Goal: Task Accomplishment & Management: Manage account settings

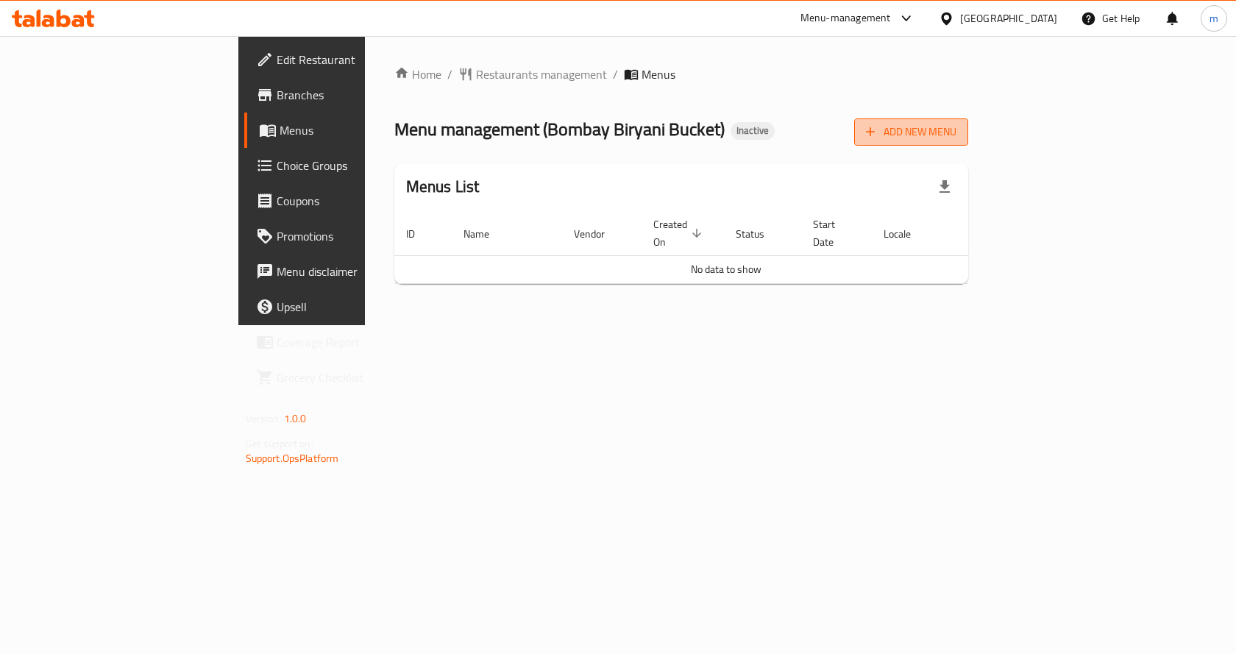
click at [957, 130] on span "Add New Menu" at bounding box center [911, 132] width 91 height 18
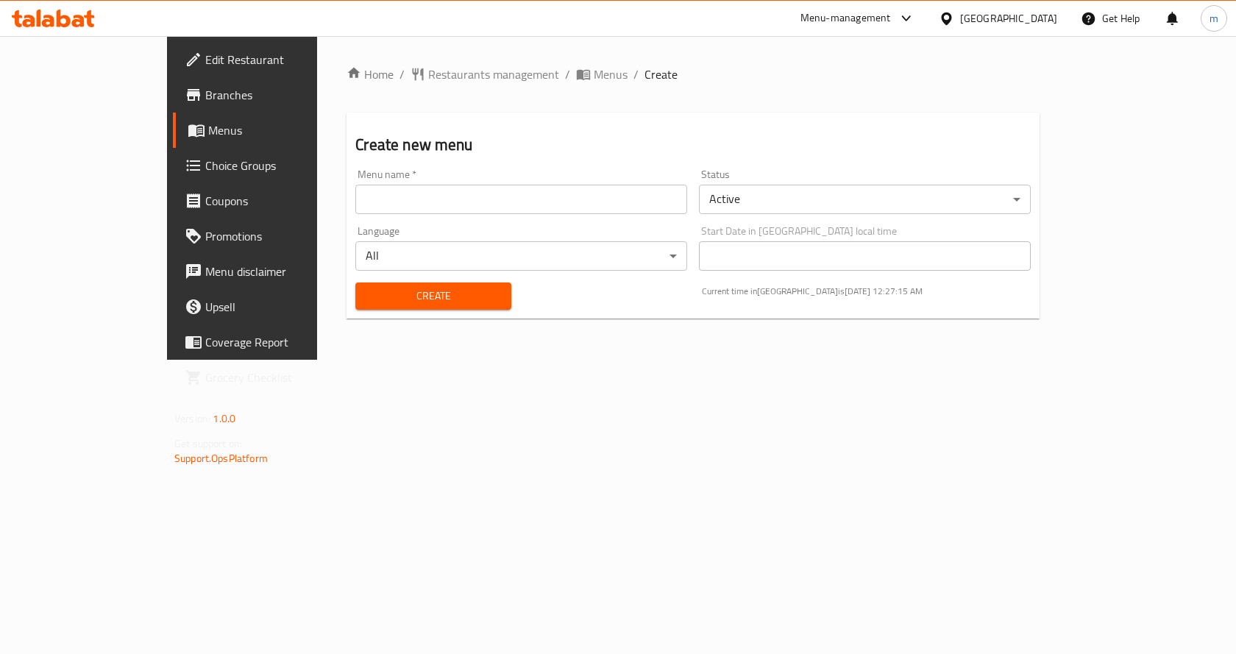
click at [355, 201] on input "text" at bounding box center [521, 199] width 332 height 29
type input "ة"
type input "m"
type input "8"
type input "maram 8/10"
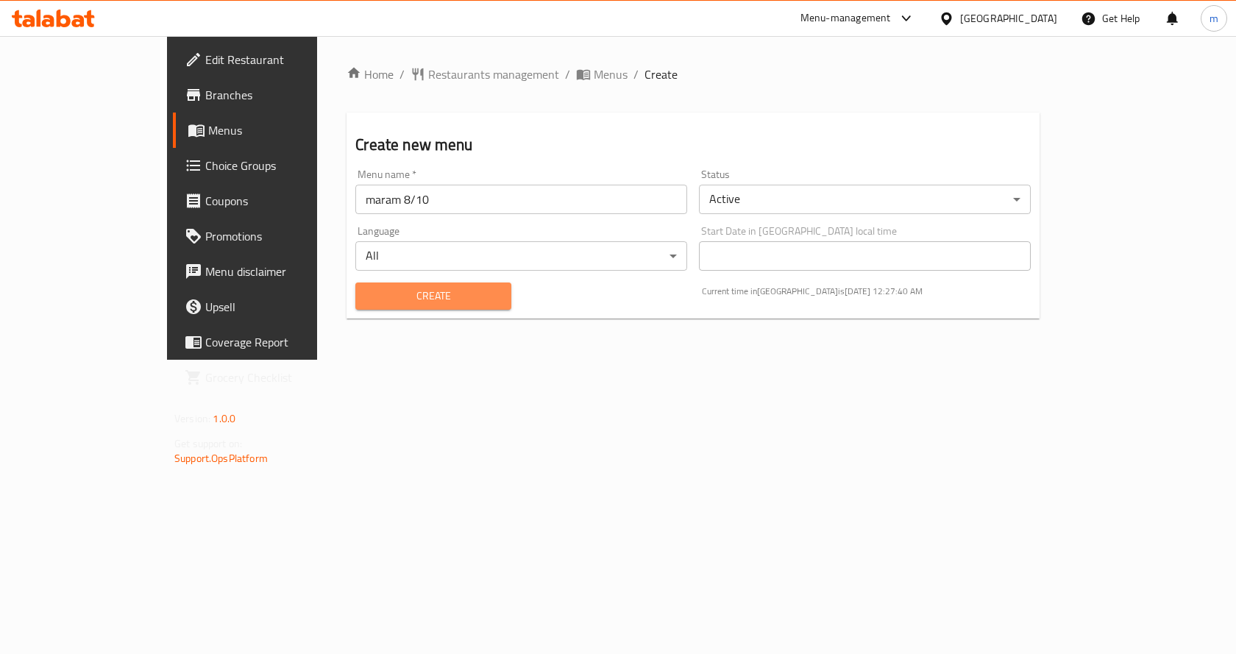
click at [397, 291] on span "Create" at bounding box center [433, 296] width 132 height 18
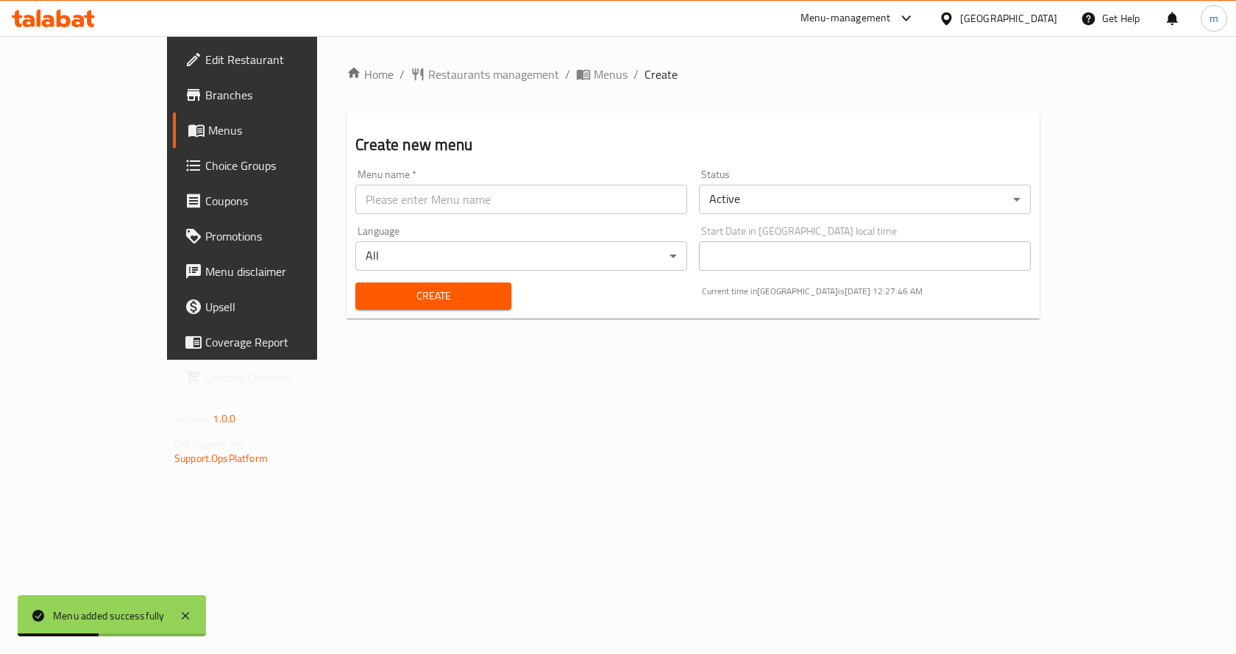
click at [208, 135] on span "Menus" at bounding box center [285, 130] width 154 height 18
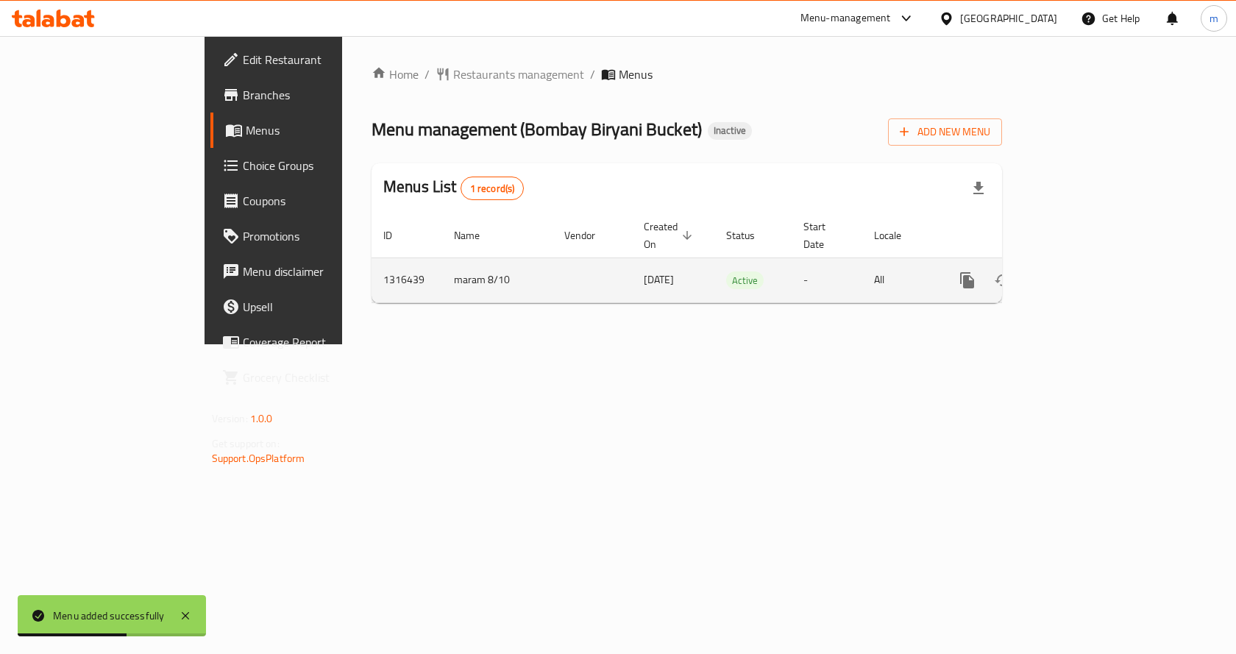
click at [1080, 274] on icon "enhanced table" at bounding box center [1073, 280] width 13 height 13
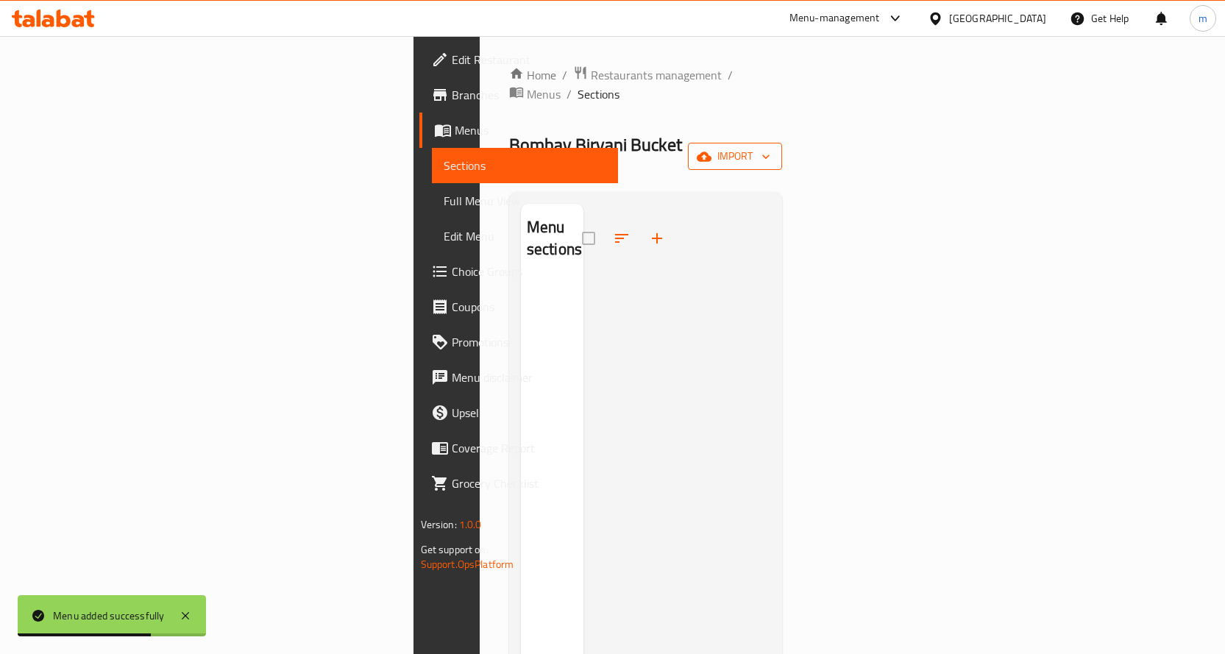
click at [771, 147] on span "import" at bounding box center [735, 156] width 71 height 18
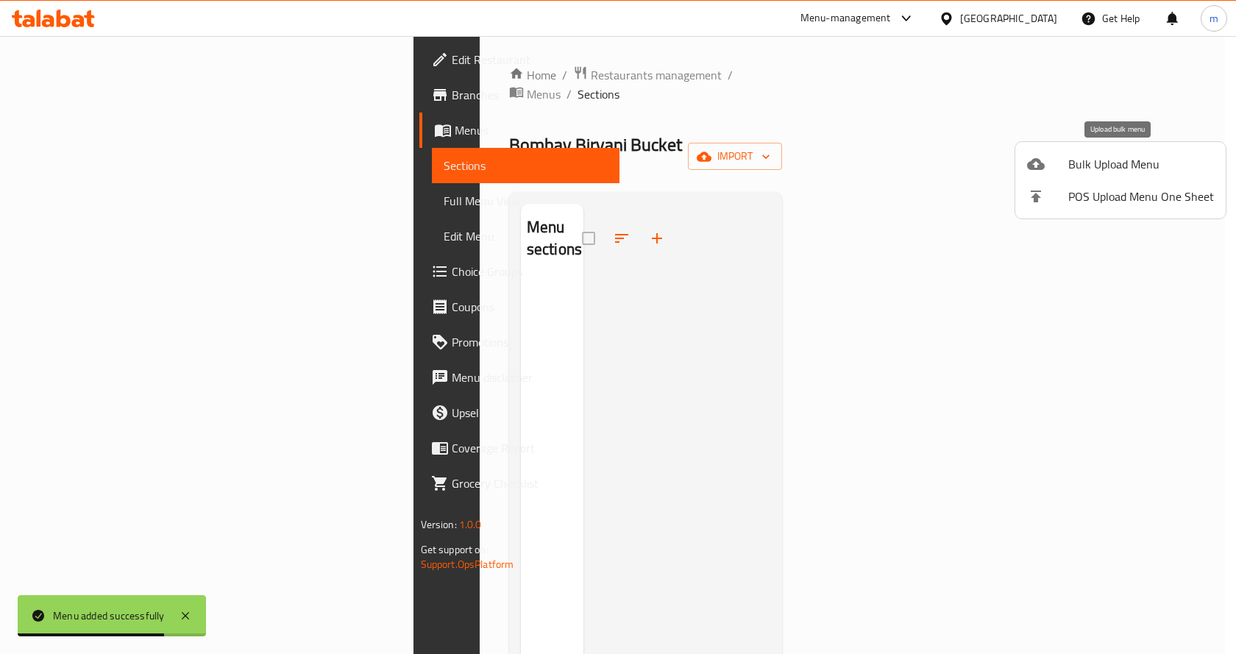
click at [1126, 166] on span "Bulk Upload Menu" at bounding box center [1142, 164] width 146 height 18
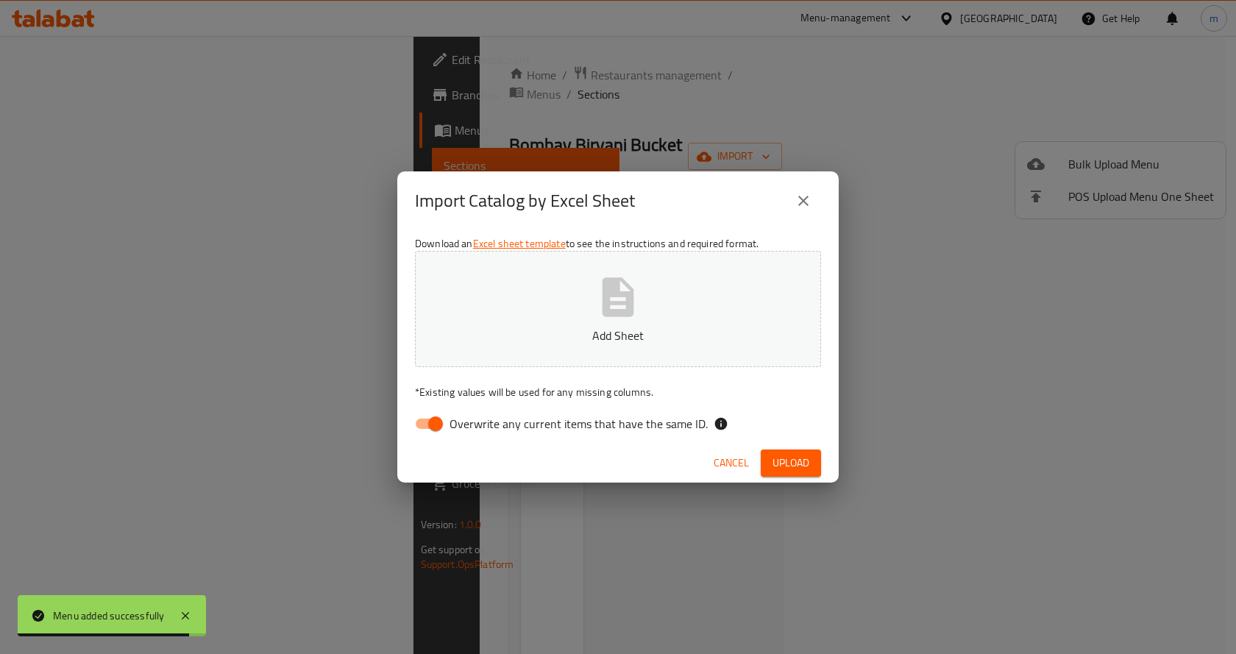
click at [429, 422] on input "Overwrite any current items that have the same ID." at bounding box center [436, 424] width 84 height 28
checkbox input "false"
click at [603, 317] on icon "button" at bounding box center [618, 297] width 47 height 47
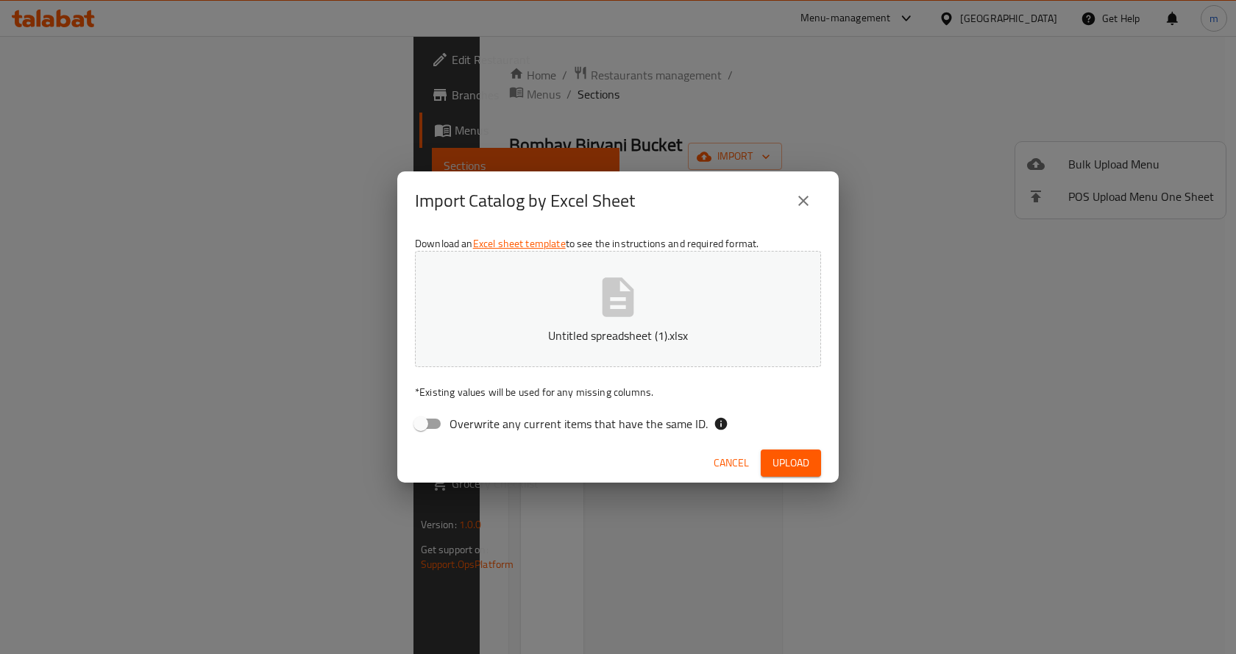
click at [785, 460] on span "Upload" at bounding box center [791, 463] width 37 height 18
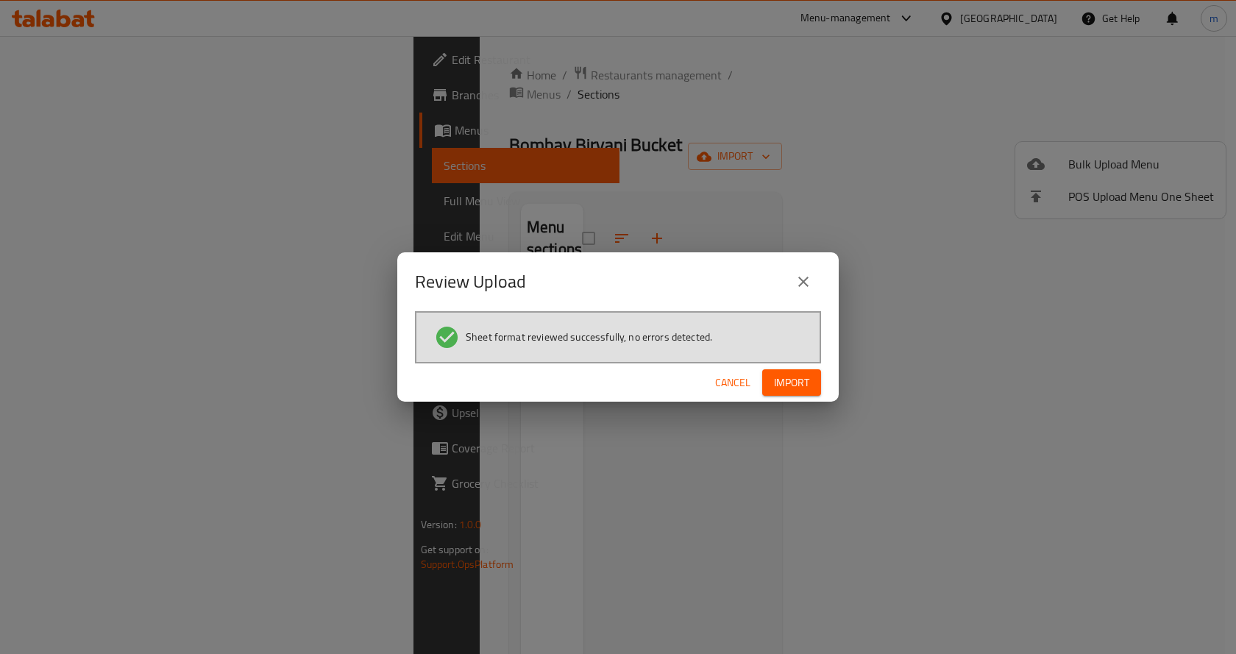
click at [810, 386] on button "Import" at bounding box center [791, 382] width 59 height 27
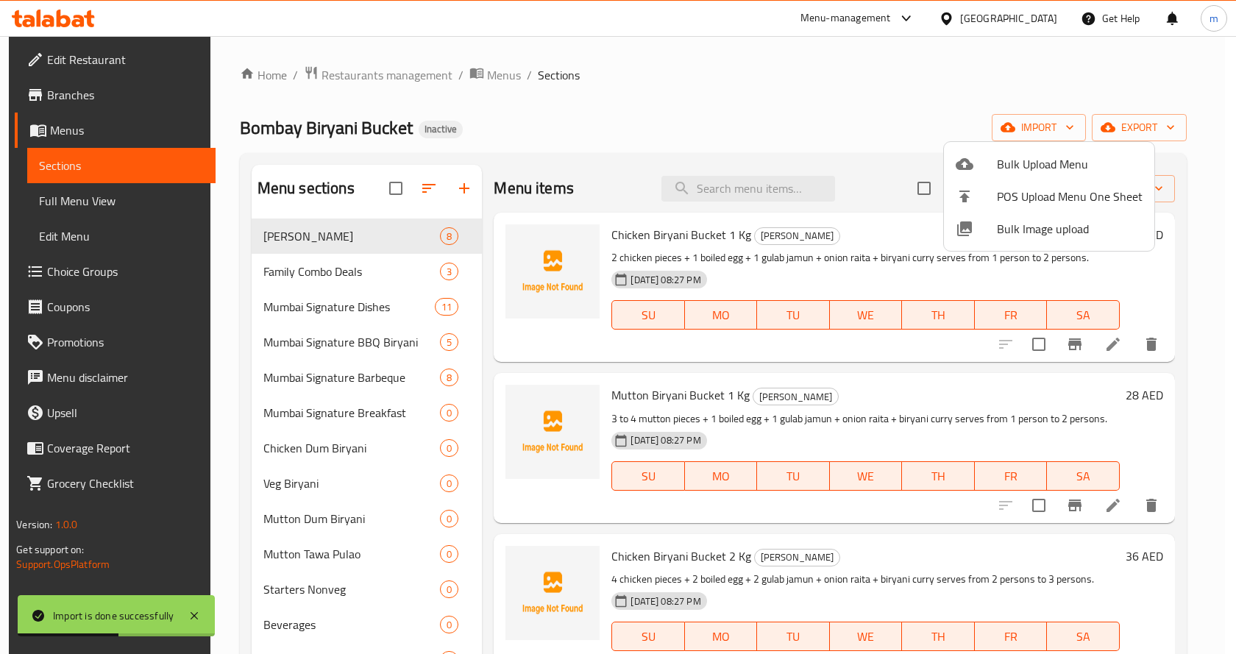
click at [861, 127] on div at bounding box center [618, 327] width 1236 height 654
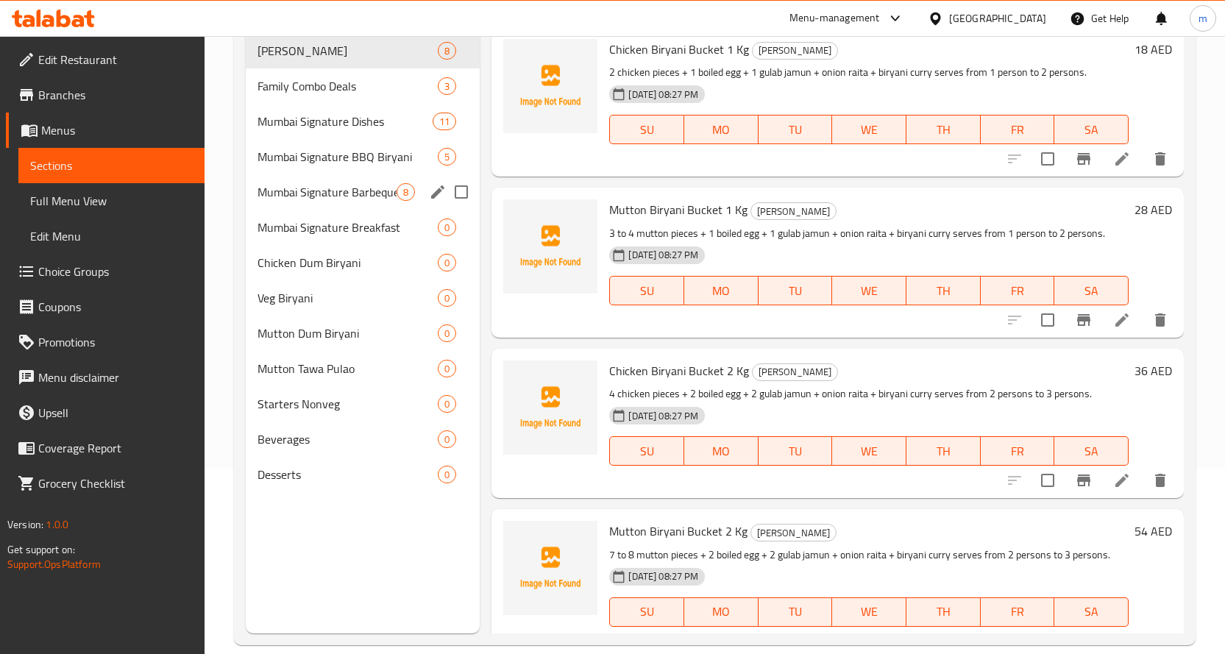
scroll to position [206, 0]
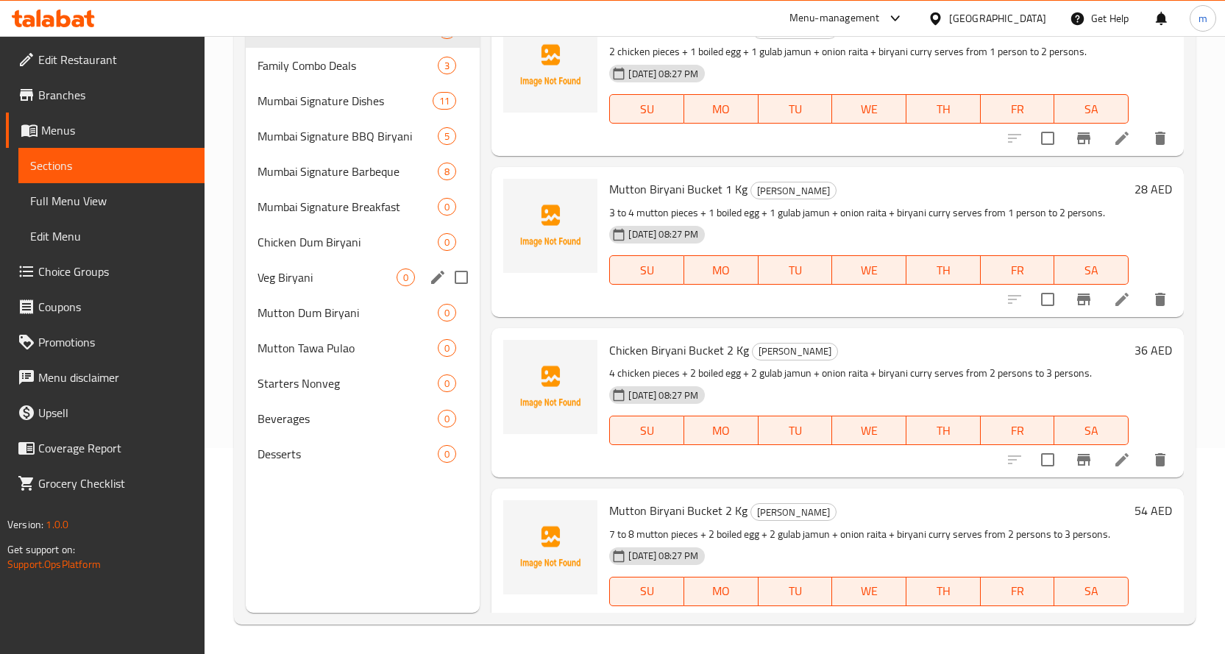
click at [452, 277] on input "Menu sections" at bounding box center [461, 277] width 31 height 31
checkbox input "true"
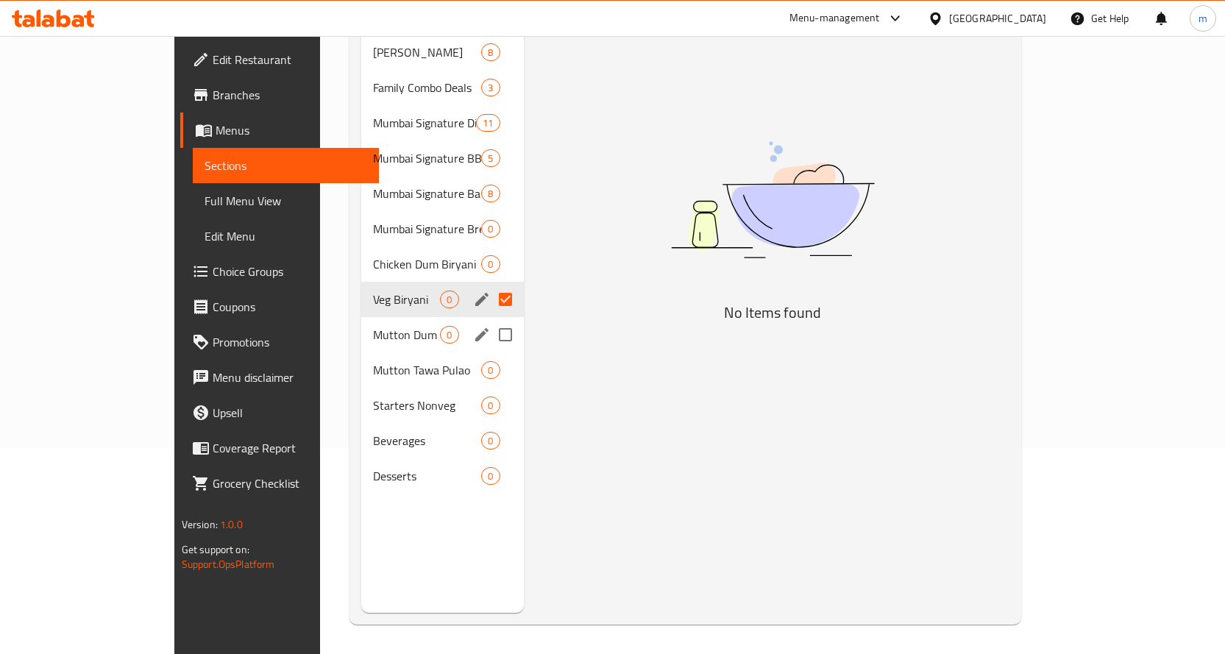
click at [490, 319] on input "Menu sections" at bounding box center [505, 334] width 31 height 31
checkbox input "true"
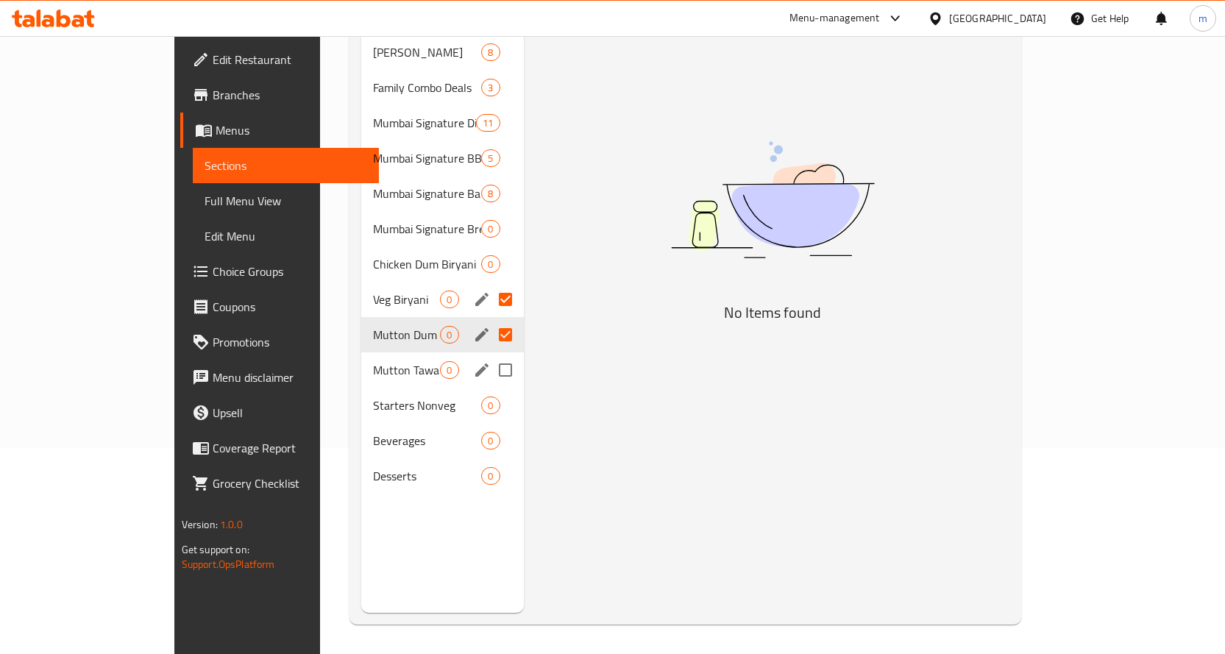
click at [490, 355] on input "Menu sections" at bounding box center [505, 370] width 31 height 31
checkbox input "true"
click at [490, 391] on input "Menu sections" at bounding box center [505, 405] width 31 height 31
checkbox input "true"
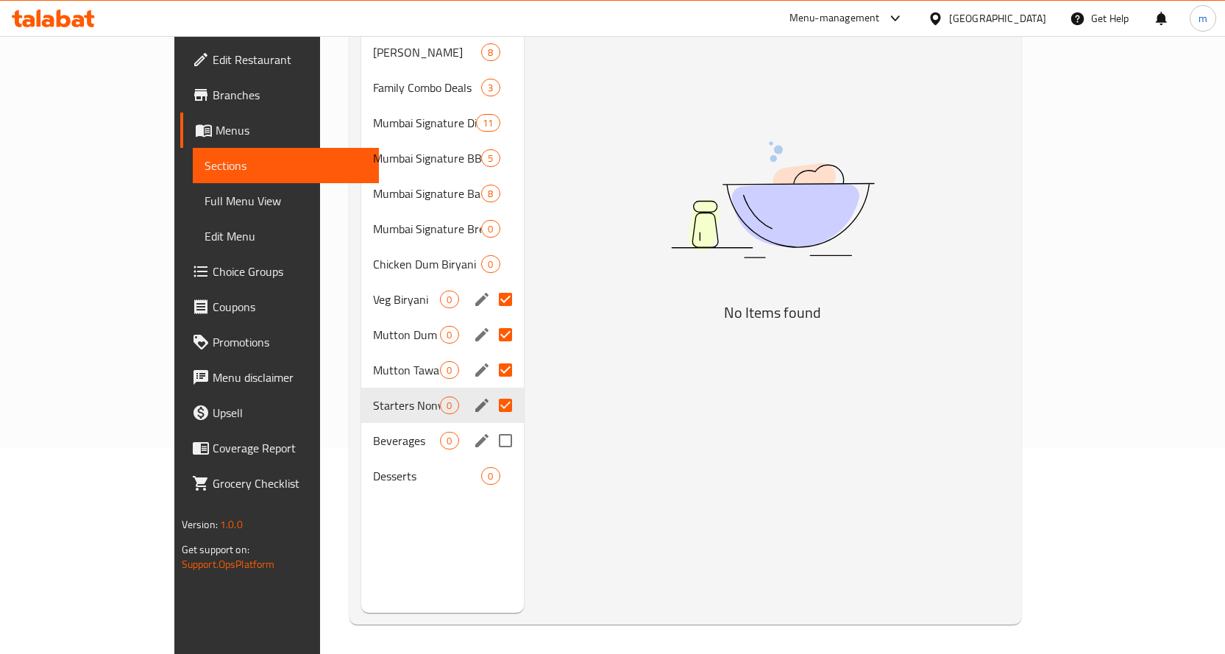
click at [490, 425] on input "Menu sections" at bounding box center [505, 440] width 31 height 31
checkbox input "true"
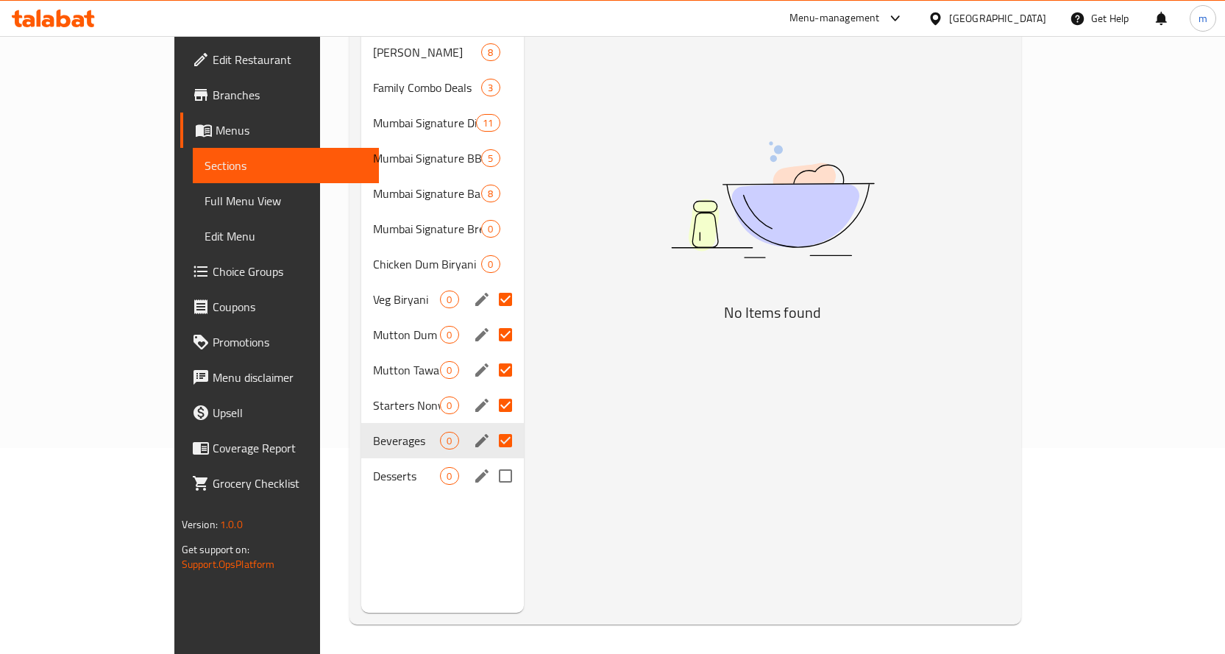
click at [490, 461] on input "Menu sections" at bounding box center [505, 476] width 31 height 31
checkbox input "true"
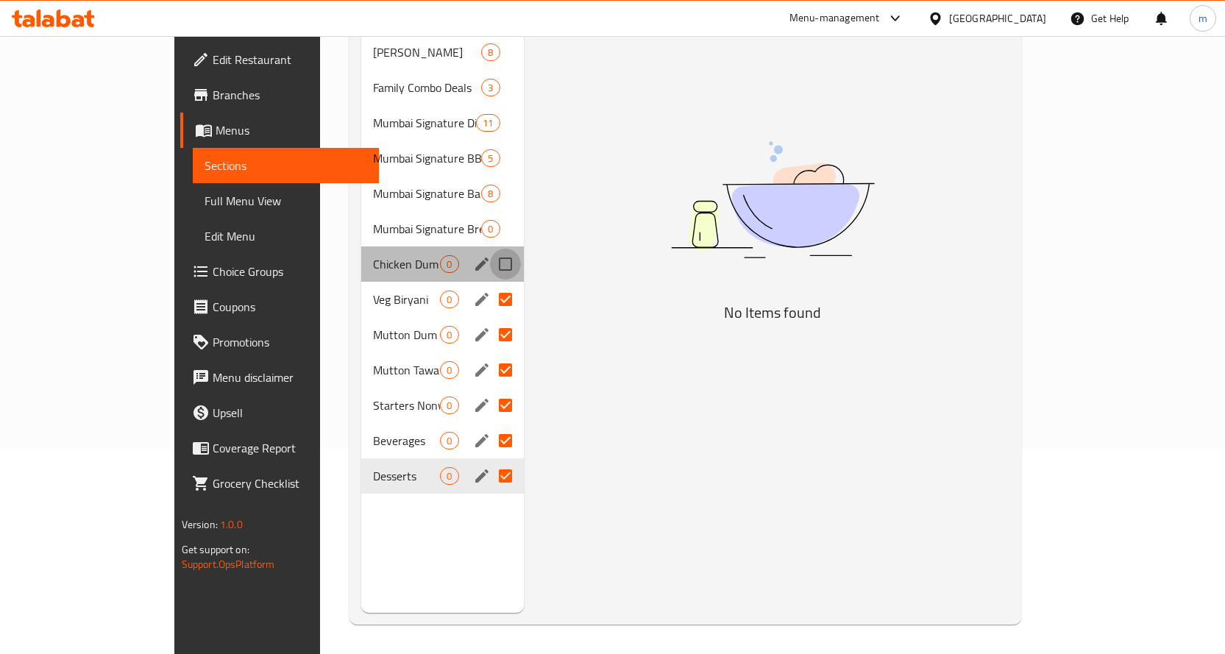
click at [490, 249] on input "Menu sections" at bounding box center [505, 264] width 31 height 31
checkbox input "true"
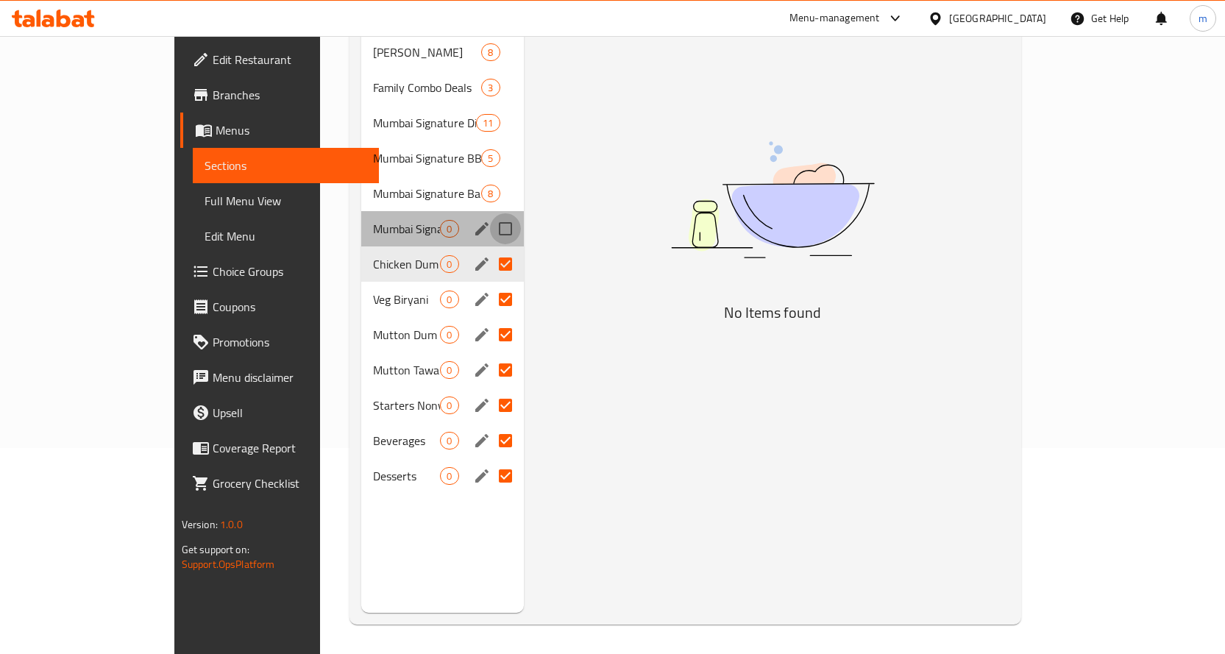
click at [490, 213] on input "Menu sections" at bounding box center [505, 228] width 31 height 31
checkbox input "true"
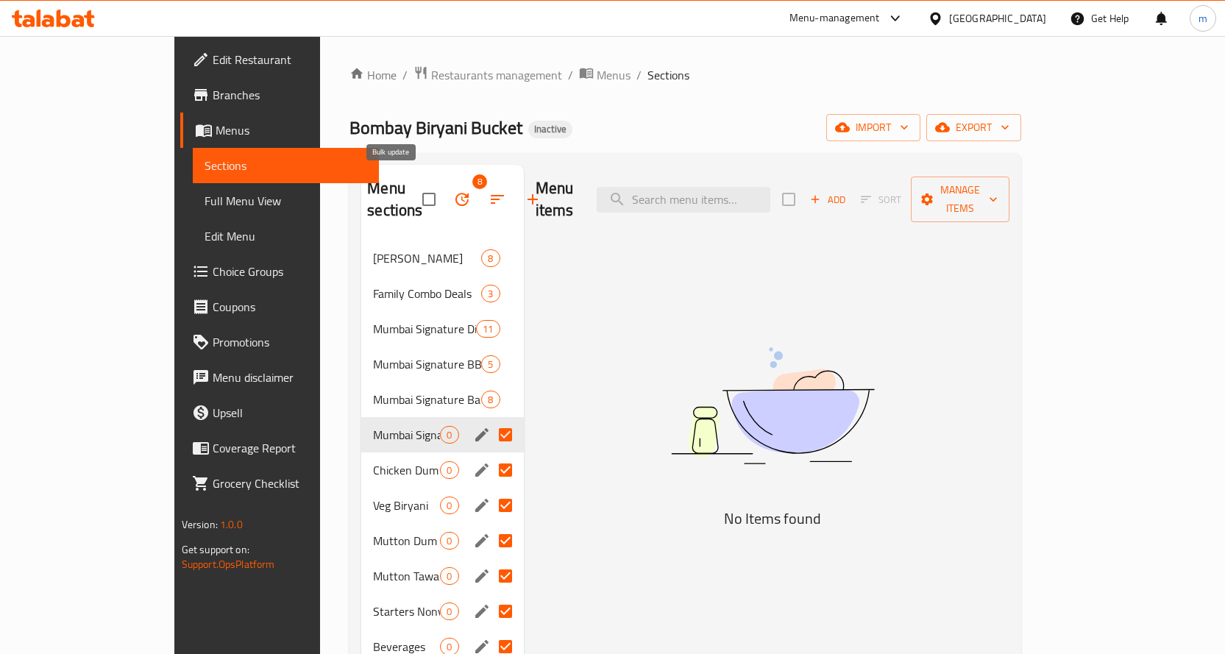
click at [445, 203] on button "button" at bounding box center [462, 199] width 35 height 35
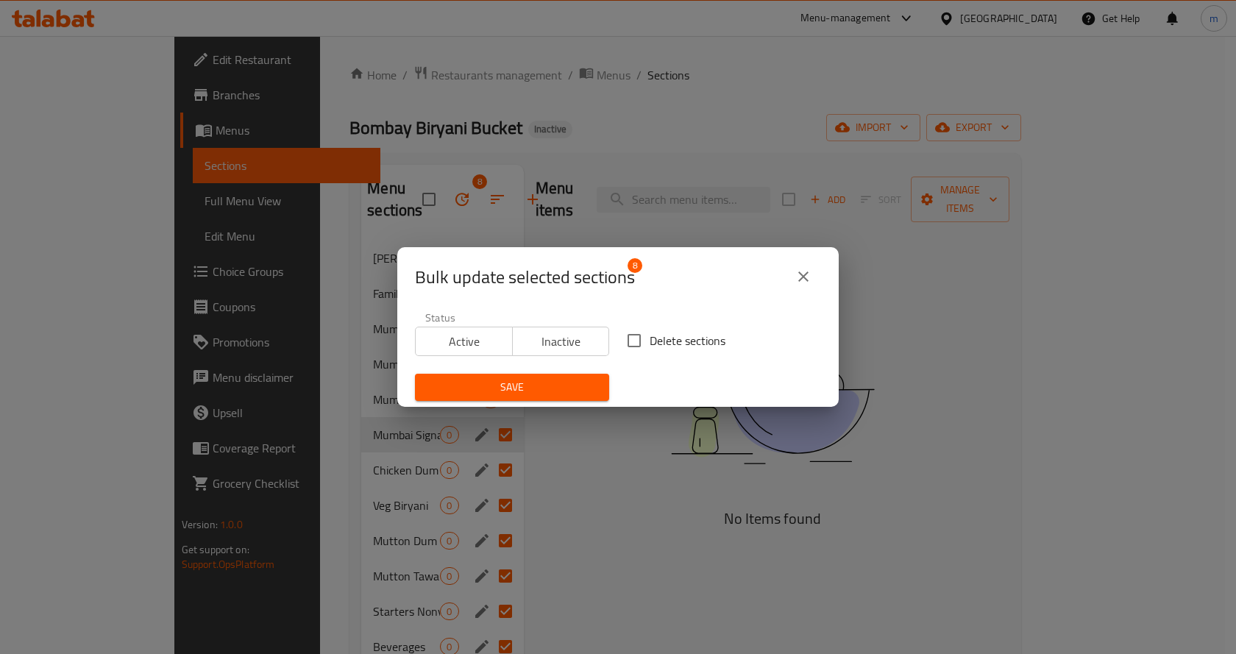
click at [622, 341] on input "Delete sections" at bounding box center [634, 340] width 31 height 31
checkbox input "true"
click at [578, 380] on span "Save" at bounding box center [512, 387] width 171 height 18
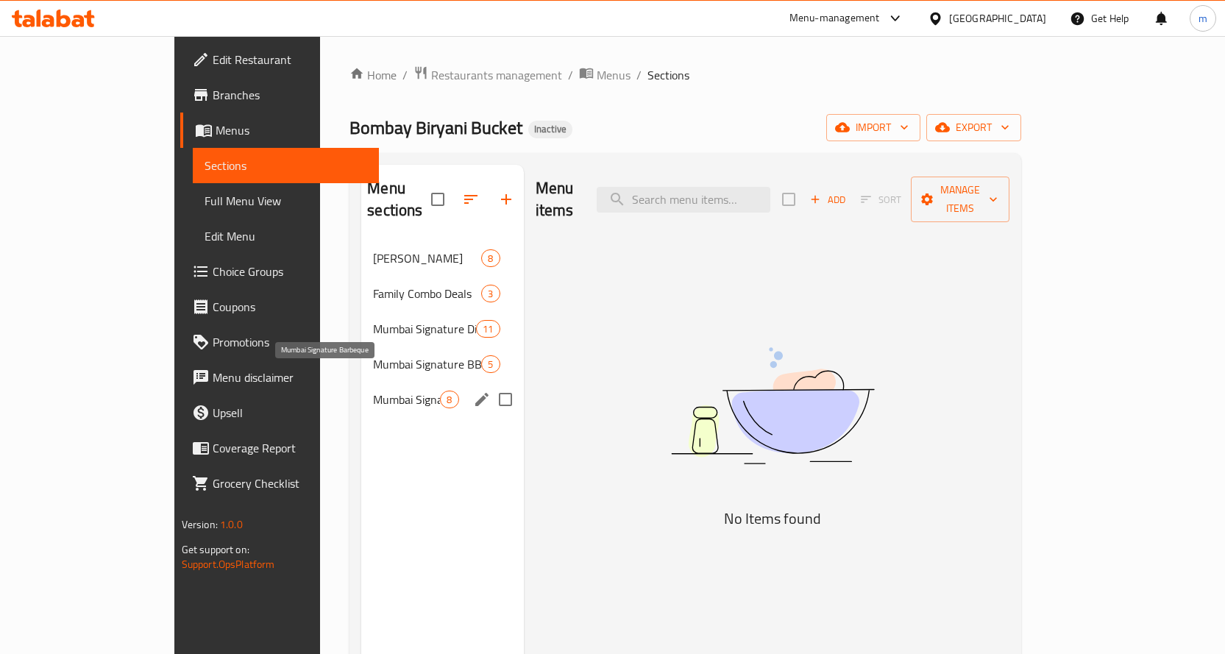
click at [373, 391] on span "Mumbai Signature Barbeque" at bounding box center [406, 400] width 67 height 18
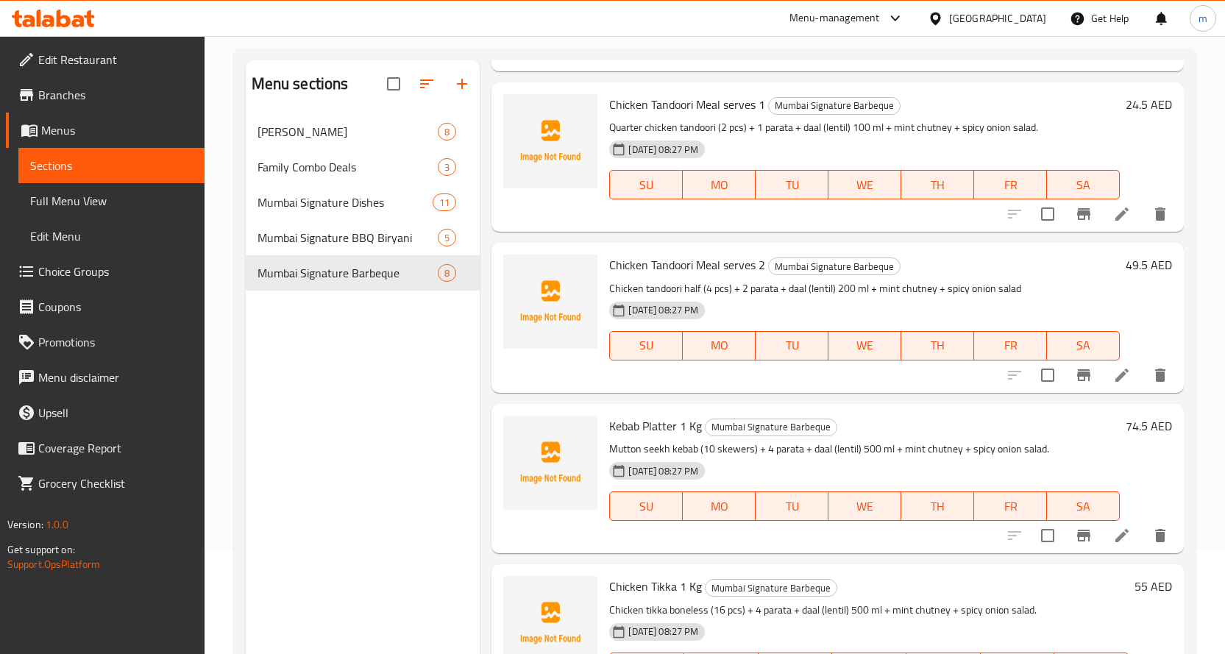
scroll to position [206, 0]
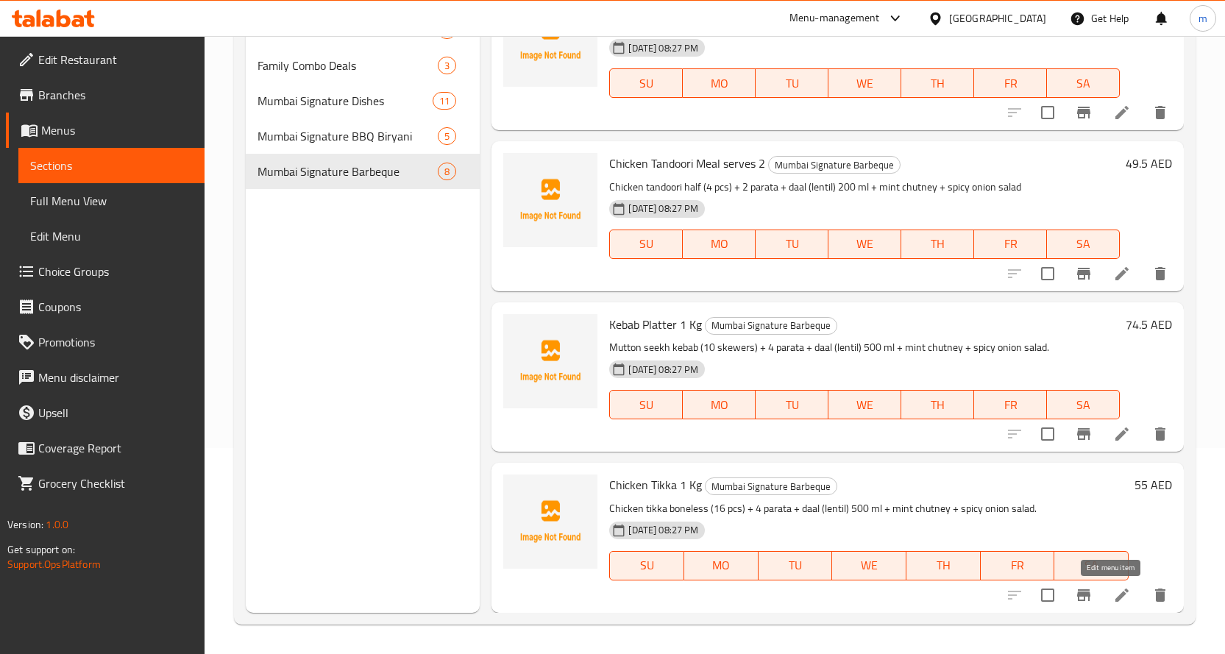
click at [1114, 588] on icon at bounding box center [1123, 596] width 18 height 18
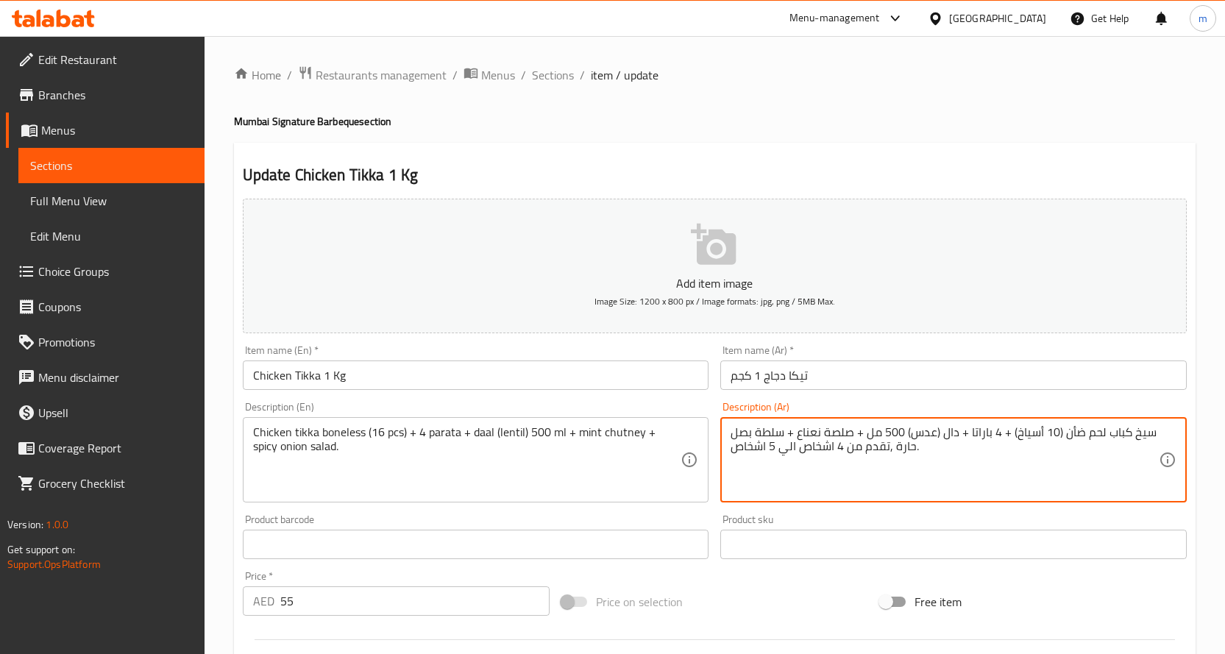
click at [938, 449] on textarea "سيخ كباب لحم ضأن (10 أسياخ) + 4 باراتا + دال (عدس) 500 مل + صلصة نعناع + سلطة ب…" at bounding box center [945, 460] width 428 height 70
click at [1048, 434] on textarea "سيخ كباب لحم ضأن (10 أسياخ) + 4 باراتا + دال (عدس) 500 مل + صلصة نعناع + سلطة ب…" at bounding box center [945, 460] width 428 height 70
click at [1069, 438] on textarea "سيخ كباب لحم ضأن (10 أسياخ) + 4 باراتا + دال (عدس) 500 مل + صلصة نعناع + سلطة ب…" at bounding box center [945, 460] width 428 height 70
click at [1065, 438] on textarea "سيخ كباب لحم ضأن (10 أسياخ) + 4 باراتا + دال (عدس) 500 مل + صلصة نعناع + سلطة ب…" at bounding box center [945, 460] width 428 height 70
click at [1068, 437] on textarea "دجاج تيكا مسحب (10 أسياخ) + 4 باراتا + دال (عدس) 500 مل + صلصة نعناع + سلطة بصل…" at bounding box center [945, 460] width 428 height 70
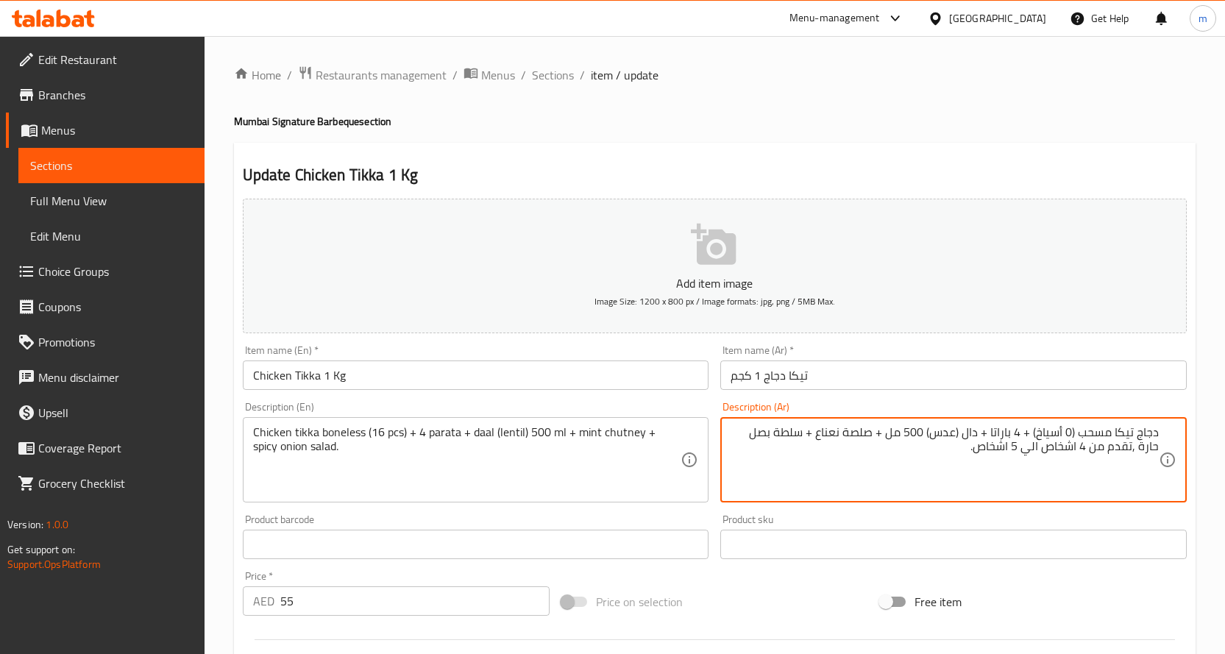
click at [1068, 437] on textarea "دجاج تيكا مسحب (0 أسياخ) + 4 باراتا + دال (عدس) 500 مل + صلصة نعناع + سلطة بصل …" at bounding box center [945, 460] width 428 height 70
click at [1030, 437] on textarea "دجاج تيكا مسحب (16 أسياخ) + 4 باراتا + دال (عدس) 500 مل + صلصة نعناع + سلطة بصل…" at bounding box center [945, 460] width 428 height 70
click at [937, 458] on textarea "دجاج تيكا مسحب (16 قطعة) + 4 باراتا + دال (عدس) 500 مل + صلصة نعناع + سلطة بصل …" at bounding box center [945, 460] width 428 height 70
type textarea "دجاج تيكا مسحب (16 قطعة) + 4 باراتا + دال (عدس) 500 مل + صلصة نعناع + سلطة بصل …"
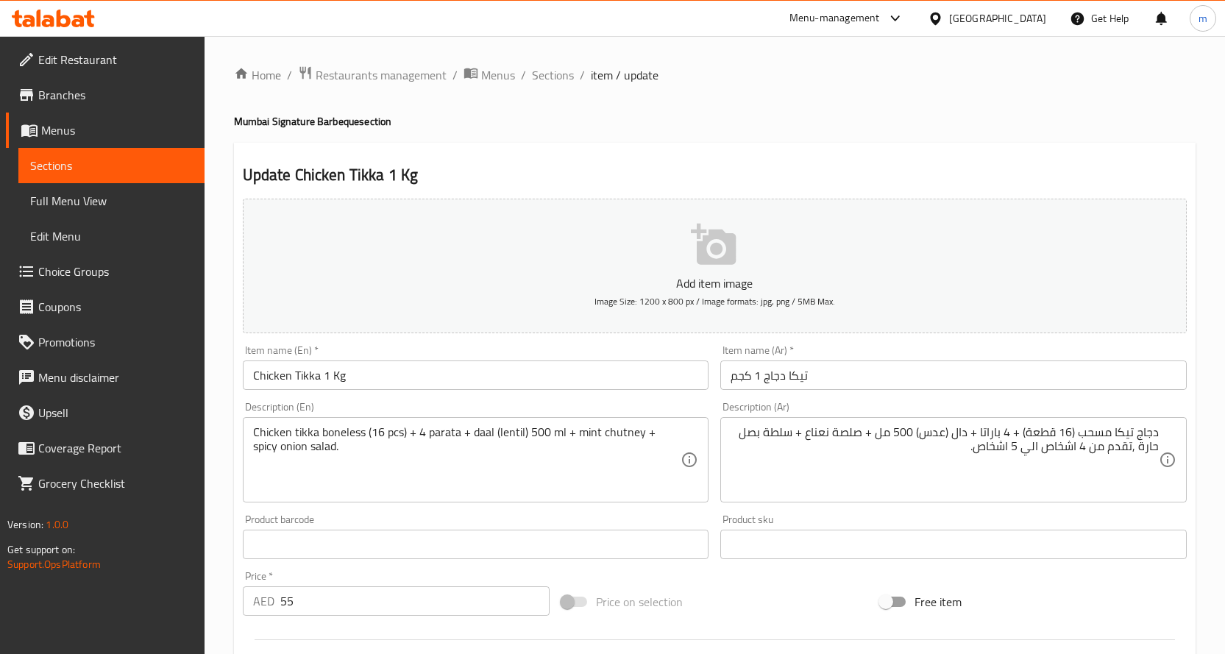
click at [481, 460] on textarea "Chicken tikka boneless (16 pcs) + 4 parata + daal (lentil) 500 ml + mint chutne…" at bounding box center [467, 460] width 428 height 70
click at [392, 456] on textarea "Chicken tikka boneless (16 pcs) + 4 parata + daal (lentil) 500 ml + mint chutne…" at bounding box center [467, 460] width 428 height 70
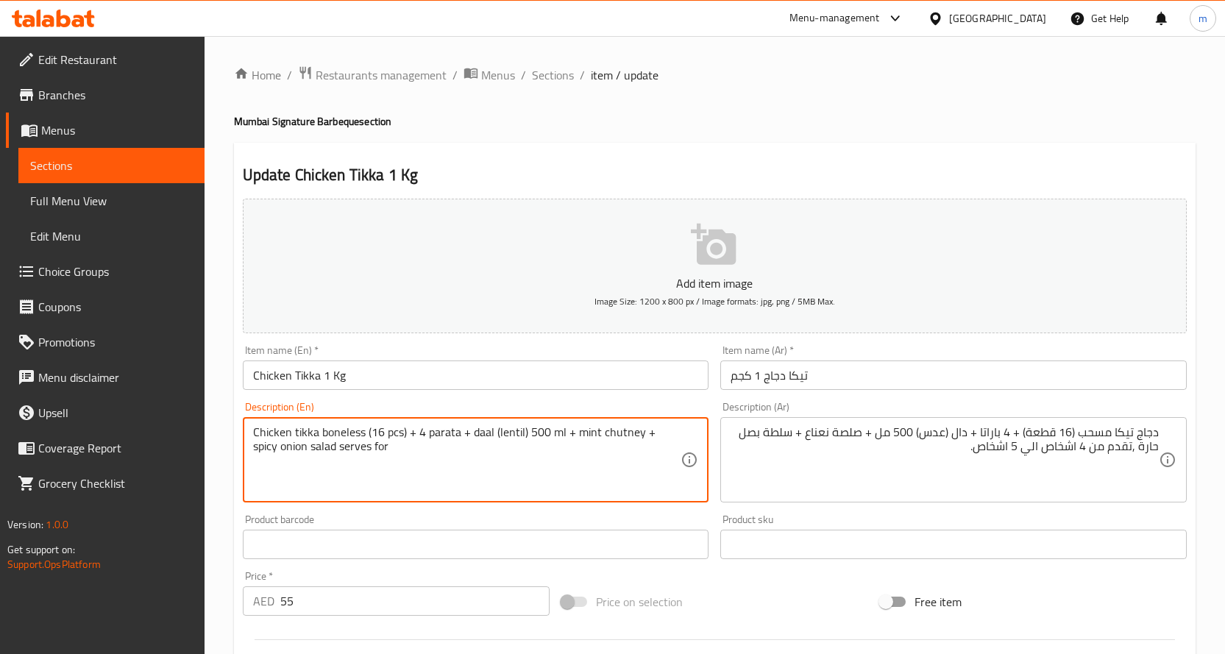
click at [386, 462] on textarea "Chicken tikka boneless (16 pcs) + 4 parata + daal (lentil) 500 ml + mint chutne…" at bounding box center [467, 460] width 428 height 70
type textarea "Chicken tikka boneless (16 pcs) + 4 parata + daal (lentil) 500 ml + mint chutne…"
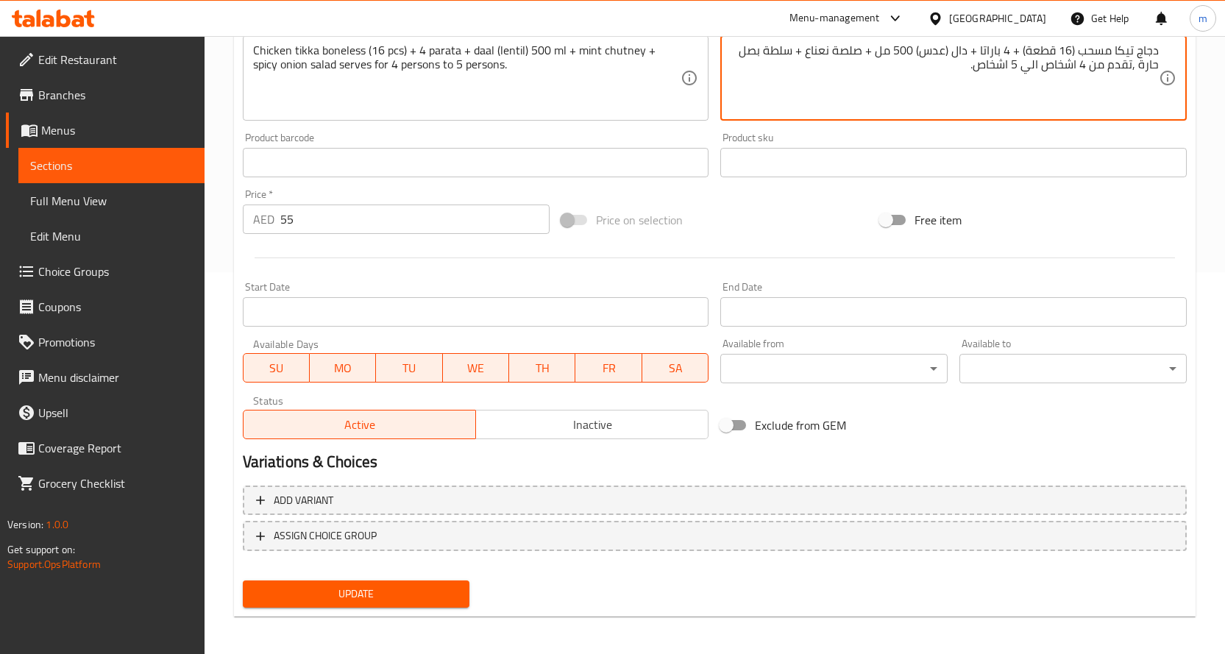
scroll to position [386, 0]
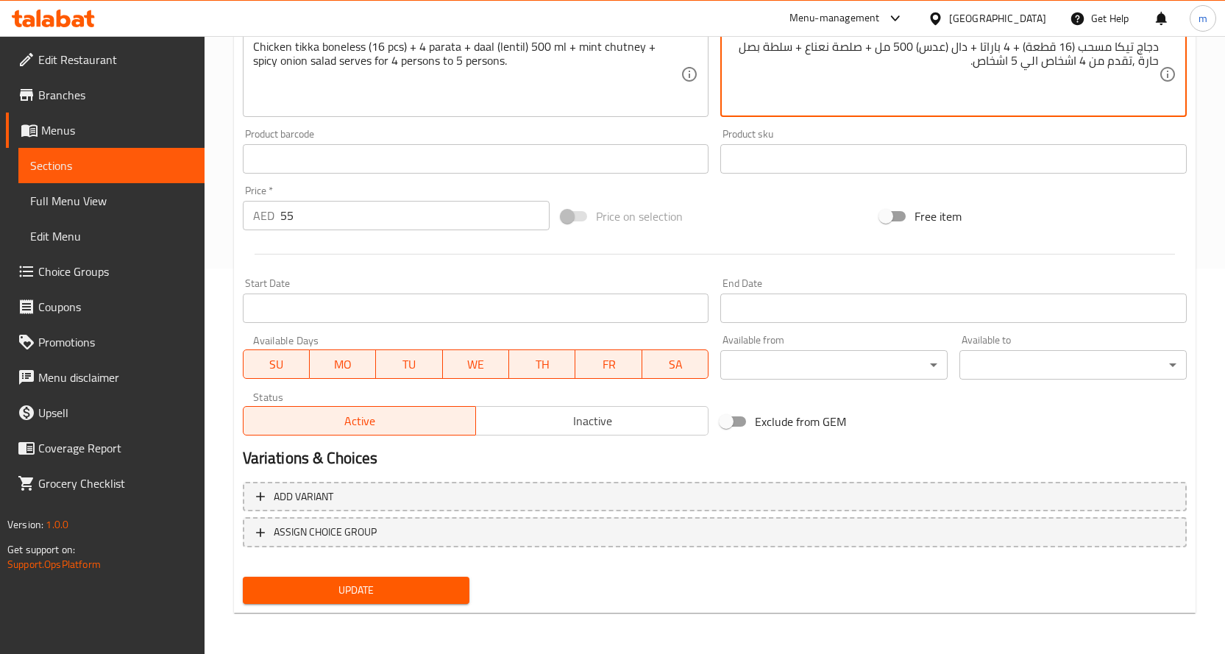
click at [428, 598] on span "Update" at bounding box center [357, 590] width 204 height 18
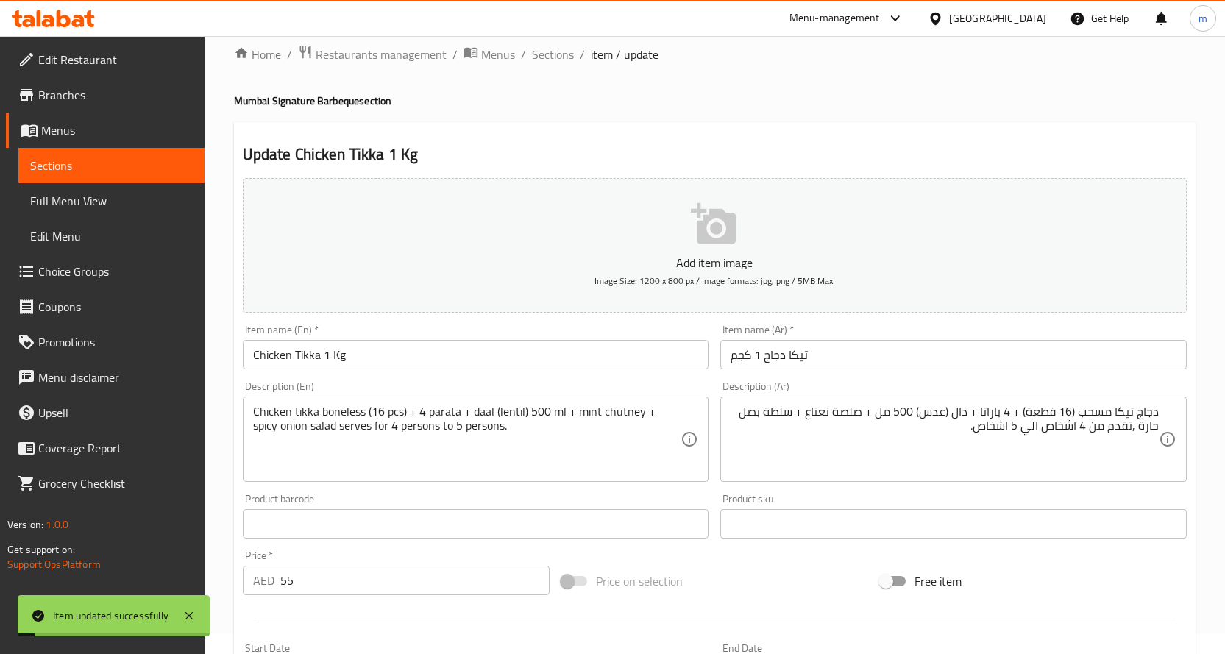
scroll to position [0, 0]
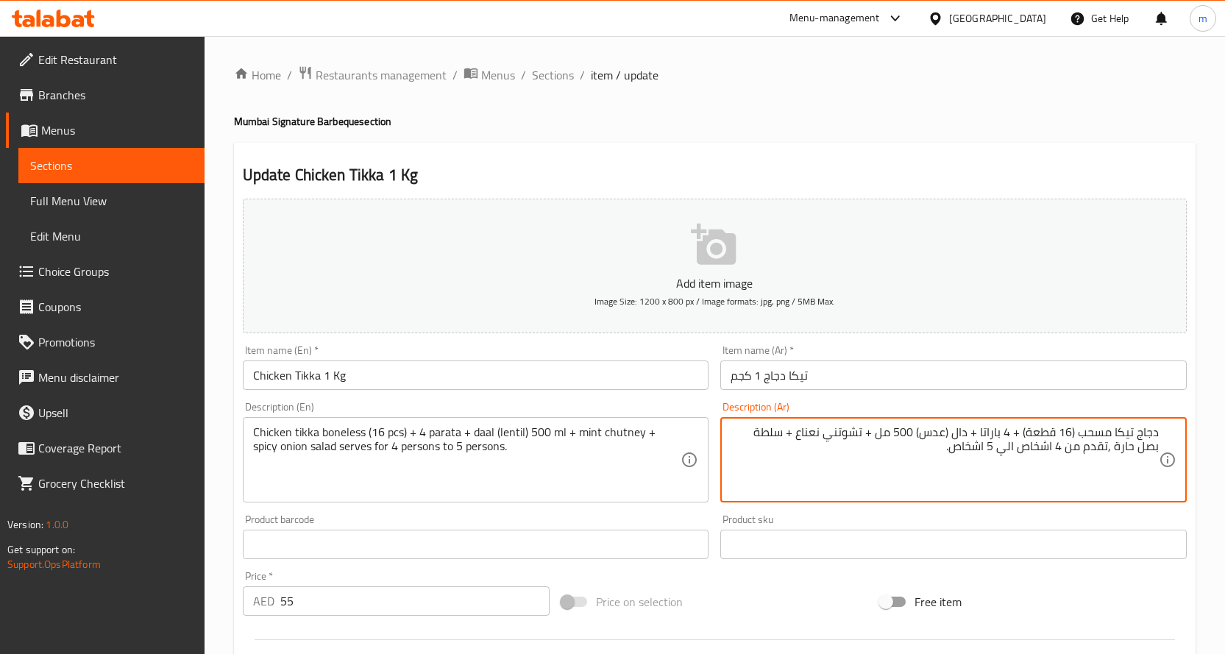
type textarea "دجاج تيكا مسحب (16 قطعة) + 4 باراتا + دال (عدس) 500 مل + تشوتني نعناع + سلطة بص…"
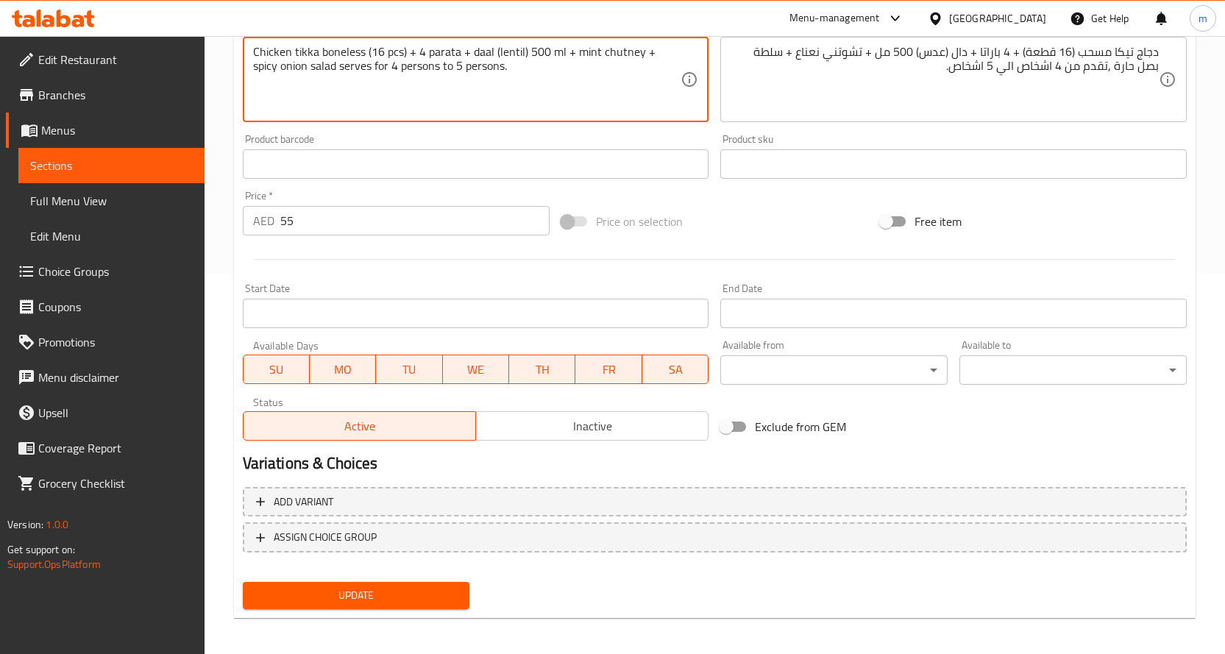
scroll to position [386, 0]
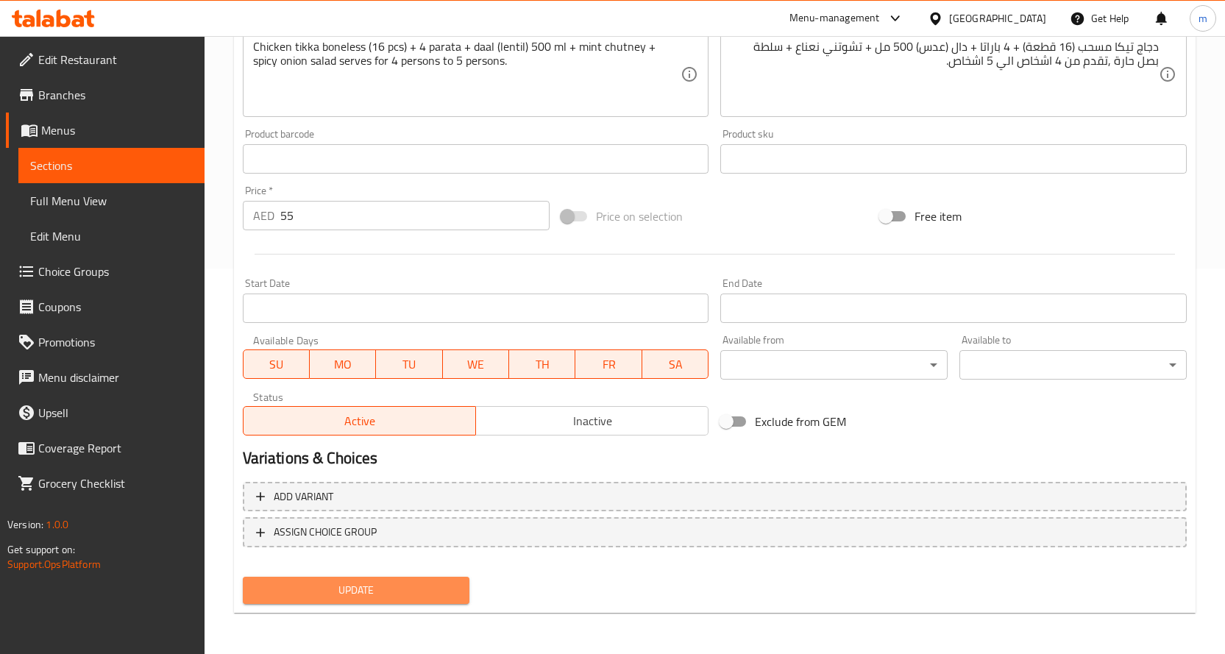
click at [367, 593] on span "Update" at bounding box center [357, 590] width 204 height 18
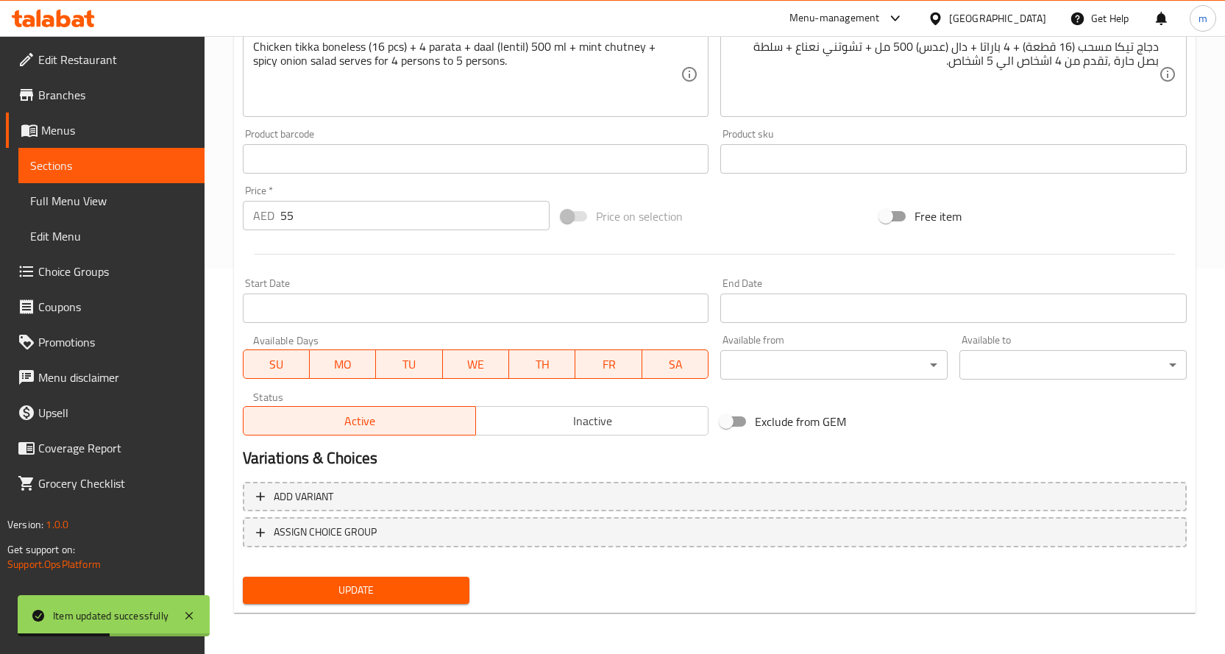
click at [127, 170] on span "Sections" at bounding box center [111, 166] width 163 height 18
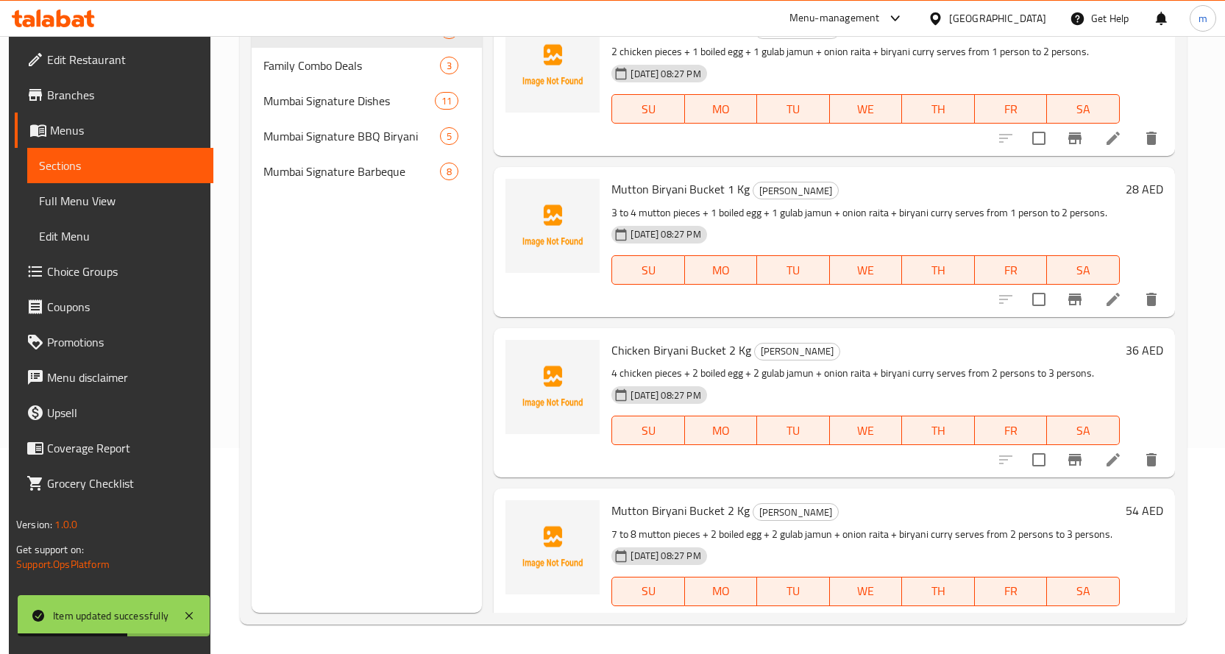
scroll to position [368, 0]
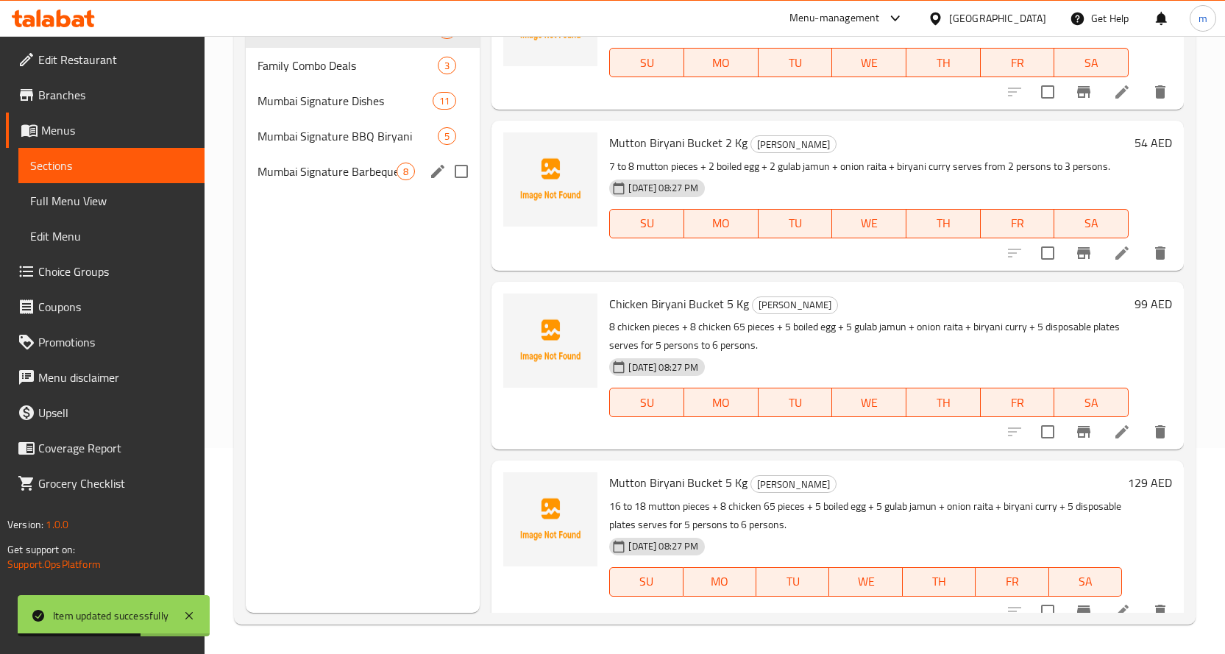
click at [362, 167] on span "Mumbai Signature Barbeque" at bounding box center [328, 172] width 140 height 18
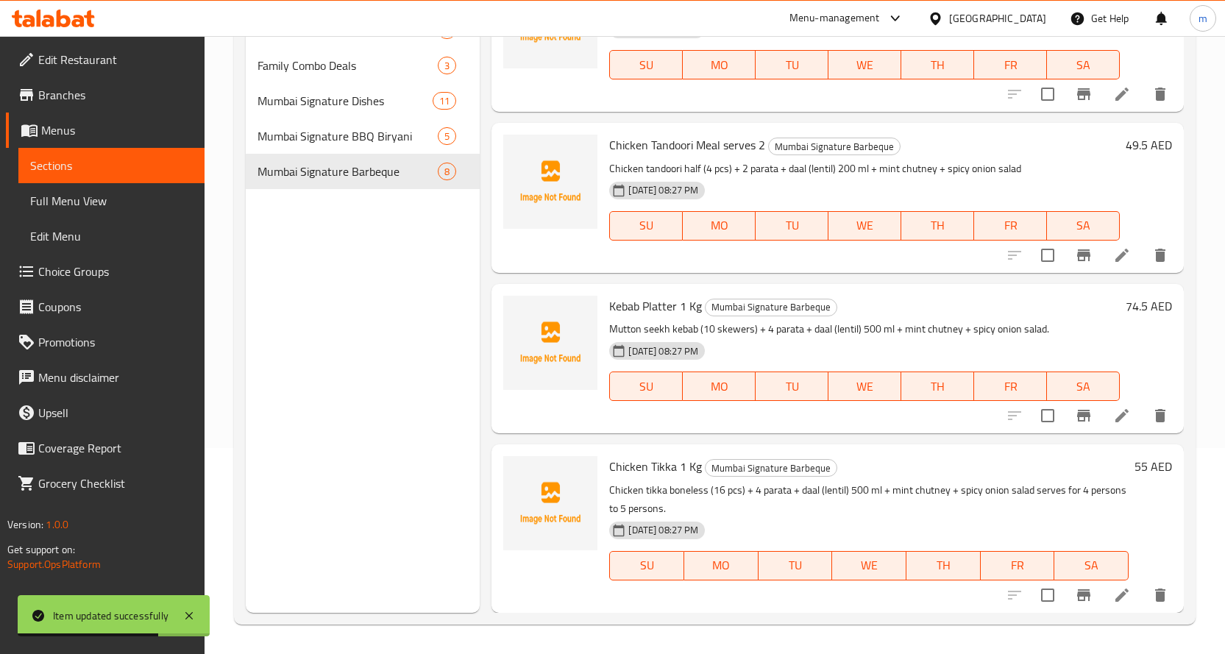
scroll to position [797, 0]
click at [1102, 411] on li at bounding box center [1122, 416] width 41 height 26
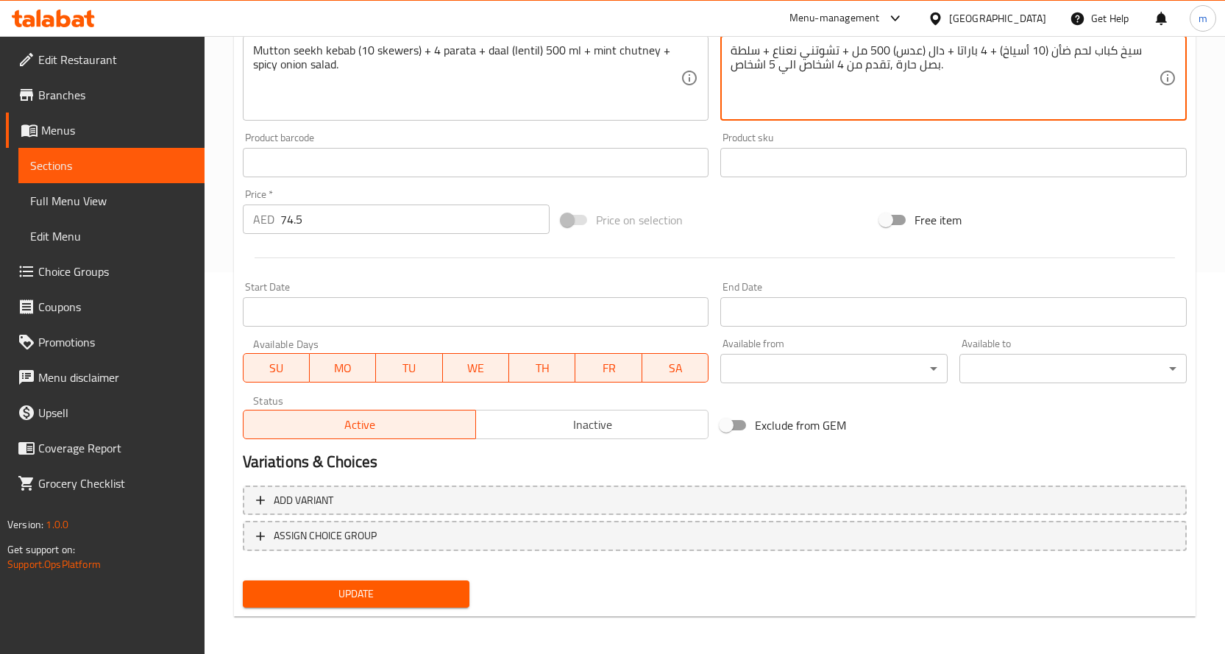
scroll to position [386, 0]
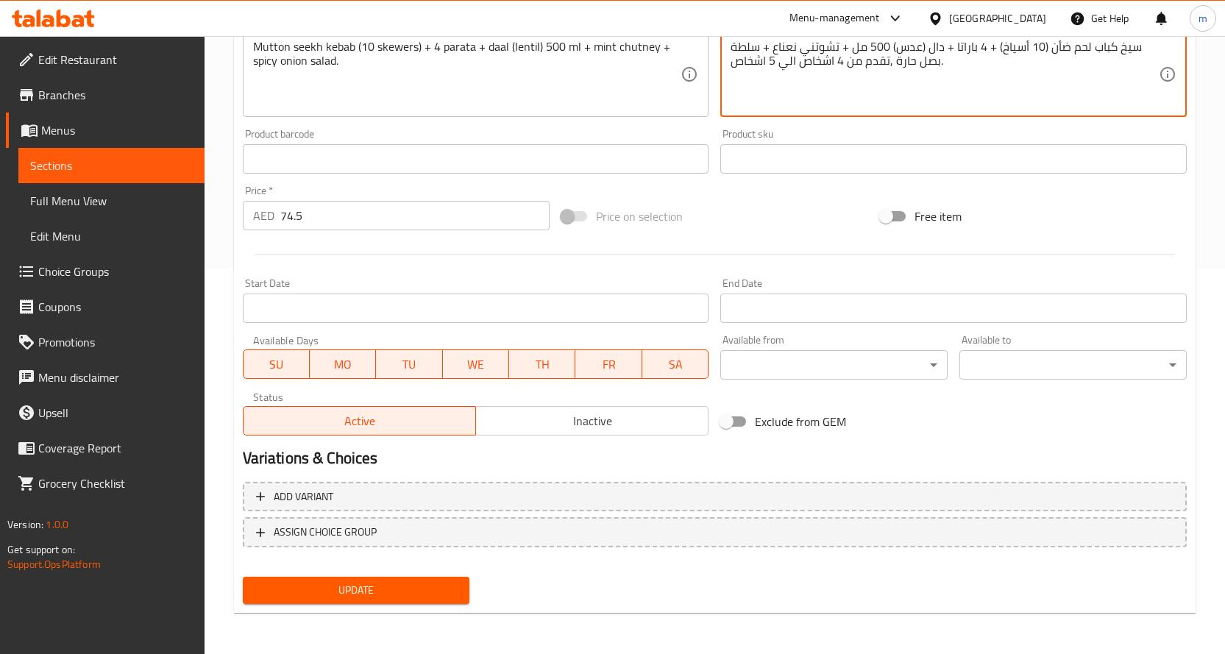
type textarea "سيخ كباب لحم ضأن (10 أسياخ) + 4 باراتا + دال (عدس) 500 مل + تشوتني نعناع + سلطة…"
click at [415, 581] on span "Update" at bounding box center [357, 590] width 204 height 18
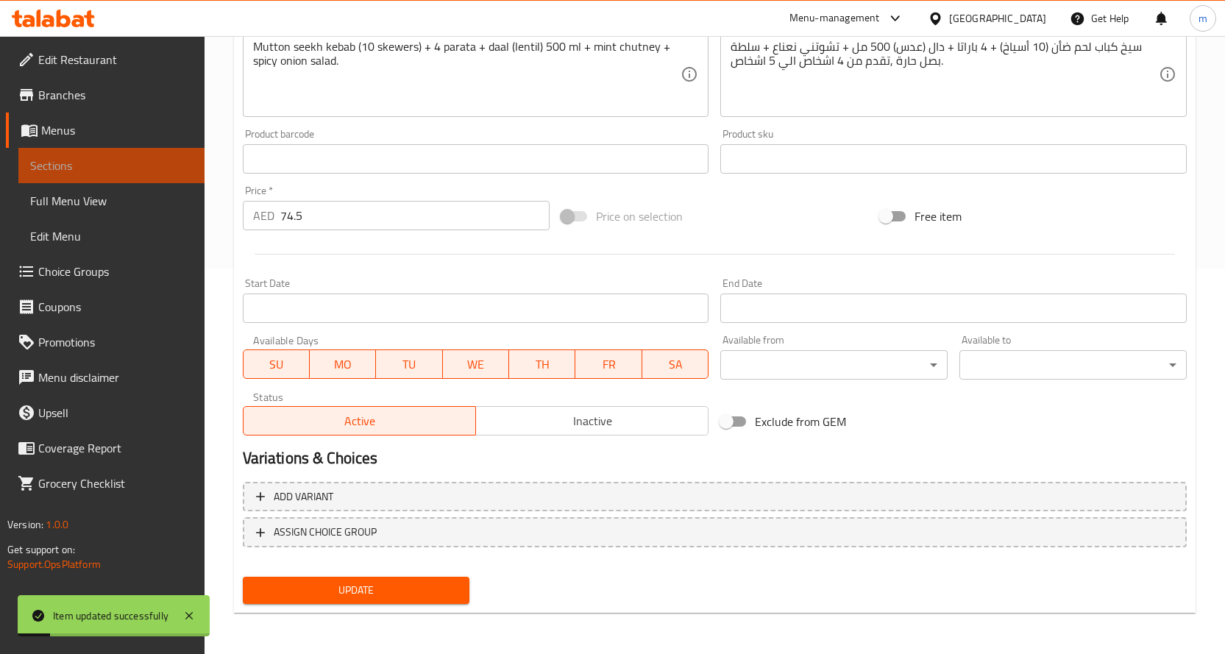
click at [171, 169] on span "Sections" at bounding box center [111, 166] width 163 height 18
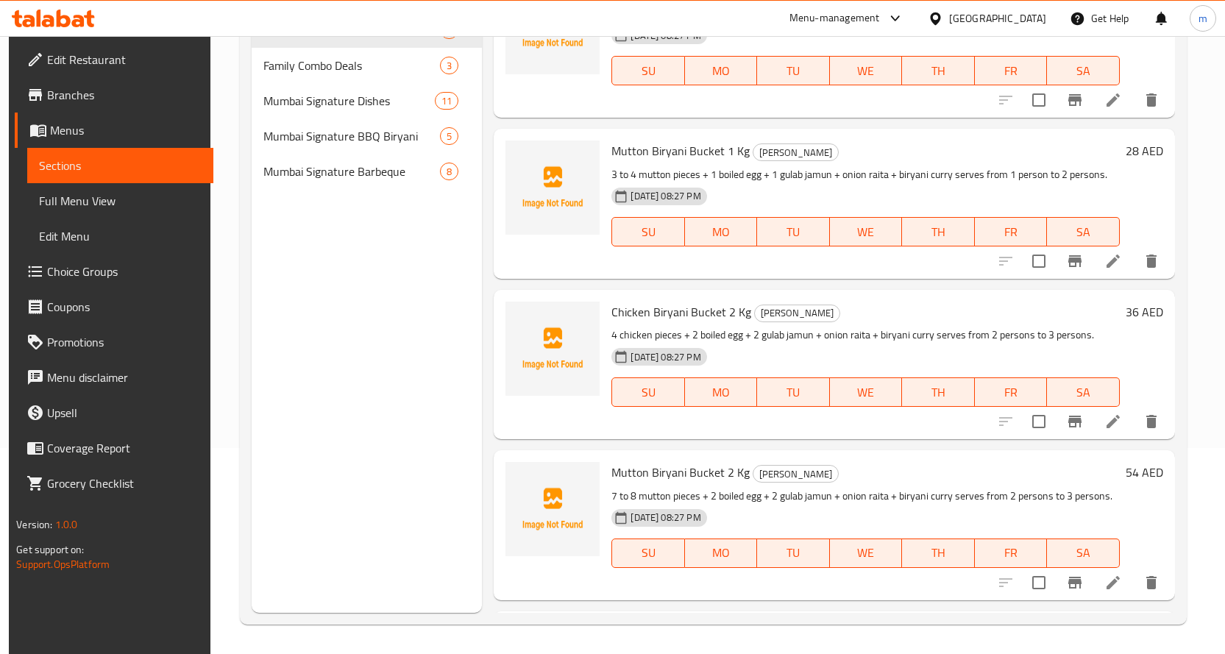
scroll to position [74, 0]
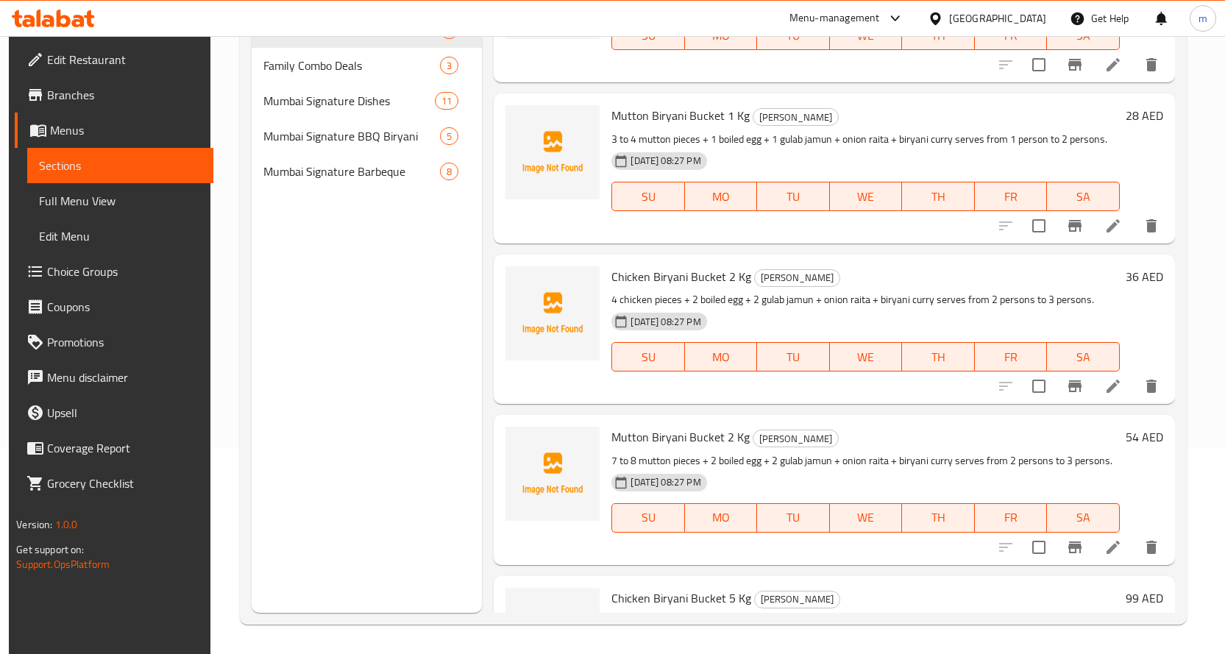
click at [381, 167] on span "Mumbai Signature Barbeque" at bounding box center [351, 172] width 177 height 18
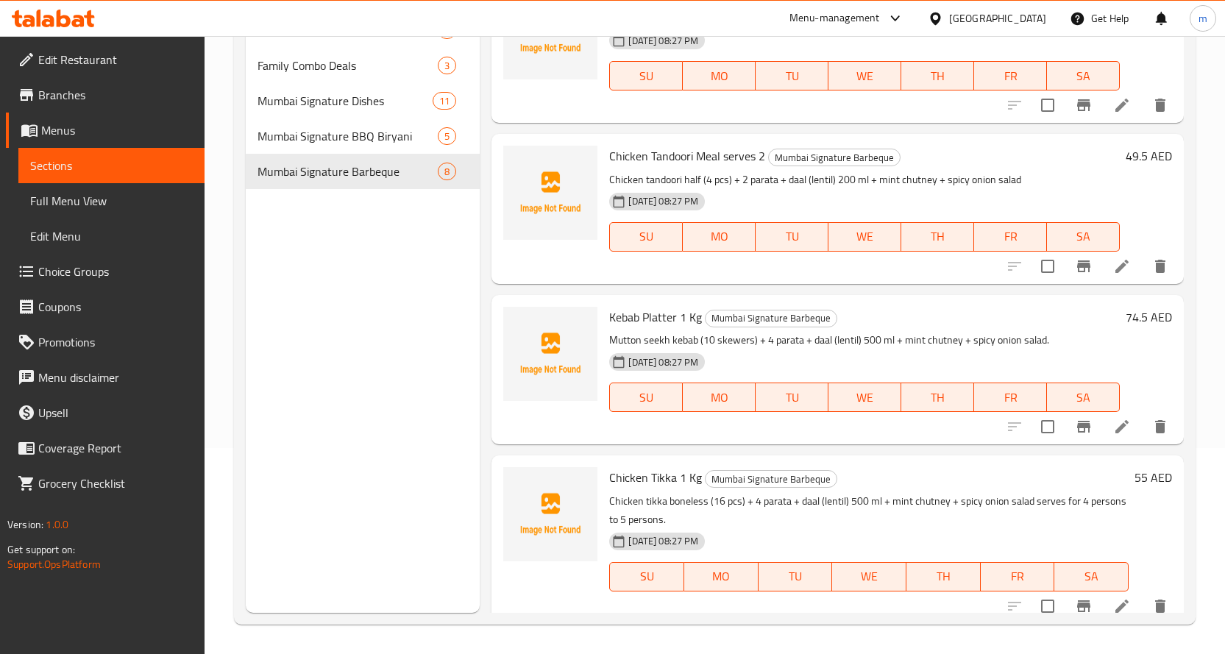
scroll to position [723, 0]
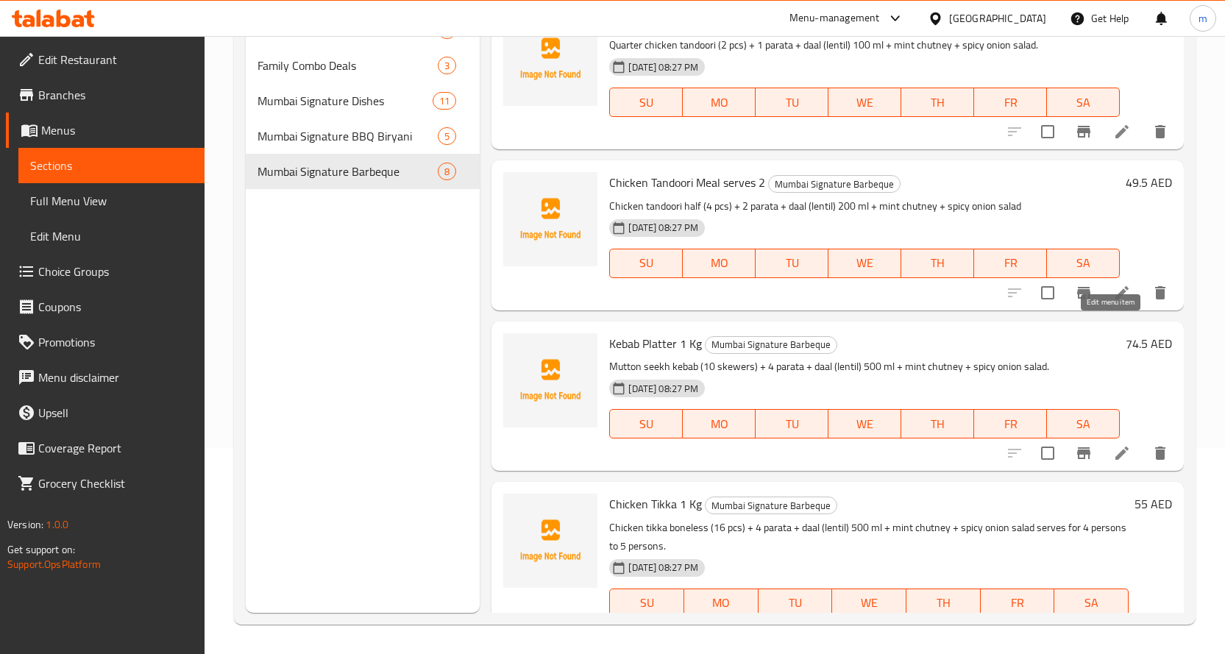
click at [1116, 300] on icon at bounding box center [1122, 292] width 13 height 13
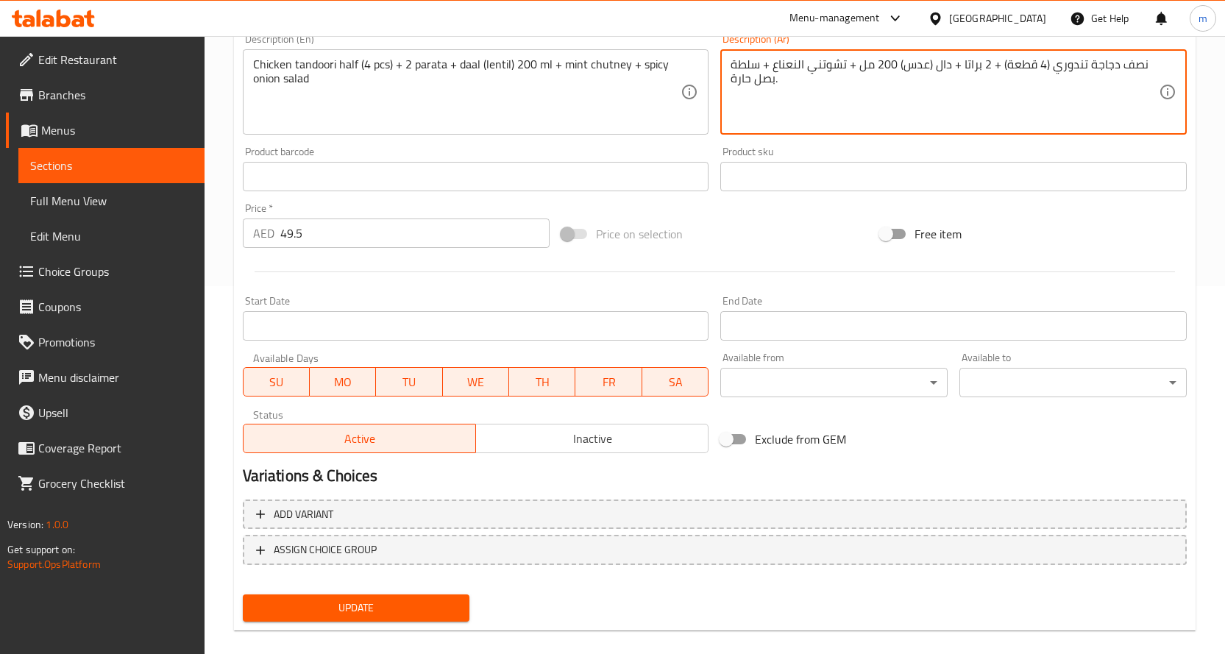
scroll to position [386, 0]
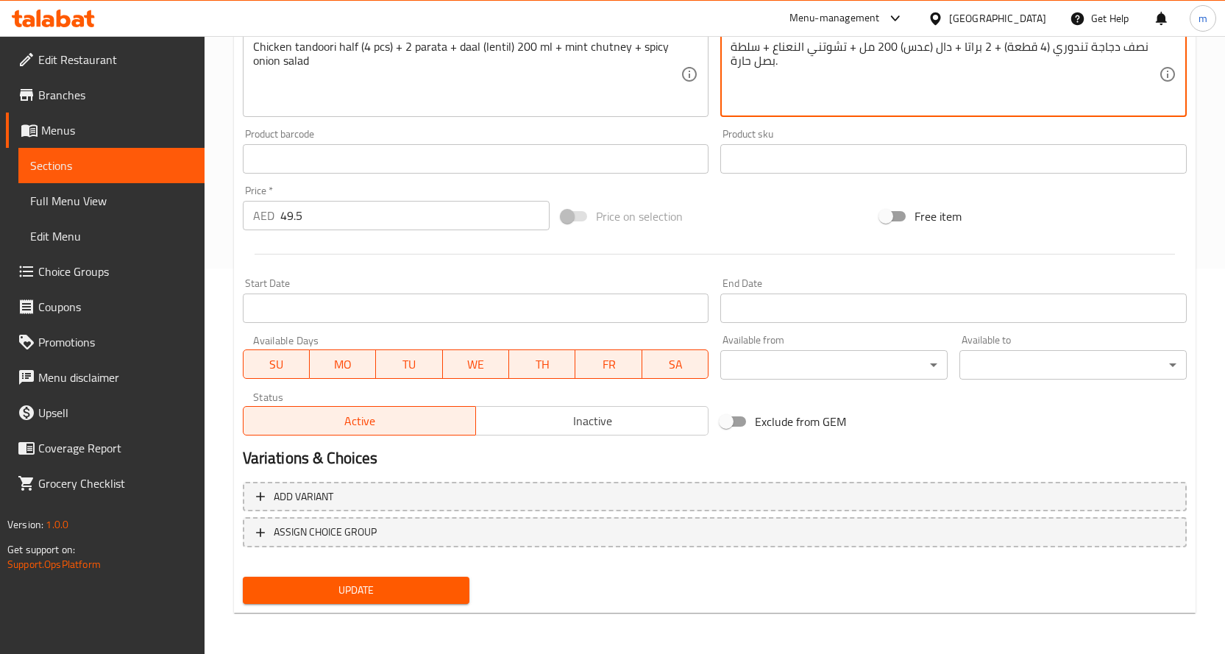
type textarea "نصف دجاجة تندوري (4 قطعة) + 2 براتا + دال (عدس) 200 مل + تشوتني النعناع + سلطة …"
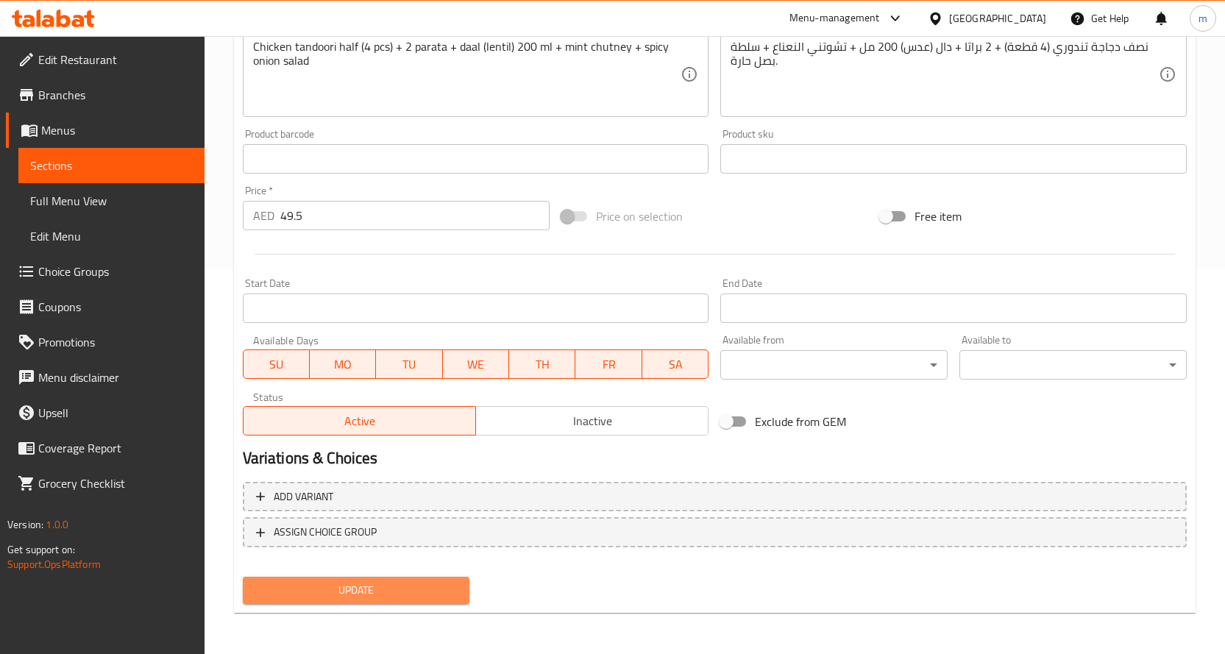
click at [439, 587] on span "Update" at bounding box center [357, 590] width 204 height 18
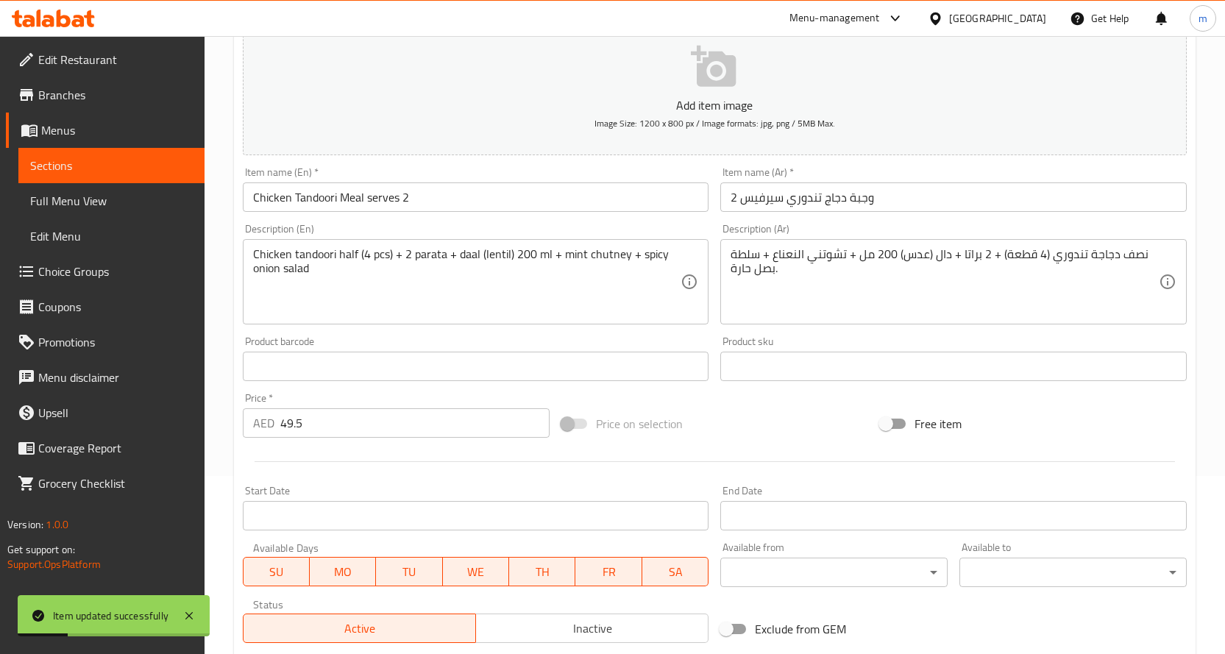
scroll to position [165, 0]
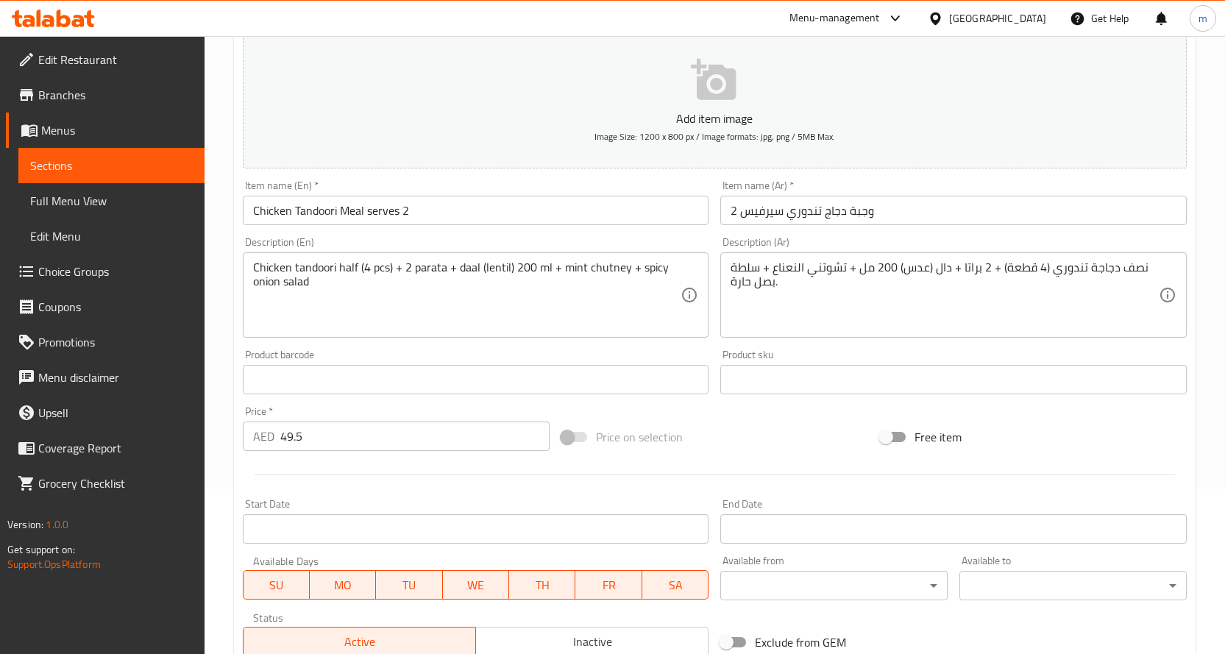
click at [170, 169] on span "Sections" at bounding box center [111, 166] width 163 height 18
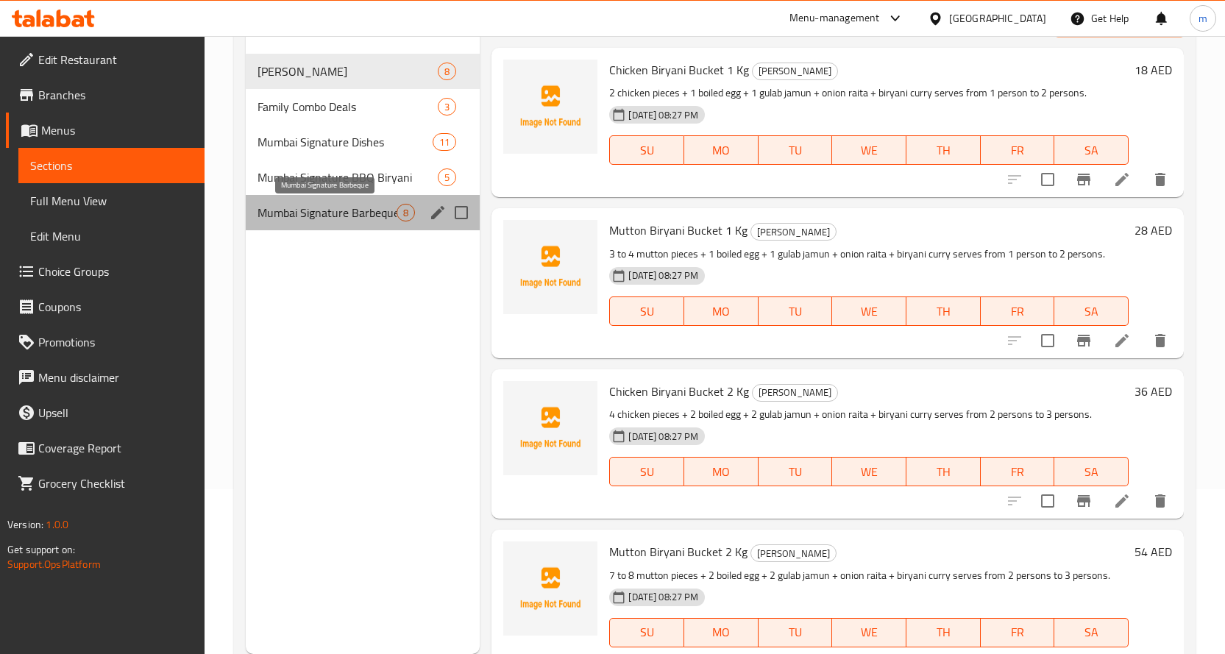
click at [320, 210] on span "Mumbai Signature Barbeque" at bounding box center [328, 213] width 140 height 18
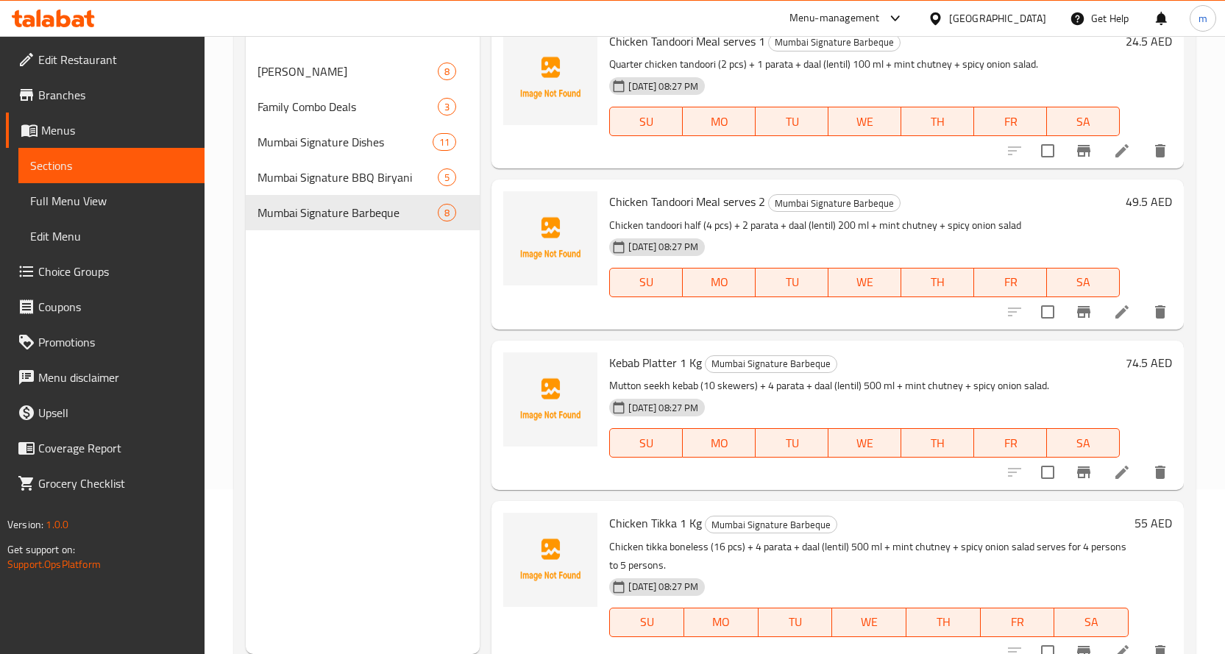
scroll to position [650, 0]
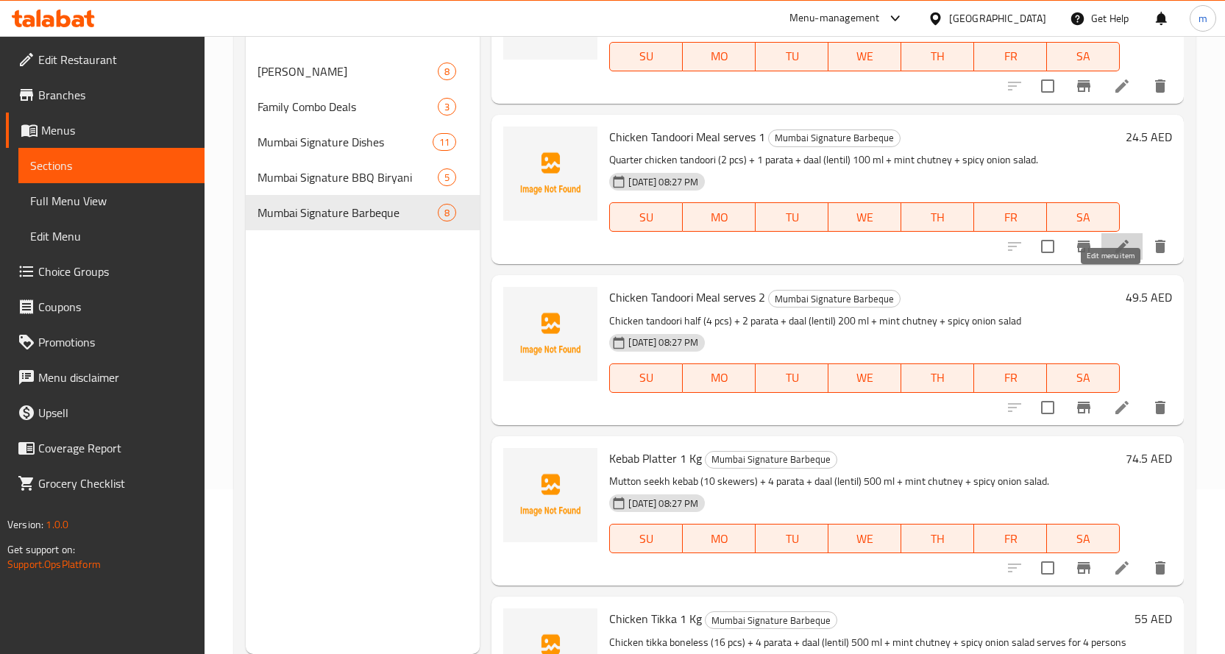
click at [1114, 255] on icon at bounding box center [1123, 247] width 18 height 18
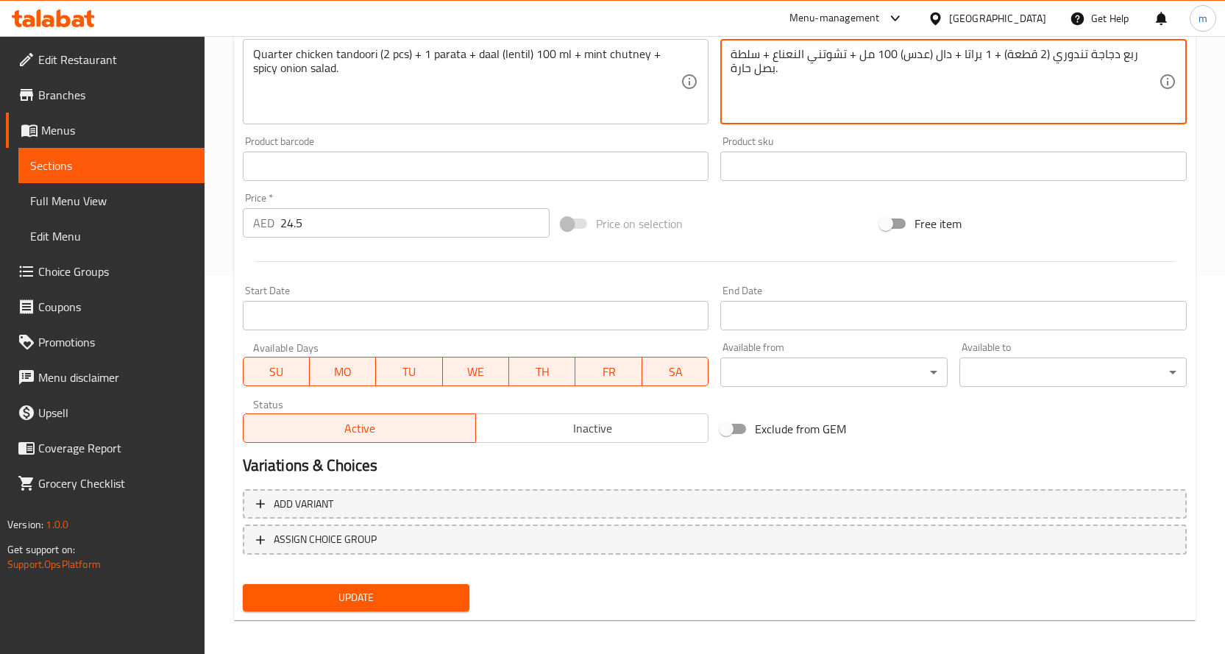
scroll to position [386, 0]
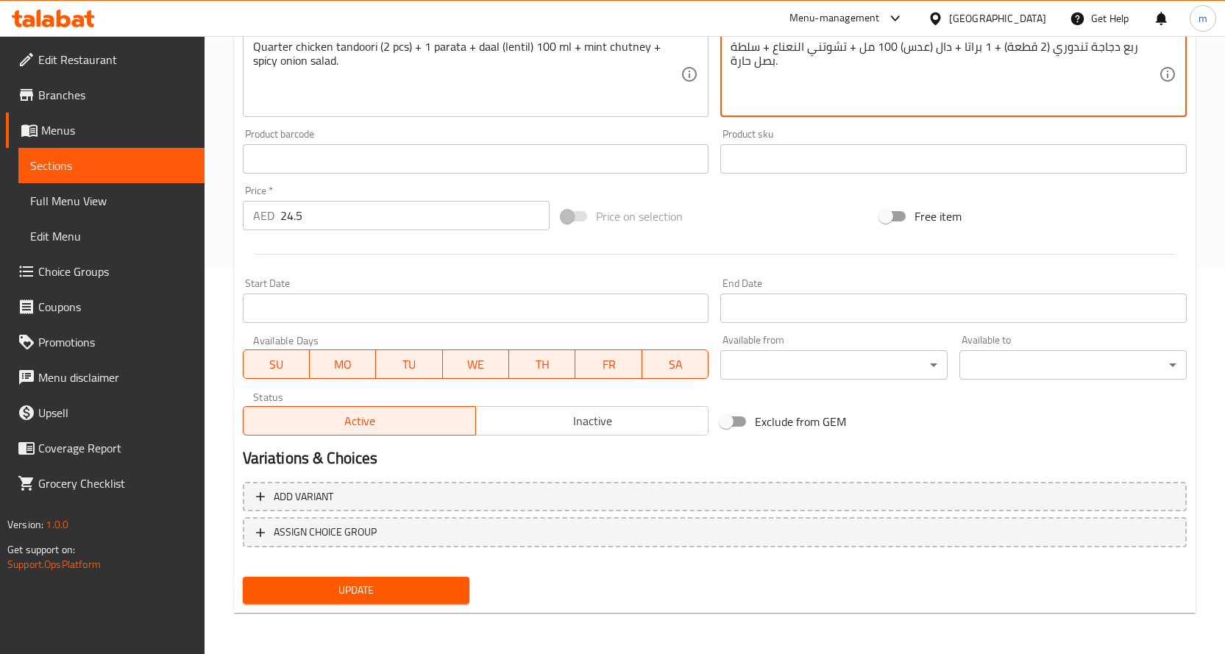
type textarea "ربع دجاجة تندوري (2 قطعة) + 1 براتا + دال (عدس) 100 مل + تشوتني النعناع + سلطة …"
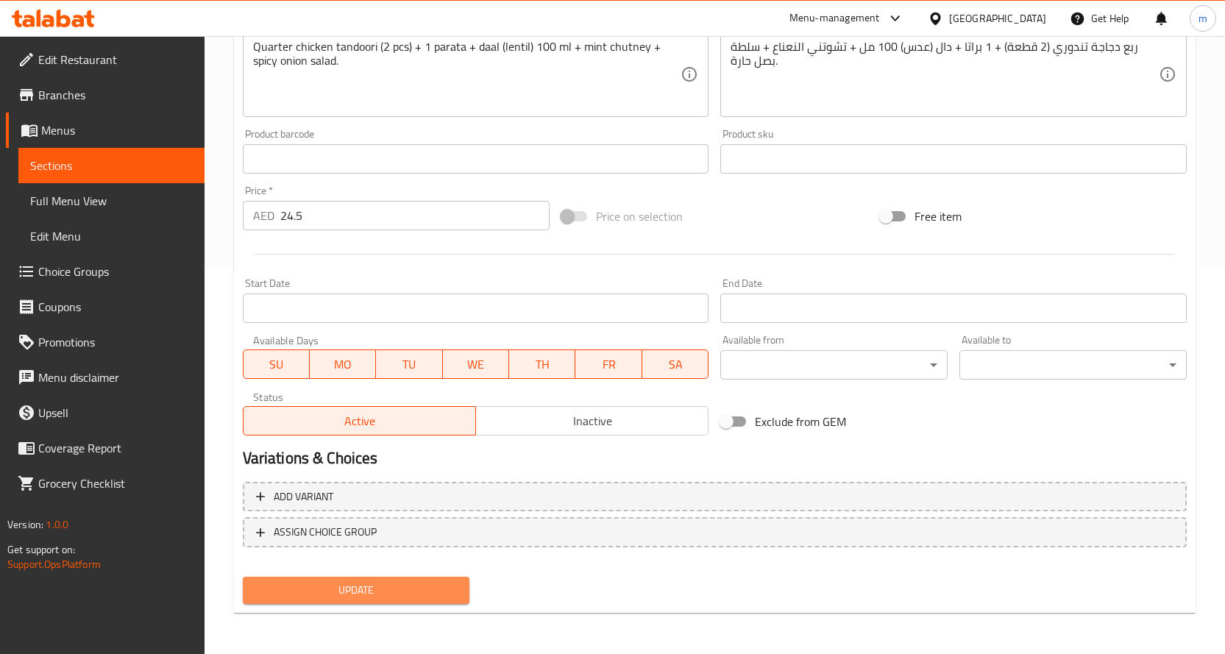
click at [444, 590] on span "Update" at bounding box center [357, 590] width 204 height 18
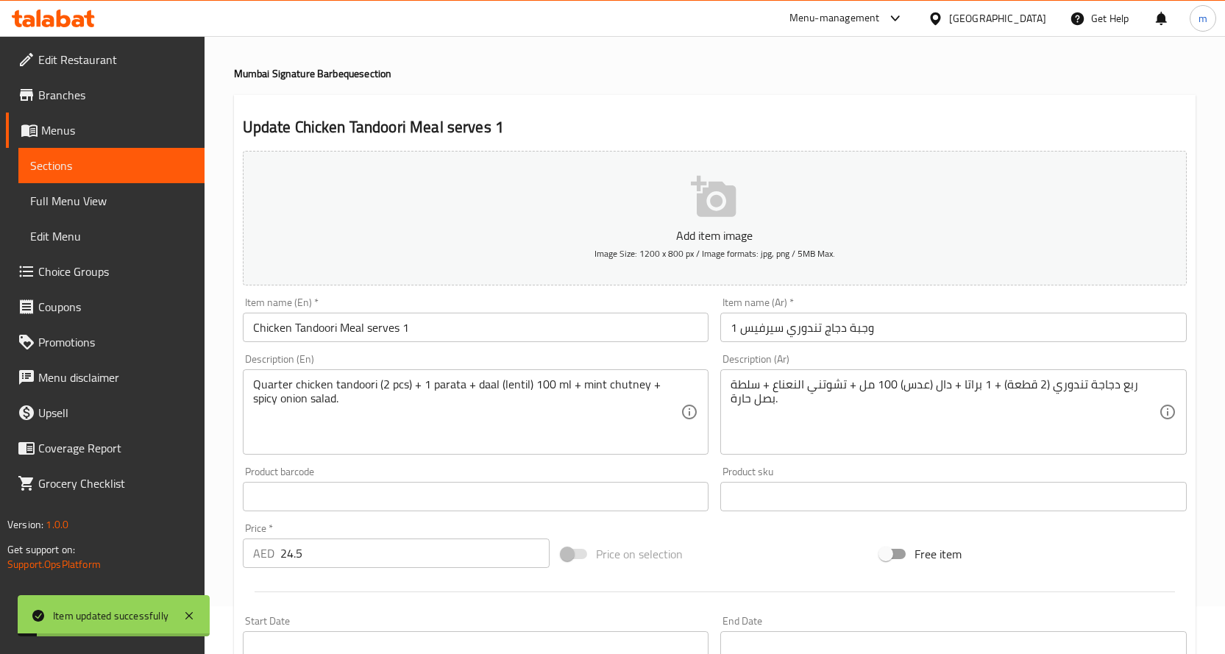
scroll to position [0, 0]
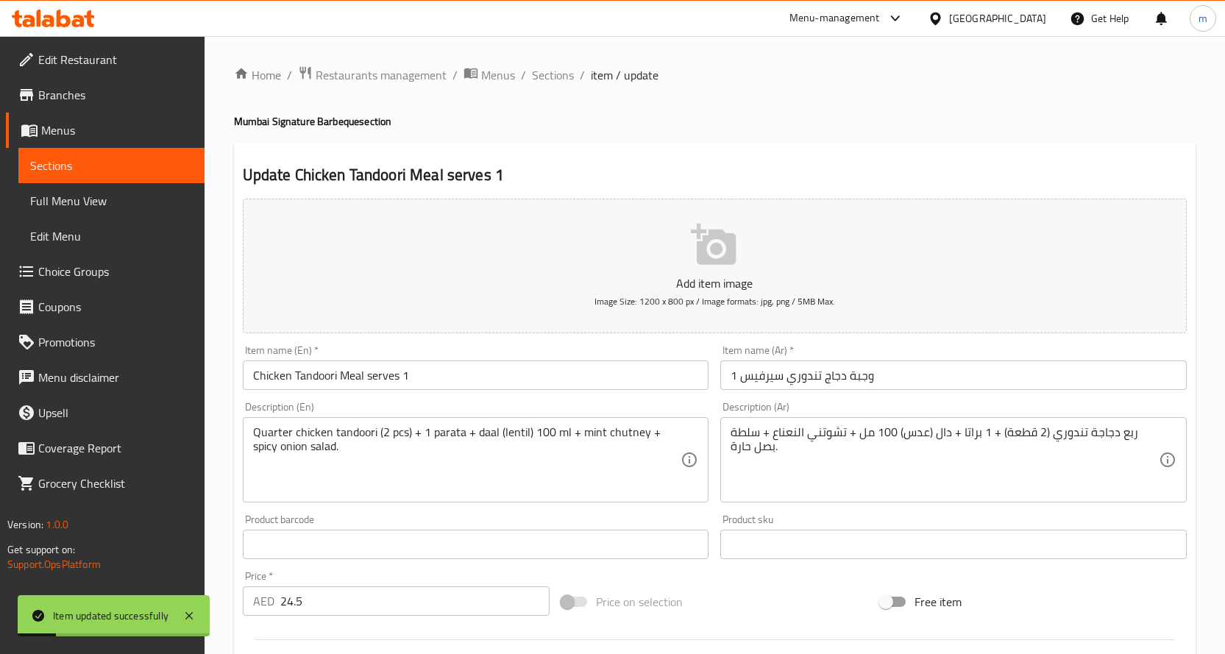
click at [160, 164] on span "Sections" at bounding box center [111, 166] width 163 height 18
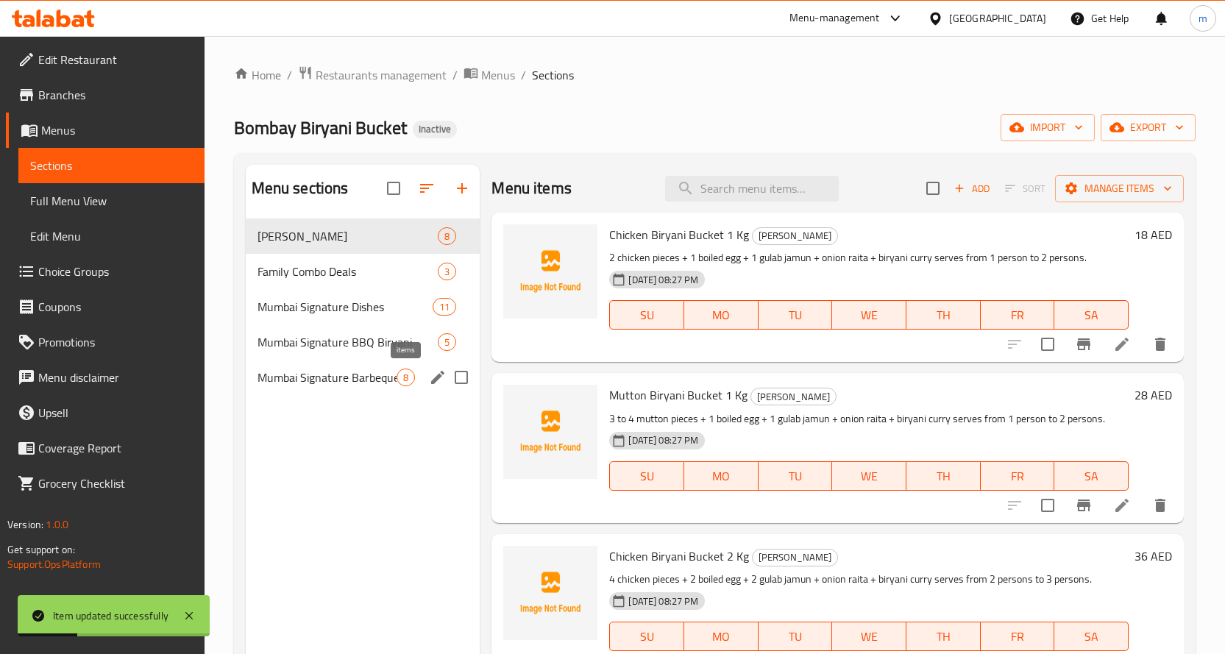
click at [381, 378] on span "Mumbai Signature Barbeque" at bounding box center [328, 378] width 140 height 18
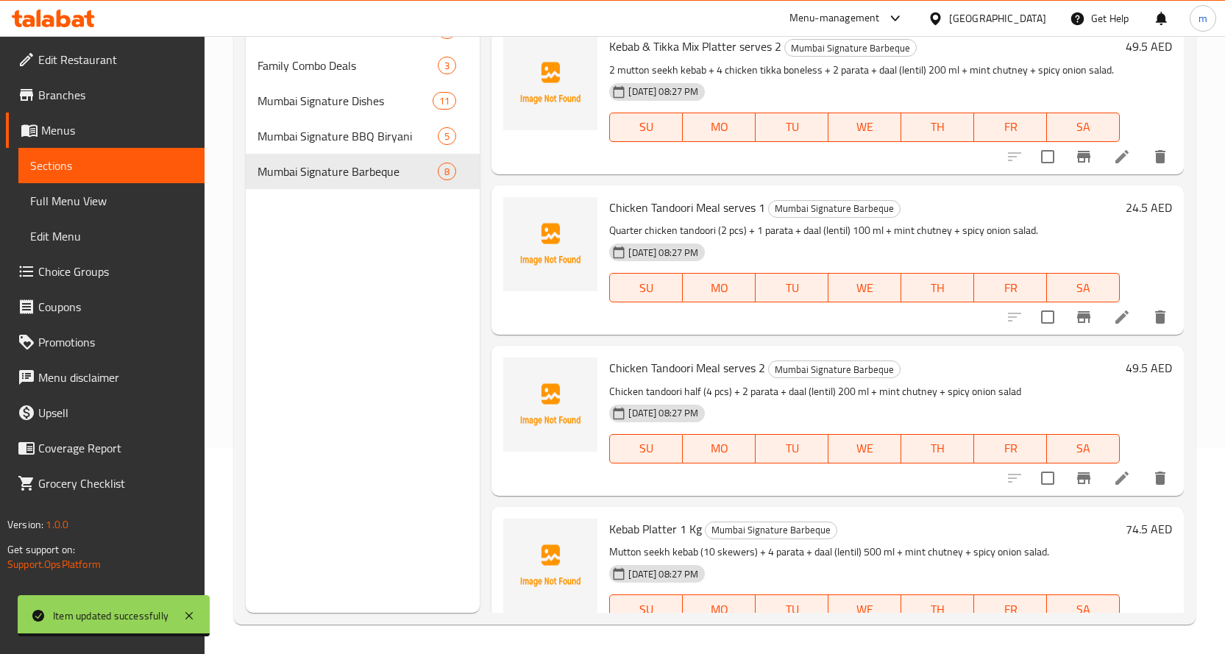
scroll to position [503, 0]
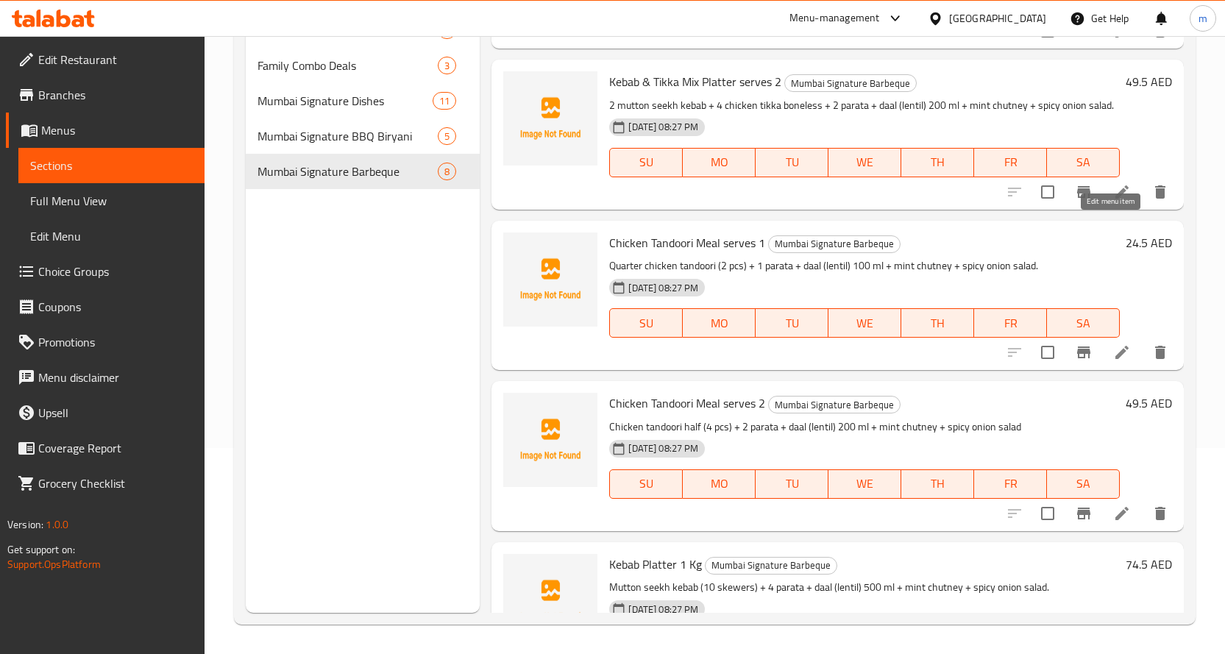
click at [1117, 201] on icon at bounding box center [1123, 192] width 18 height 18
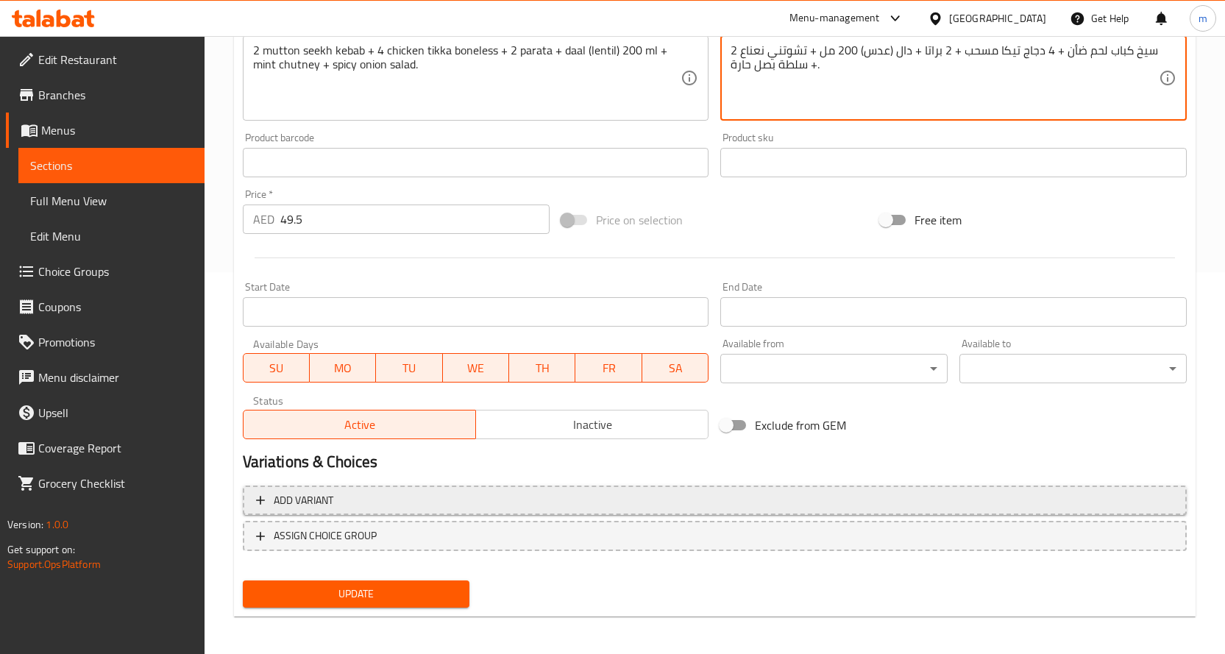
scroll to position [386, 0]
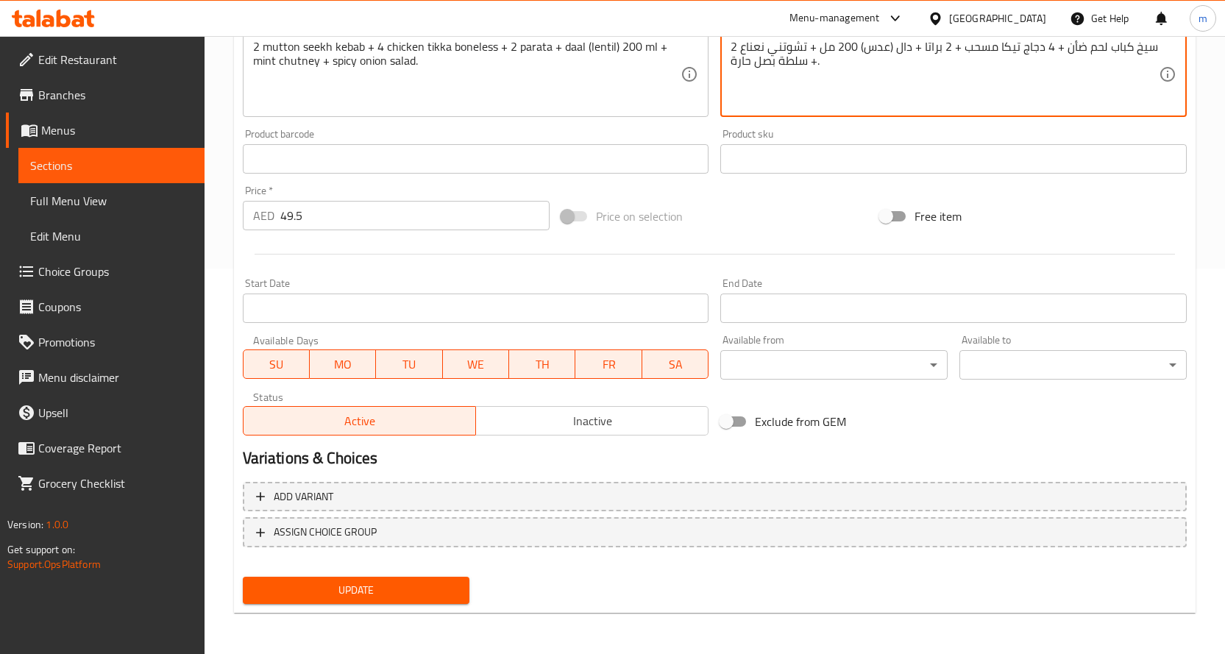
type textarea "2 سيخ كباب لحم ضأن + 4 دجاج تيكا مسحب + 2 براتا + دال (عدس) 200 مل + تشوتني نعن…"
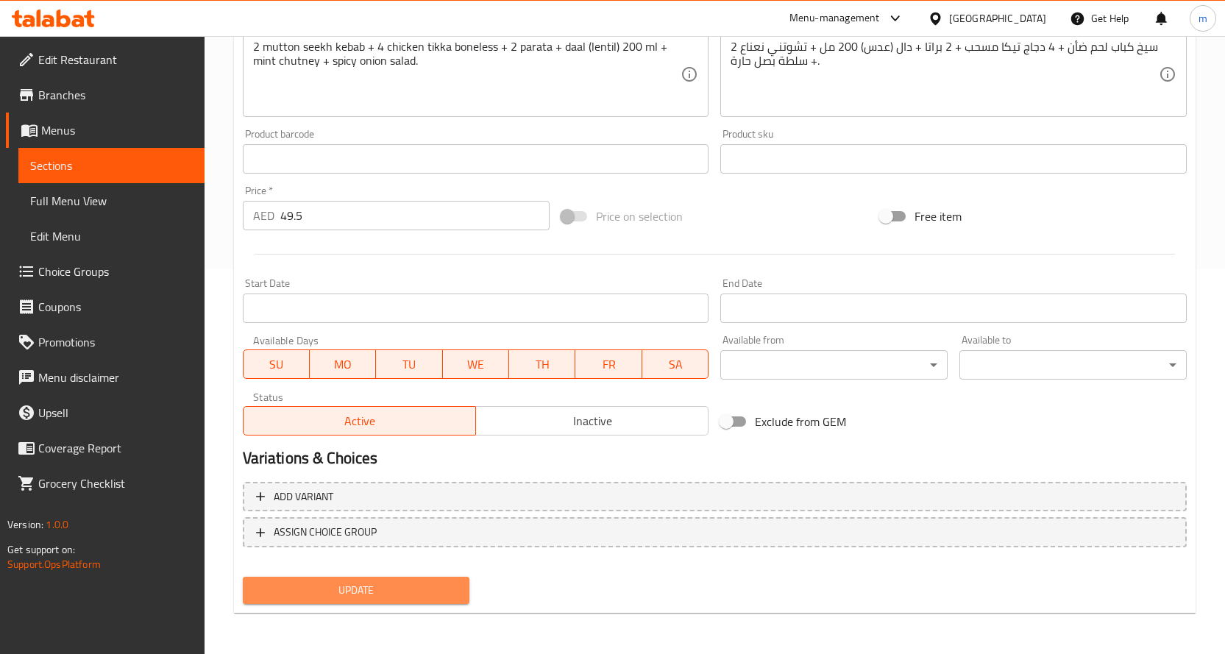
click at [453, 581] on span "Update" at bounding box center [357, 590] width 204 height 18
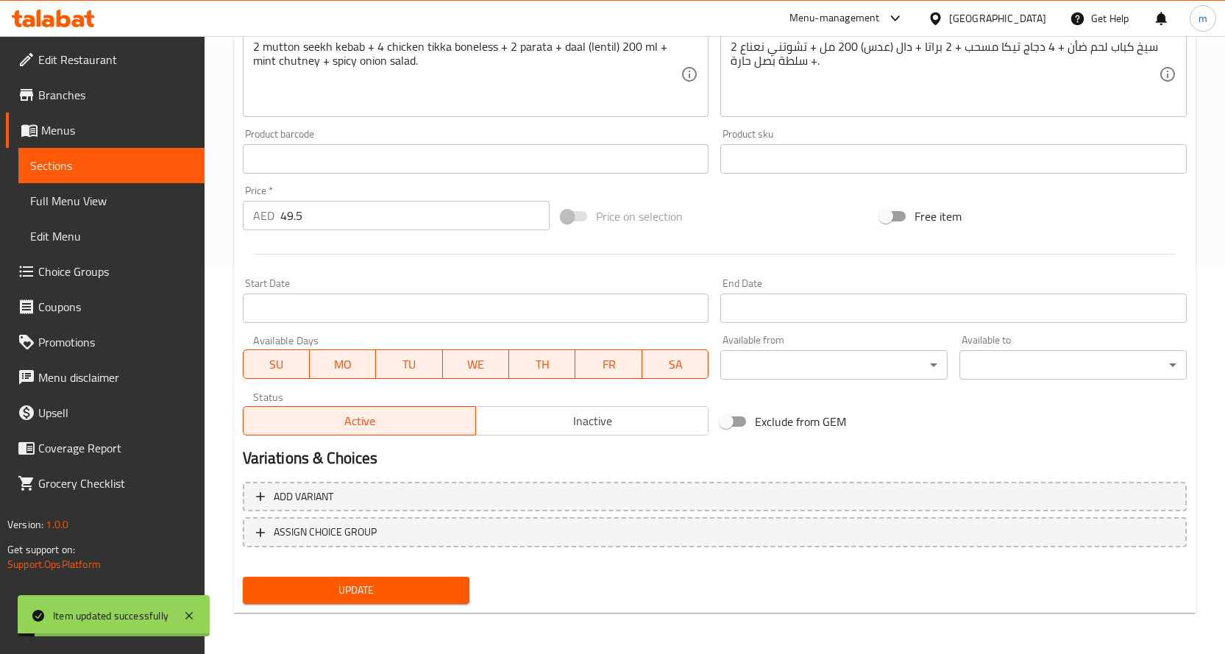
click at [170, 167] on span "Sections" at bounding box center [111, 166] width 163 height 18
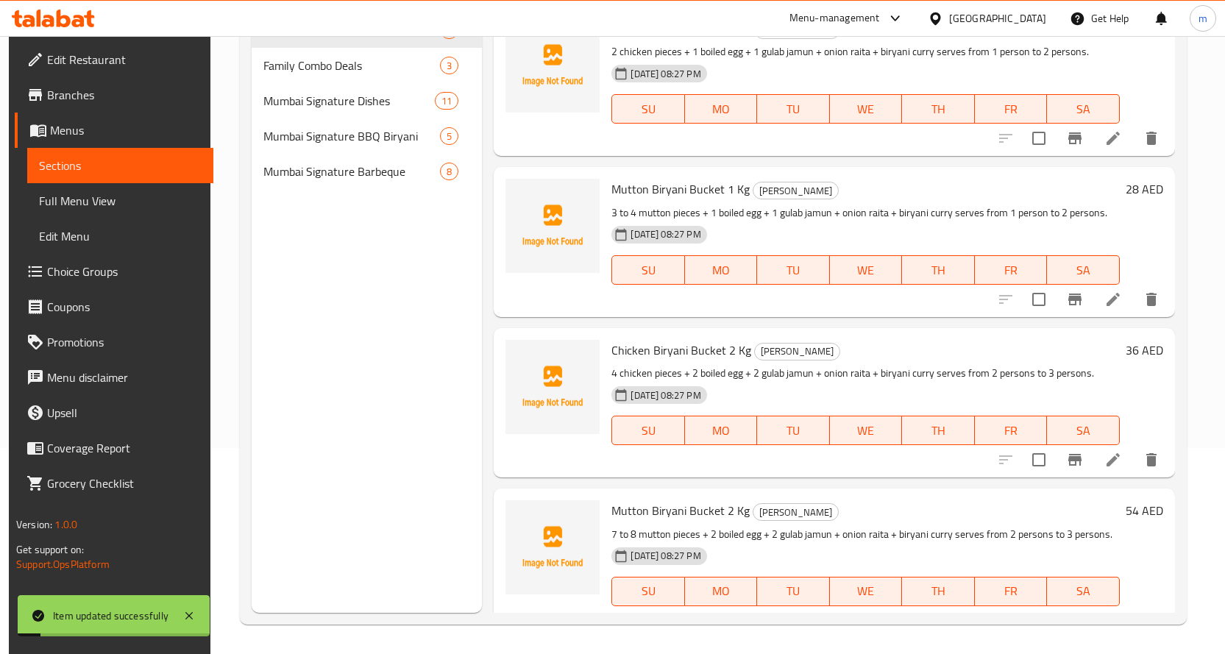
scroll to position [206, 0]
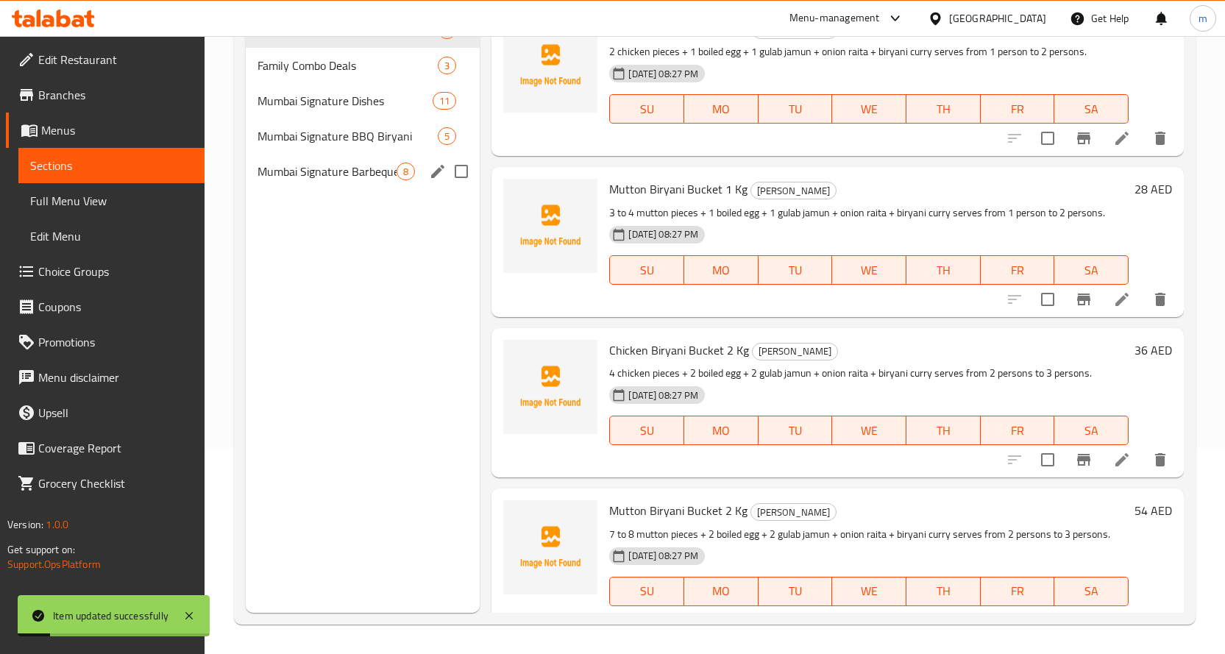
click at [410, 170] on span "8" at bounding box center [405, 172] width 17 height 14
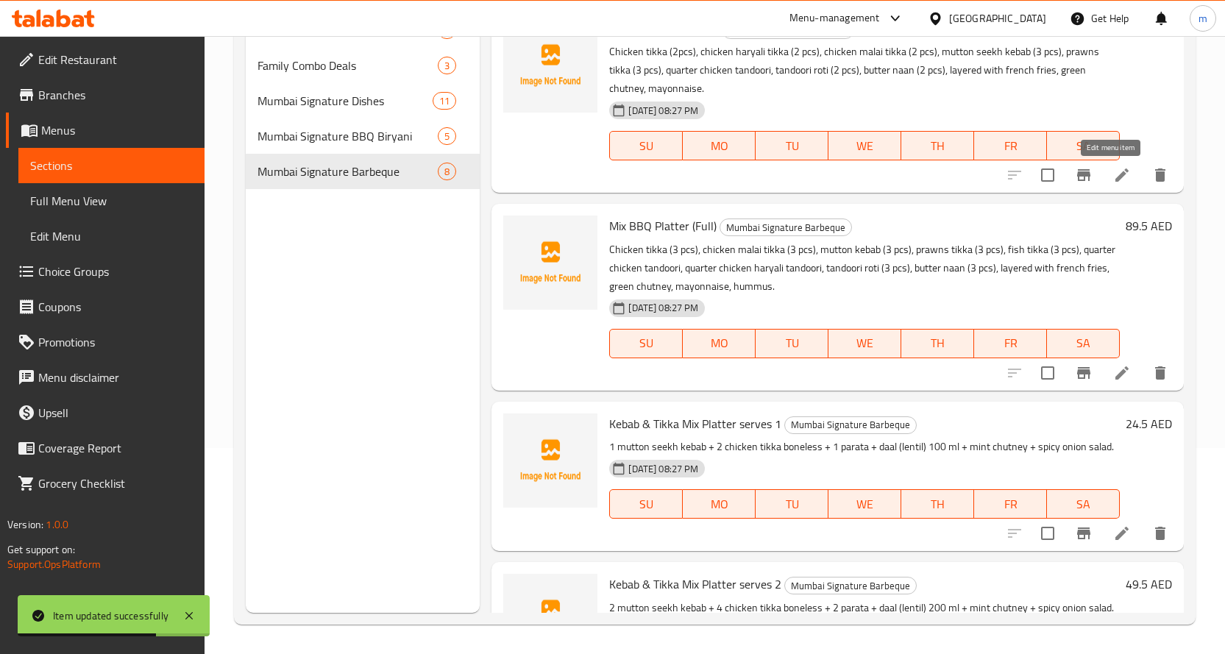
click at [1114, 169] on icon at bounding box center [1123, 175] width 18 height 18
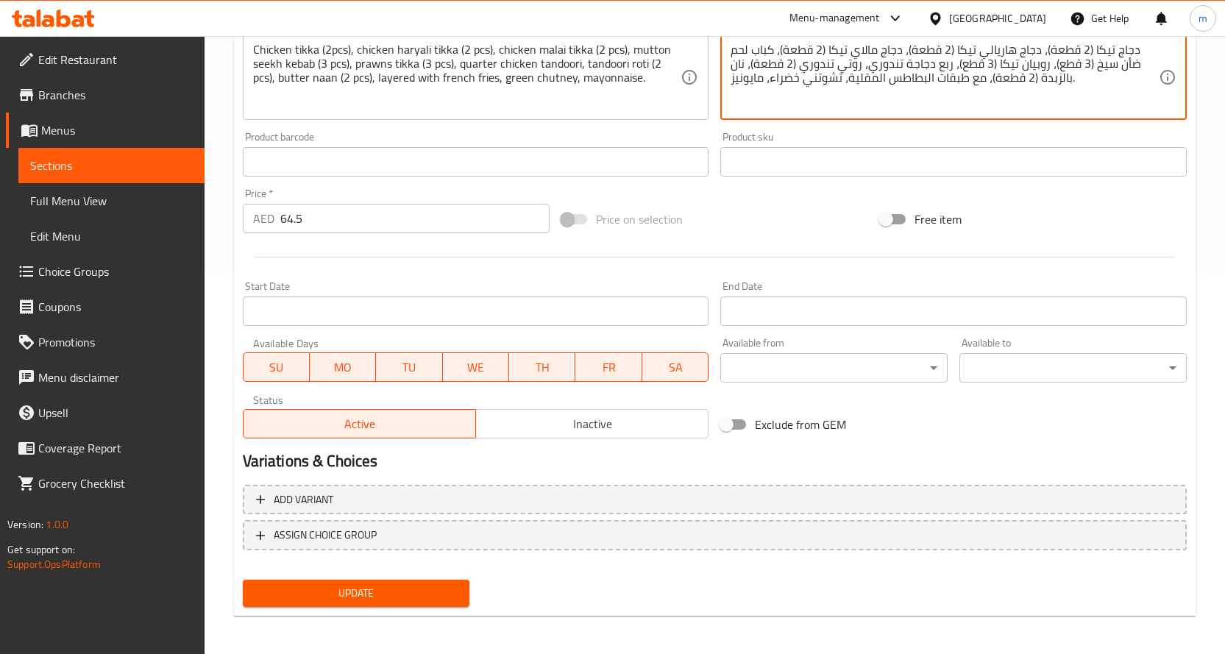
scroll to position [386, 0]
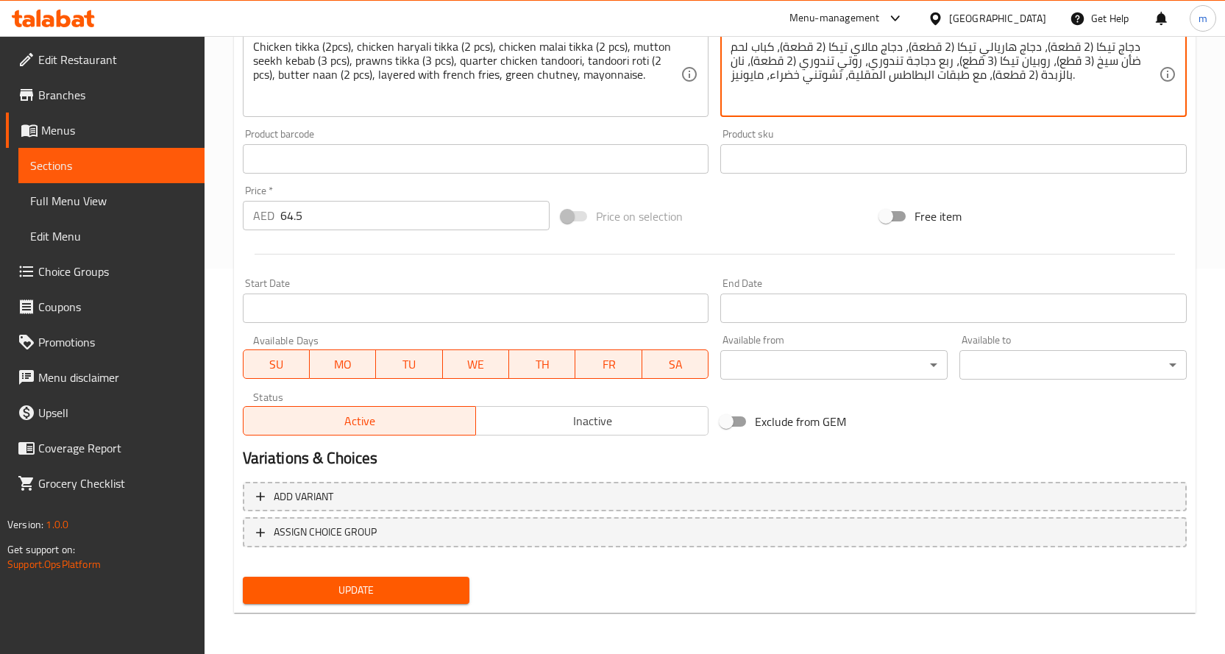
type textarea "دجاج تيكا (2 قطعة)، دجاج هاريالي تيكا (2 قطعة)، دجاج مالاي تيكا (2 قطعة)، كباب …"
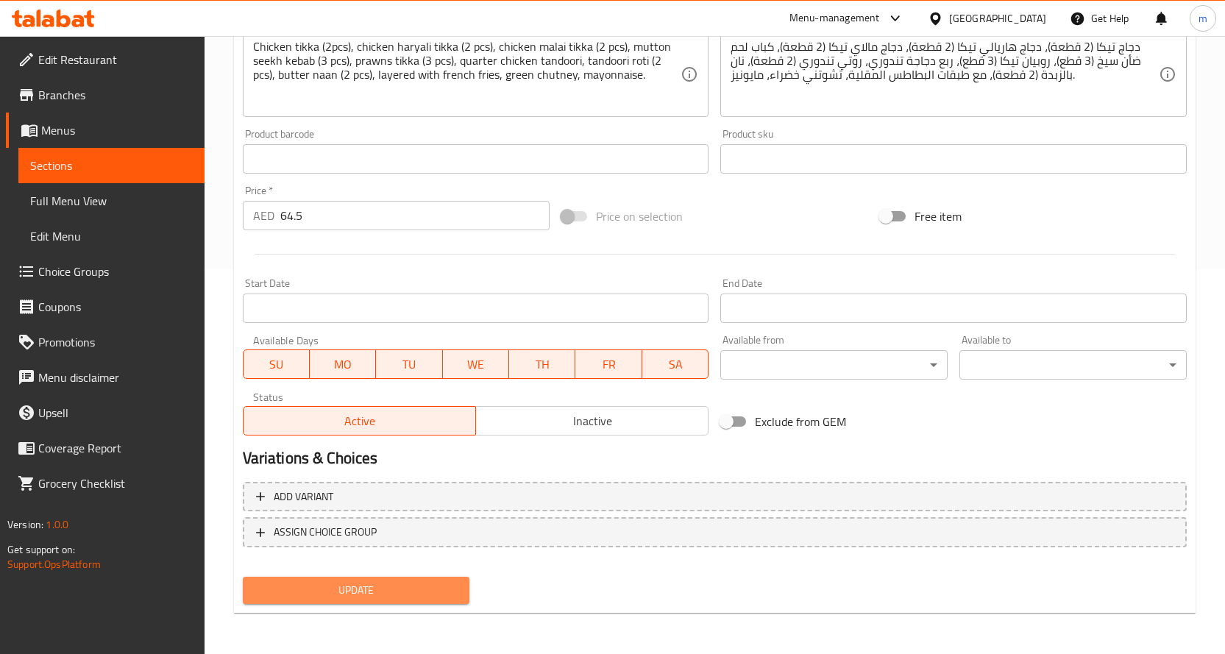
click at [450, 597] on span "Update" at bounding box center [357, 590] width 204 height 18
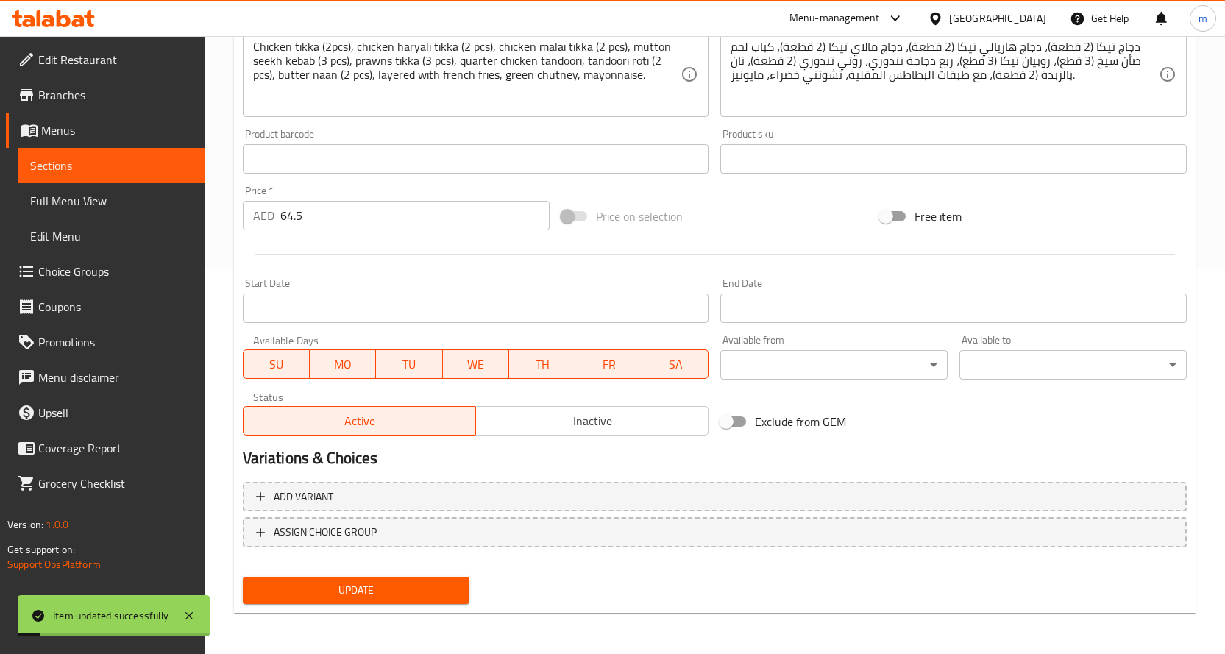
click at [153, 167] on span "Sections" at bounding box center [111, 166] width 163 height 18
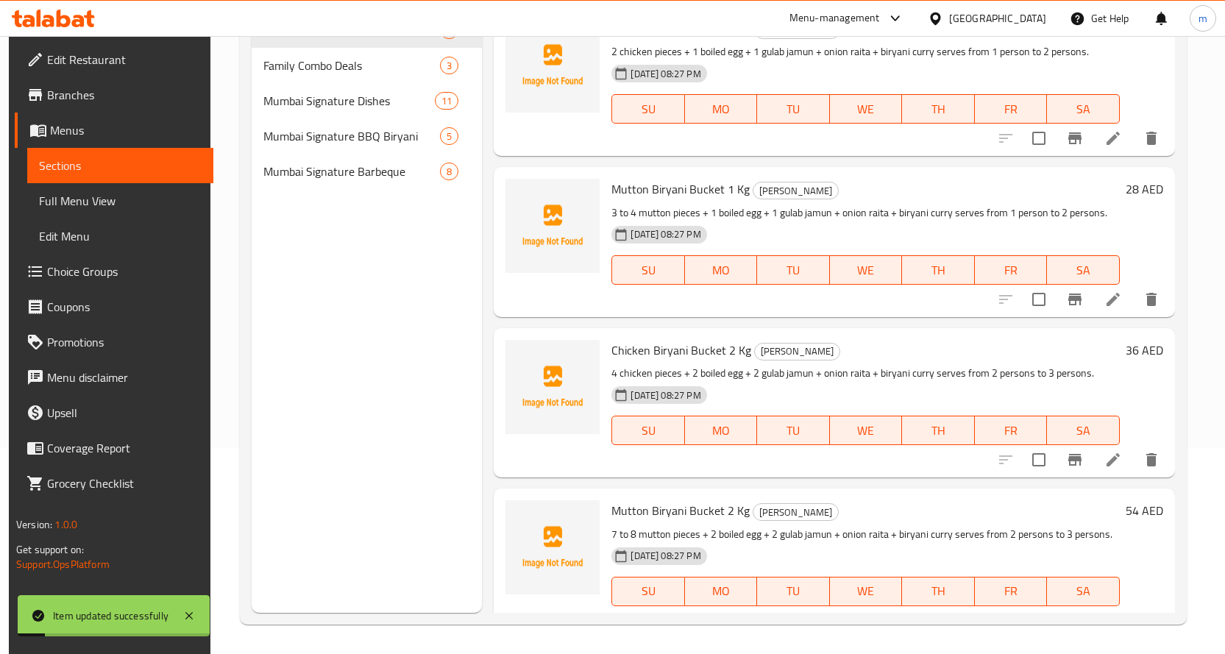
scroll to position [206, 0]
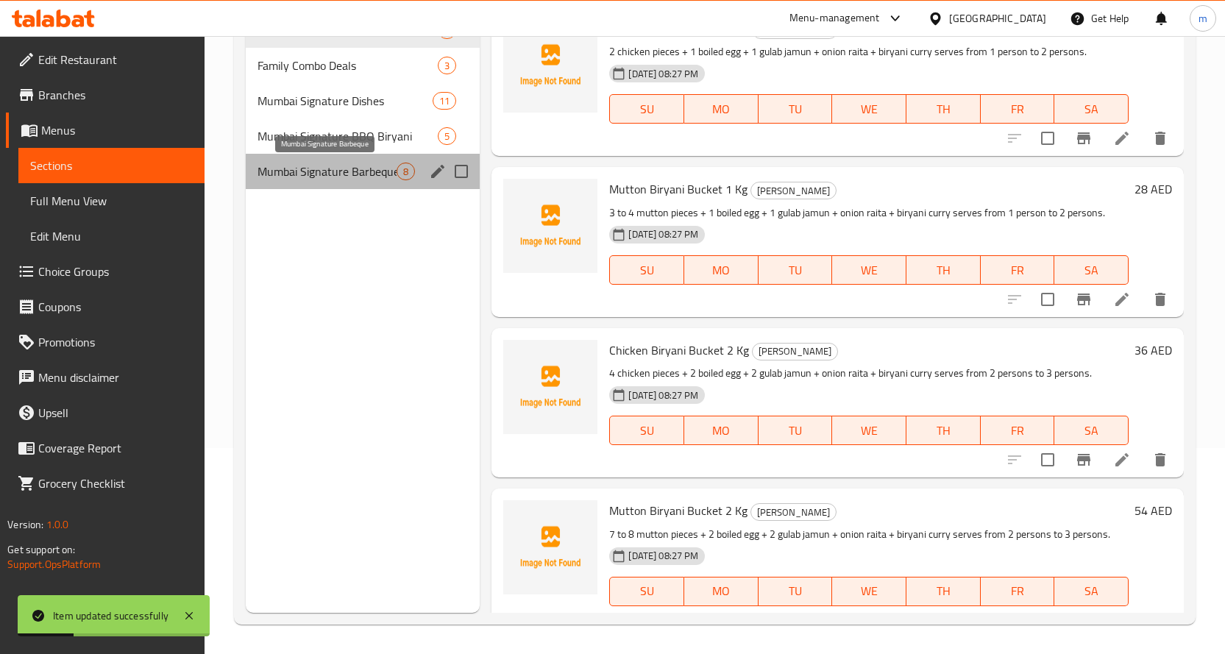
click at [359, 169] on span "Mumbai Signature Barbeque" at bounding box center [328, 172] width 140 height 18
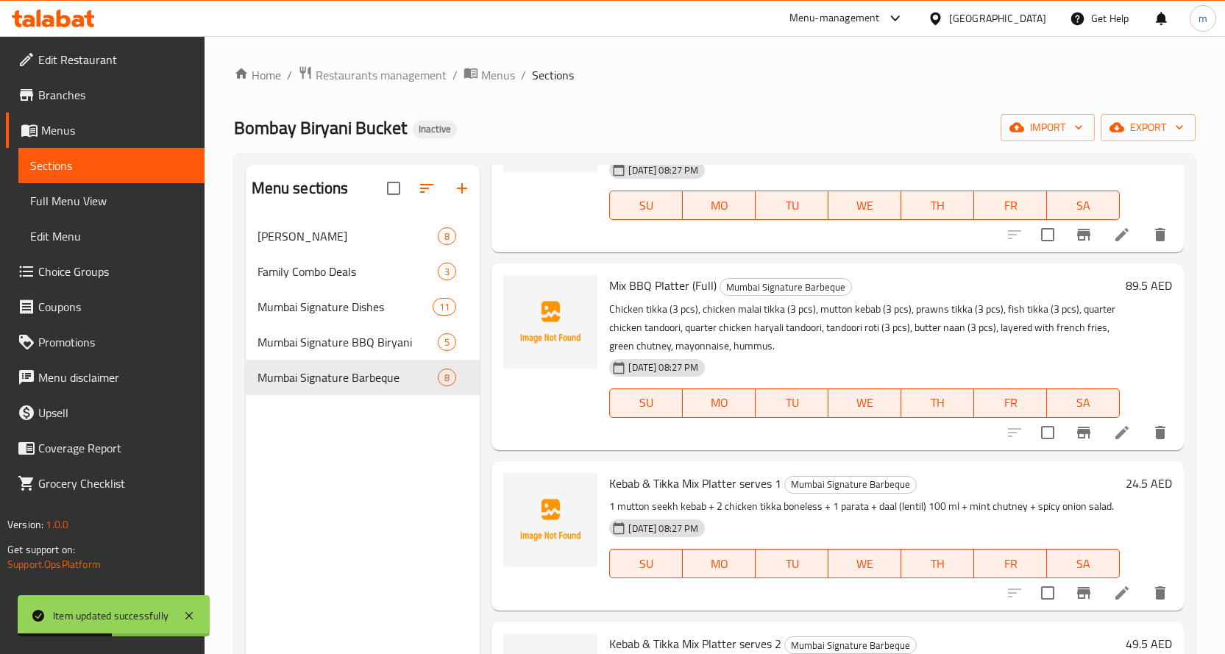
scroll to position [147, 0]
click at [1116, 429] on icon at bounding box center [1122, 431] width 13 height 13
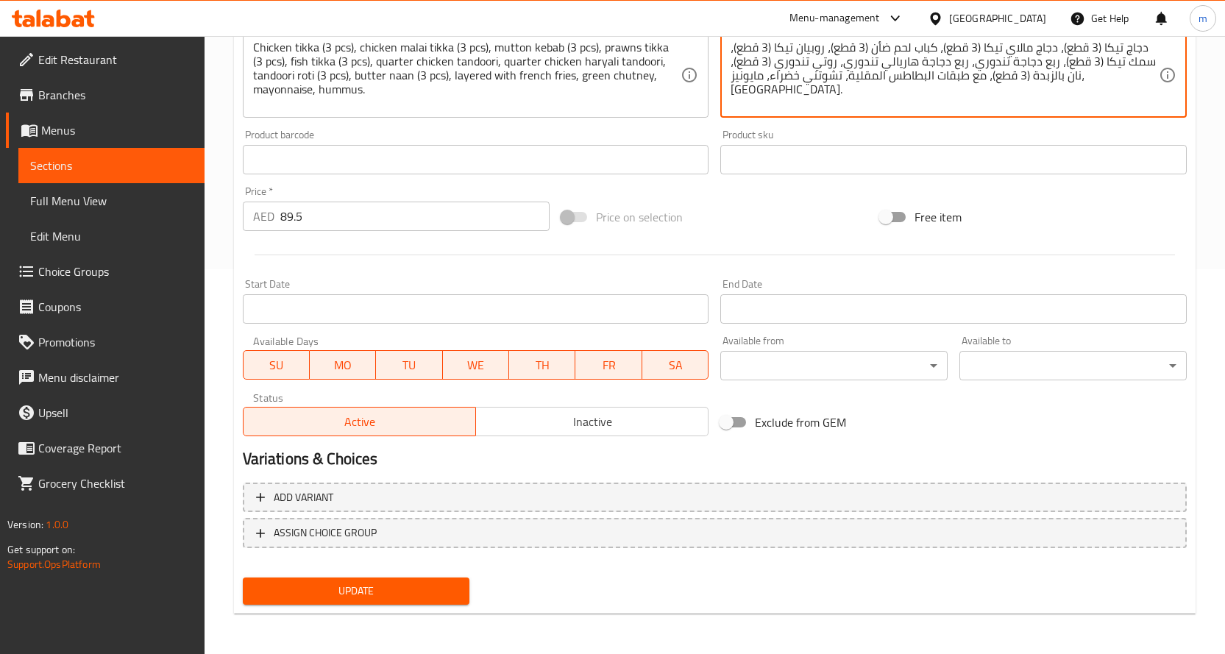
scroll to position [386, 0]
type textarea "دجاج تيكا (3 قطع)، دجاج مالاي تيكا (3 قطع)، كباب لحم ضأن (3 قطع)، روبيان تيكا (…"
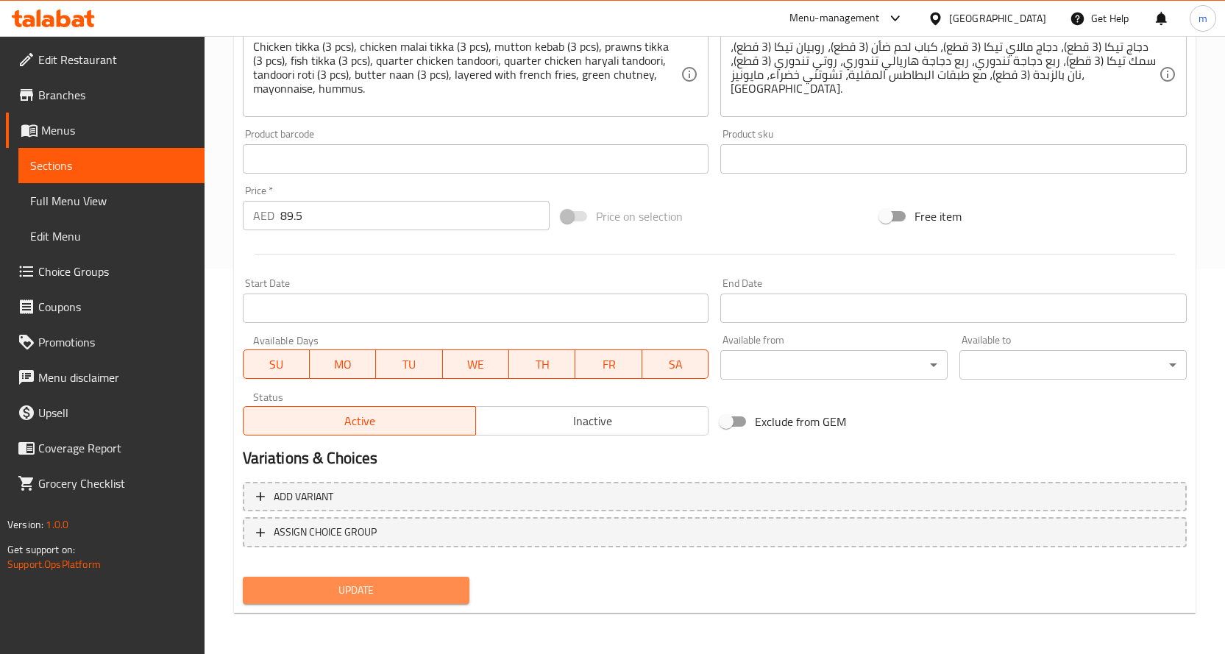
click at [450, 592] on span "Update" at bounding box center [357, 590] width 204 height 18
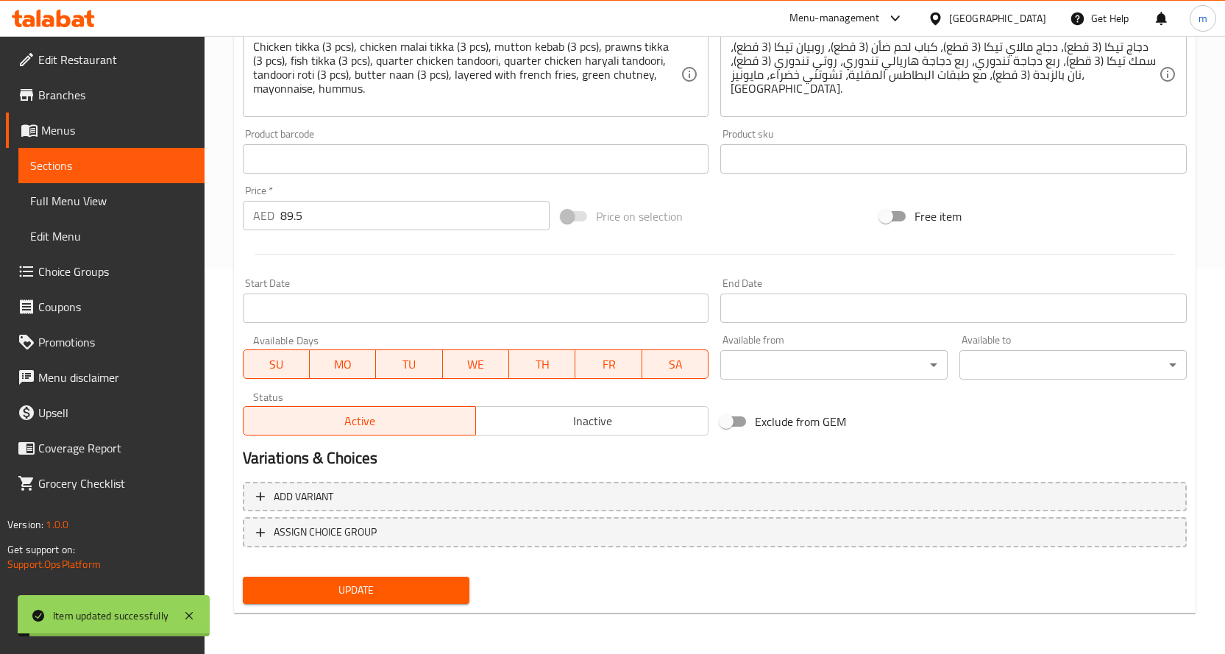
click at [164, 166] on span "Sections" at bounding box center [111, 166] width 163 height 18
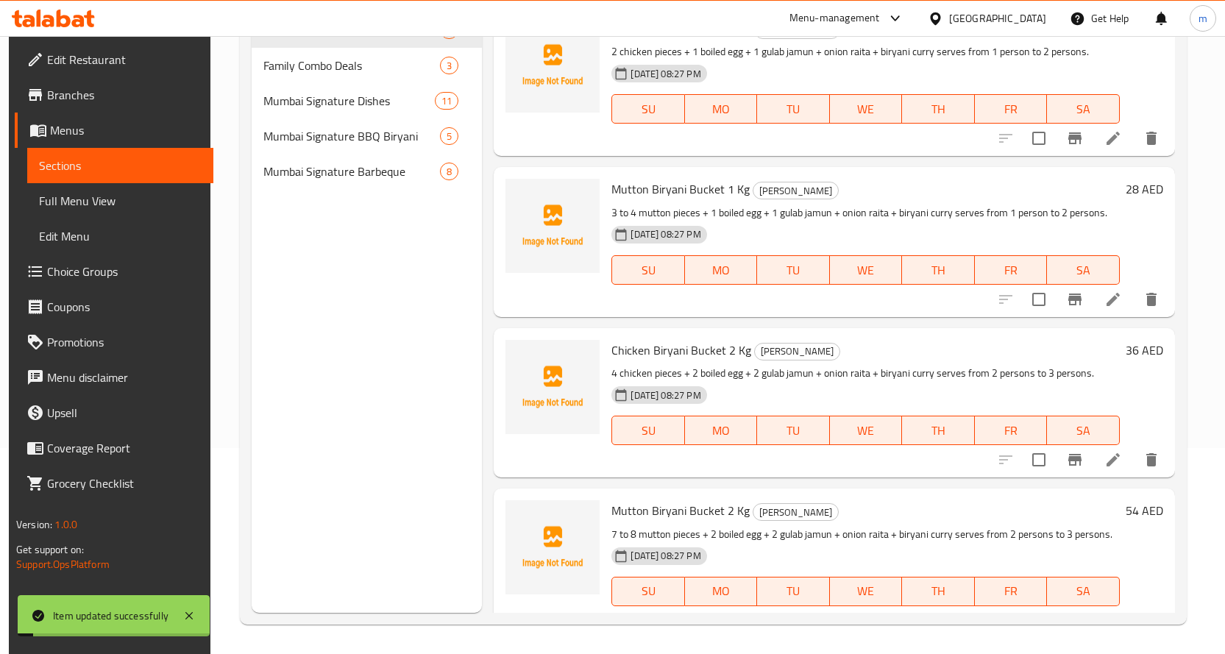
scroll to position [206, 0]
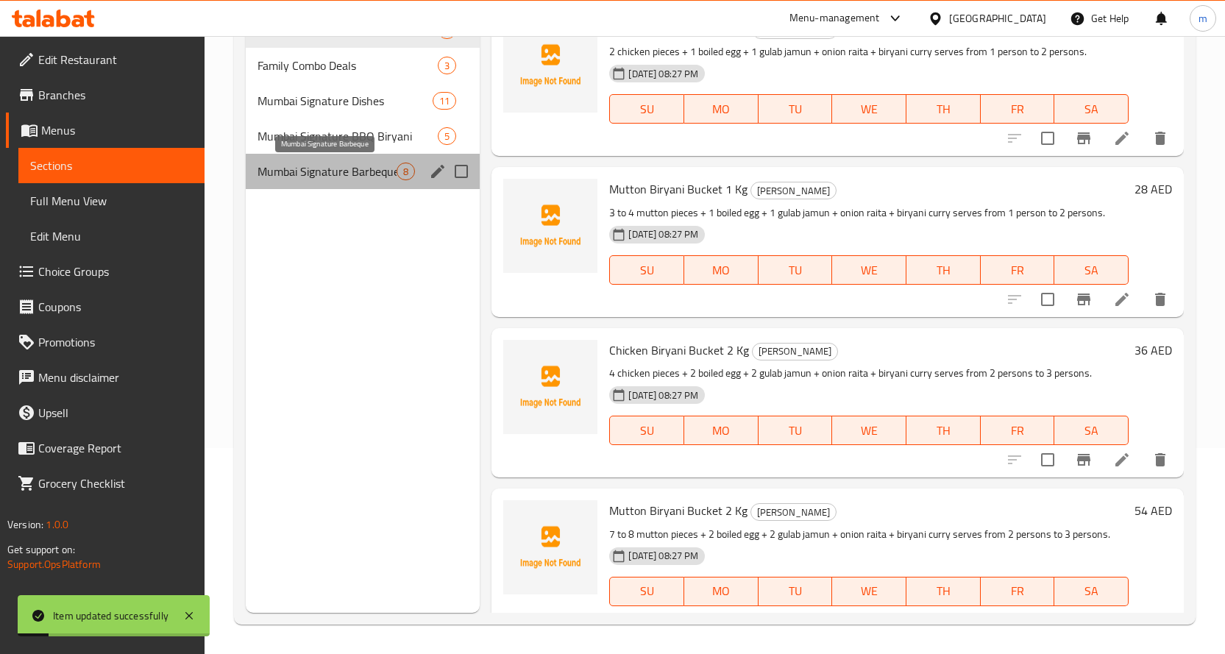
click at [353, 177] on span "Mumbai Signature Barbeque" at bounding box center [328, 172] width 140 height 18
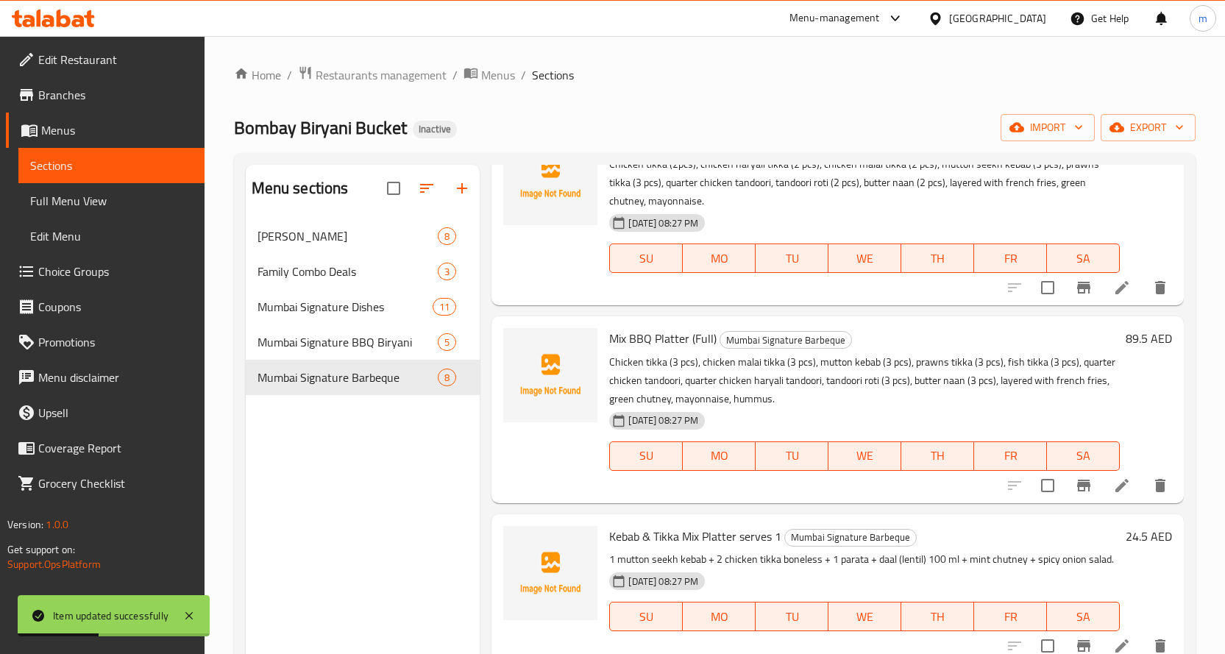
scroll to position [294, 0]
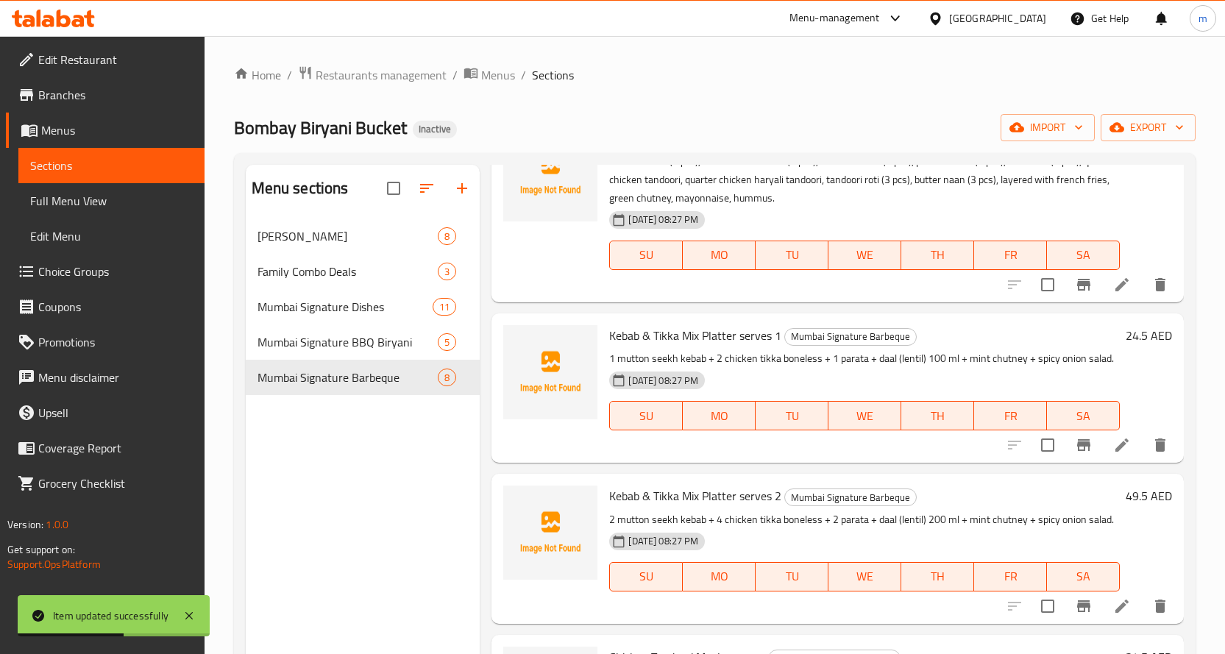
click at [1102, 459] on li at bounding box center [1122, 445] width 41 height 26
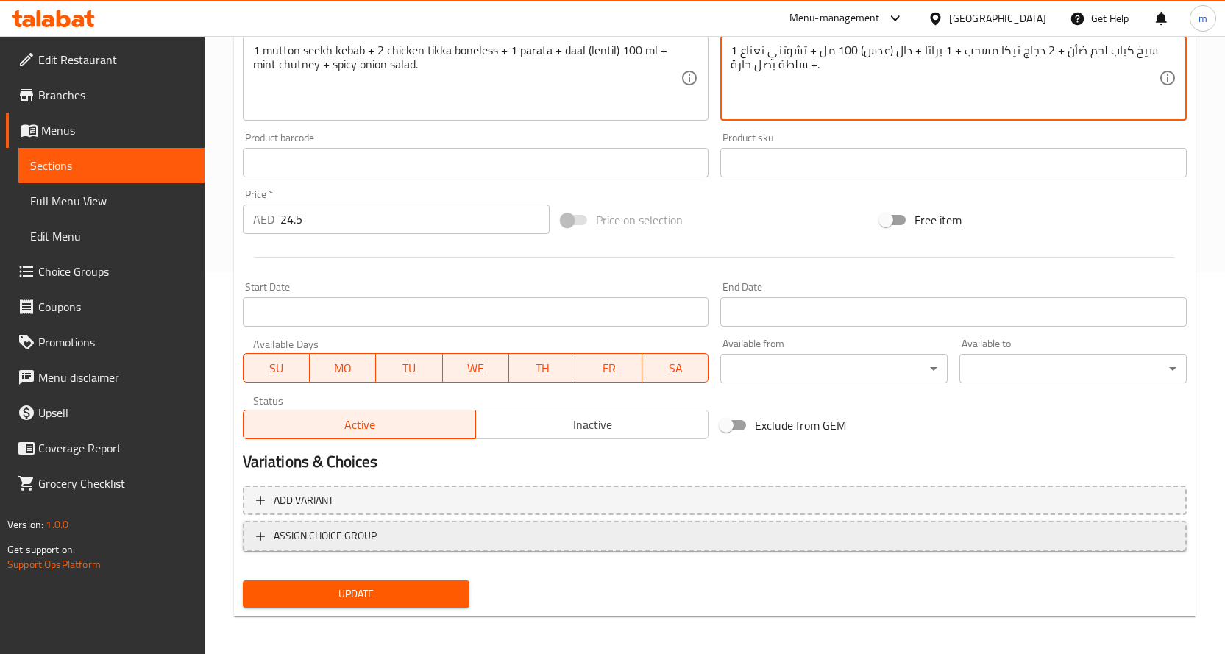
scroll to position [386, 0]
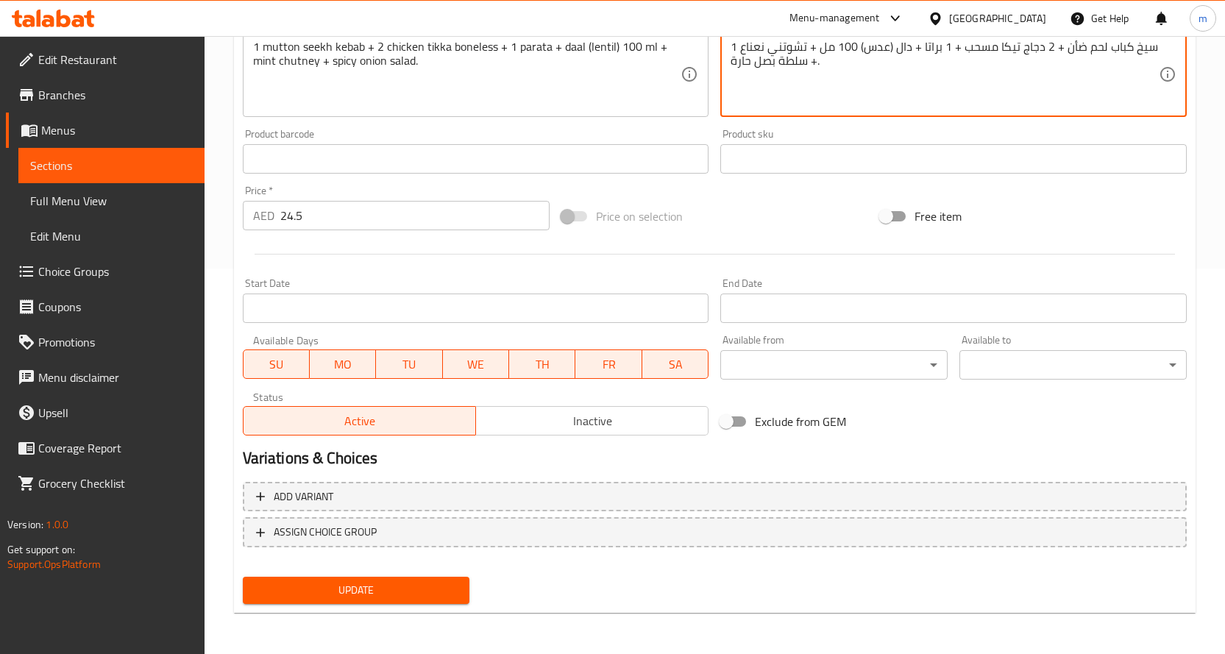
type textarea "1 سيخ كباب لحم ضأن + 2 دجاج تيكا مسحب + 1 براتا + دال (عدس) 100 مل + تشوتني نعن…"
click at [426, 586] on span "Update" at bounding box center [357, 590] width 204 height 18
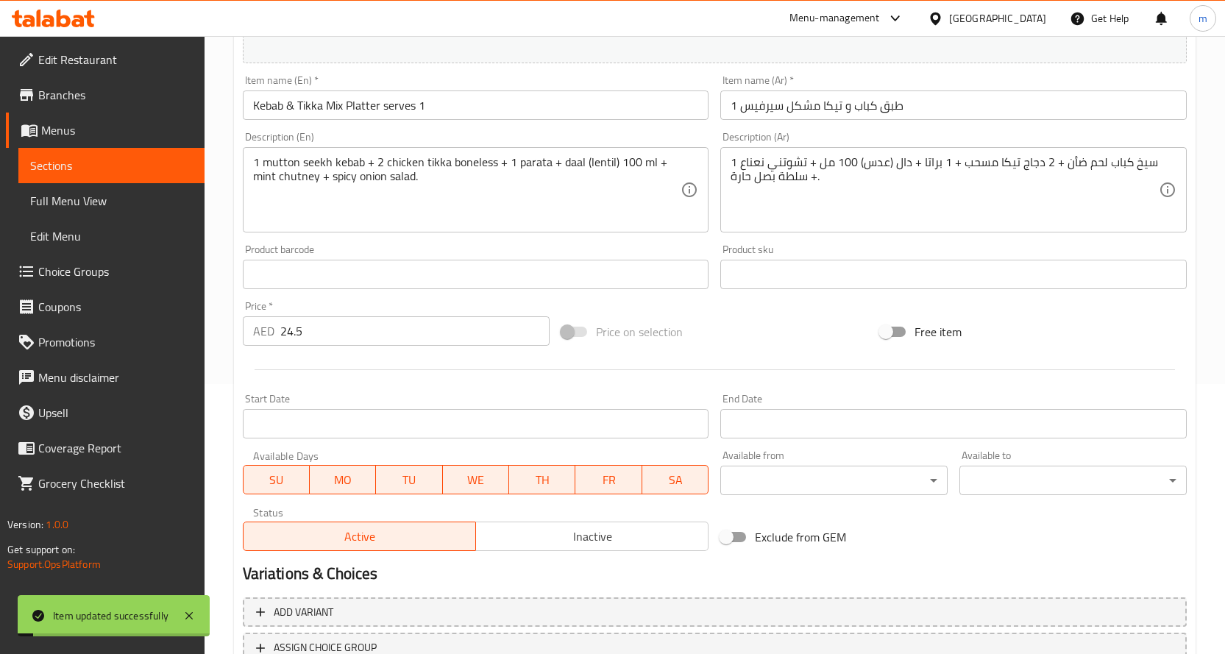
scroll to position [238, 0]
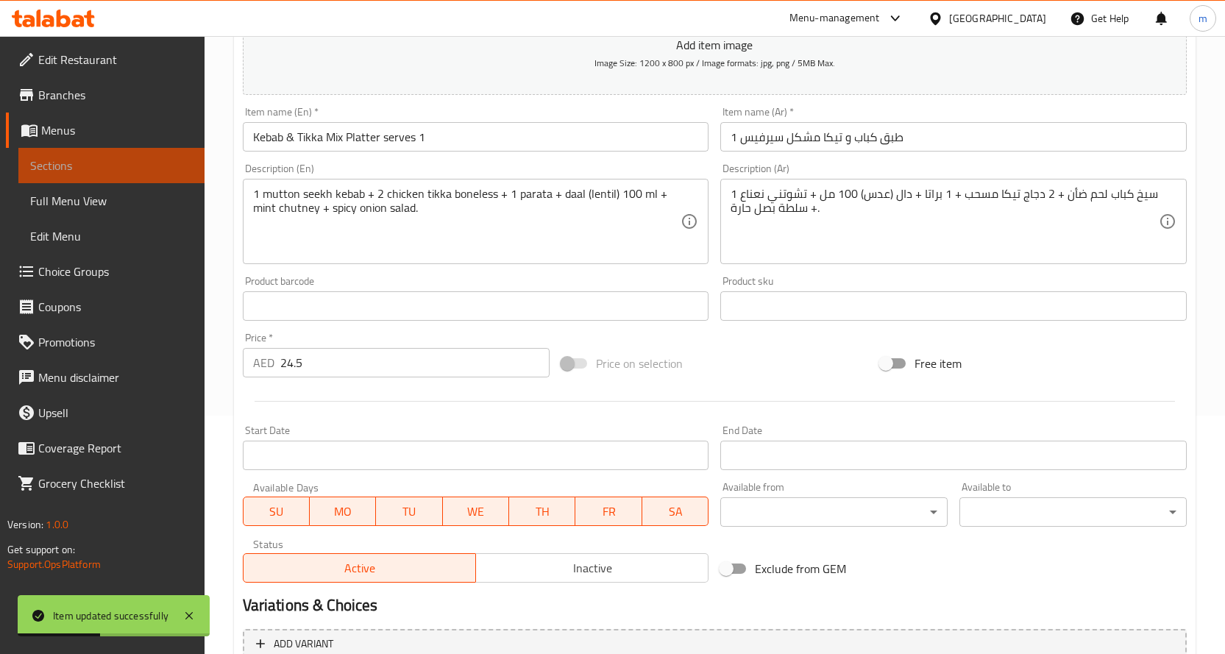
click at [163, 155] on link "Sections" at bounding box center [111, 165] width 186 height 35
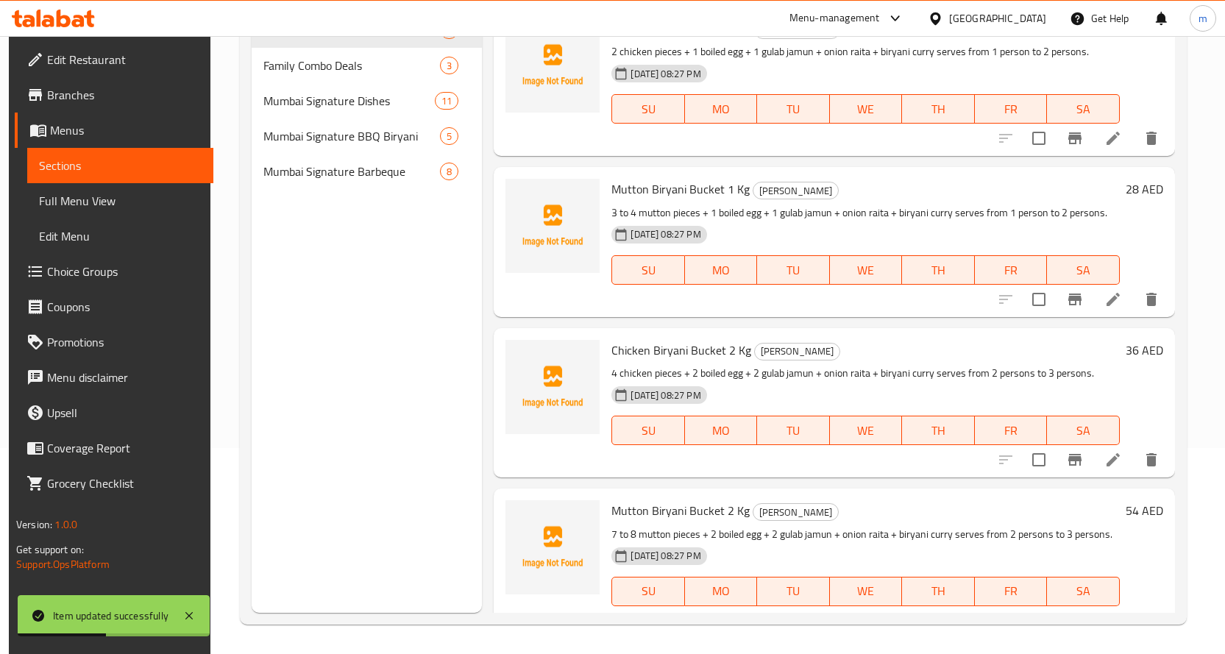
scroll to position [206, 0]
click at [290, 171] on span "Mumbai Signature Barbeque" at bounding box center [351, 172] width 177 height 18
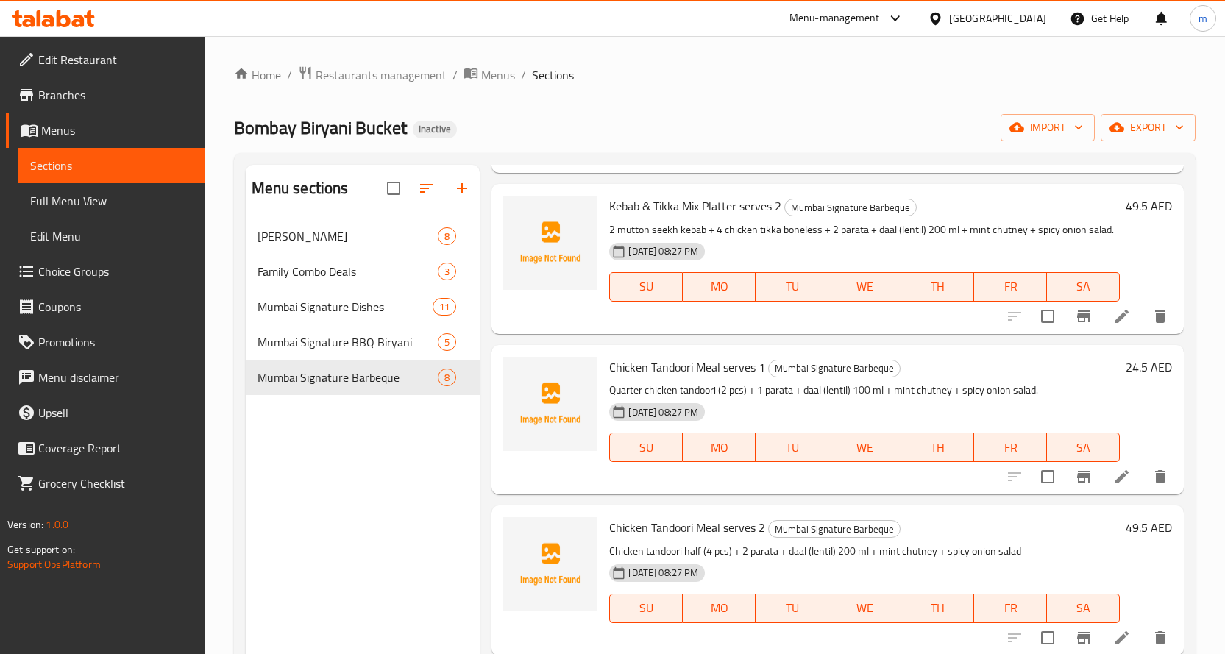
scroll to position [589, 0]
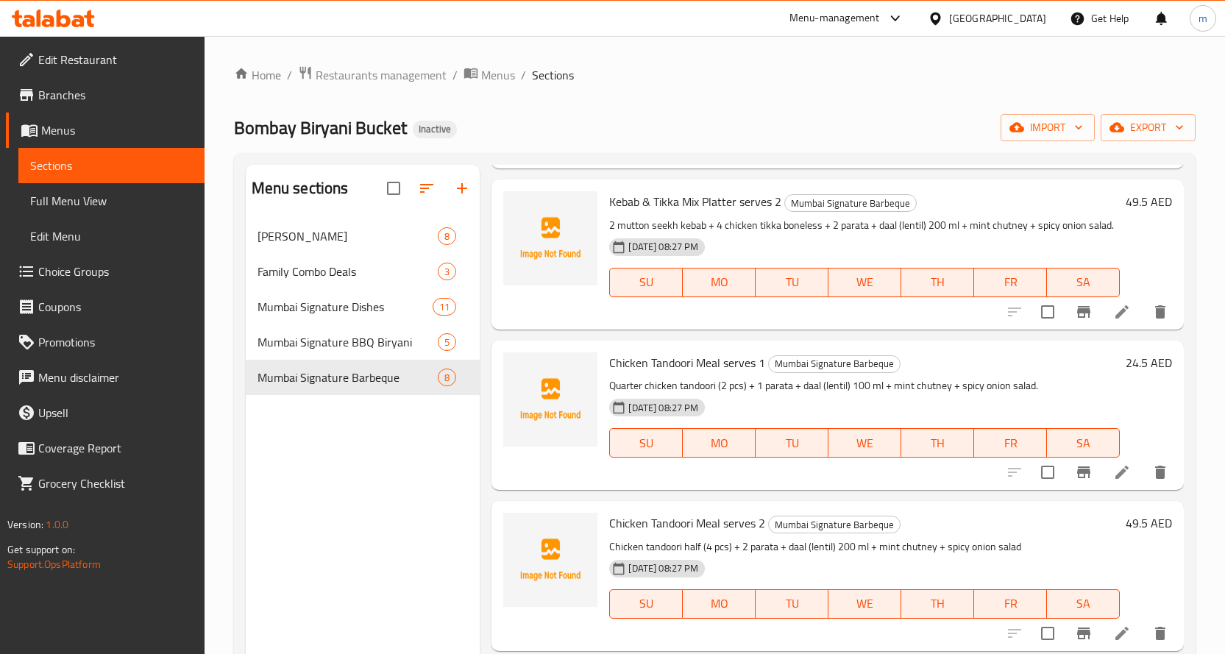
click at [1114, 481] on icon at bounding box center [1123, 473] width 18 height 18
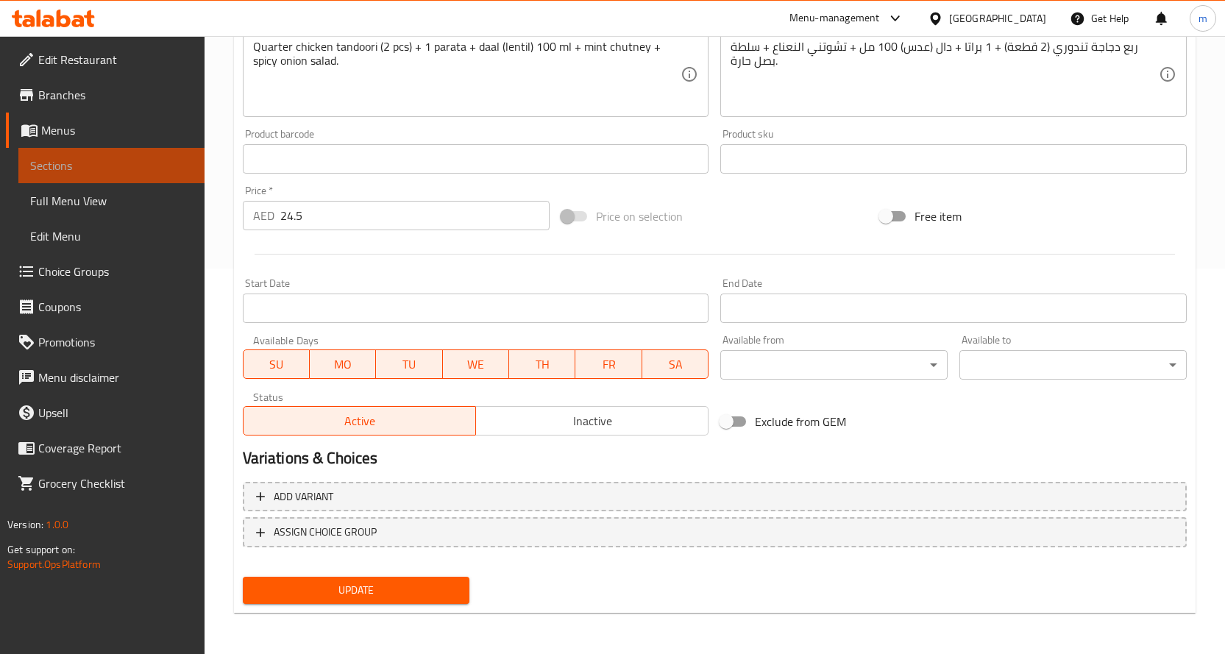
click at [190, 165] on span "Sections" at bounding box center [111, 166] width 163 height 18
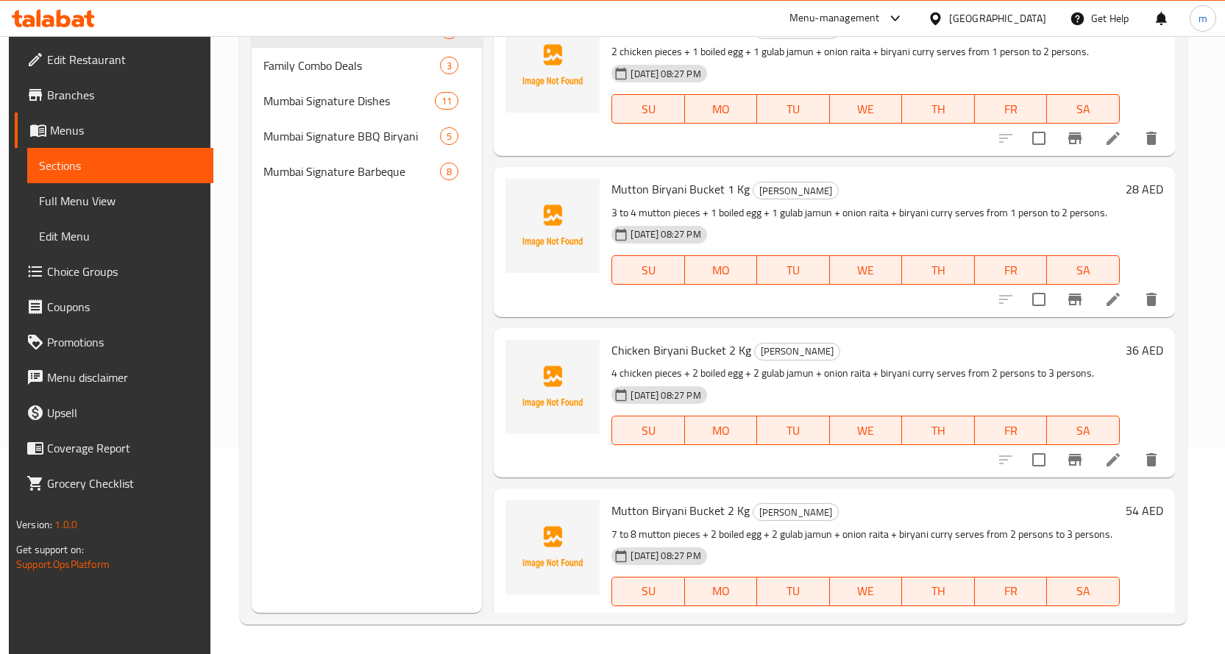
scroll to position [206, 0]
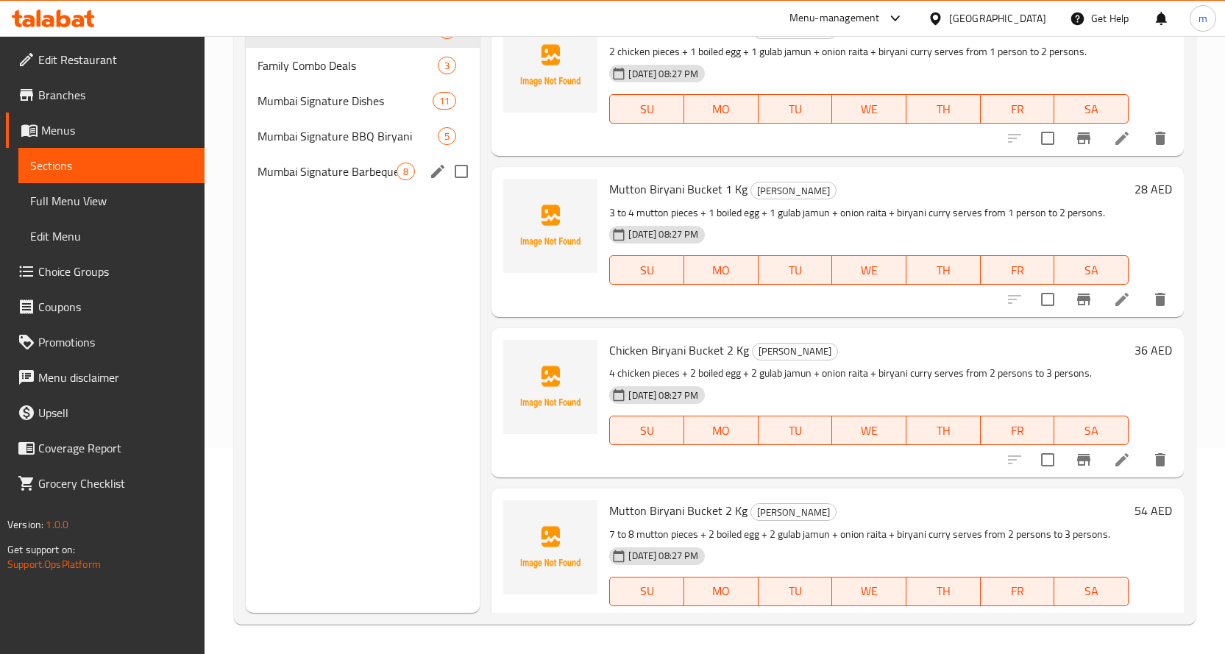
click at [401, 166] on span "8" at bounding box center [405, 172] width 17 height 14
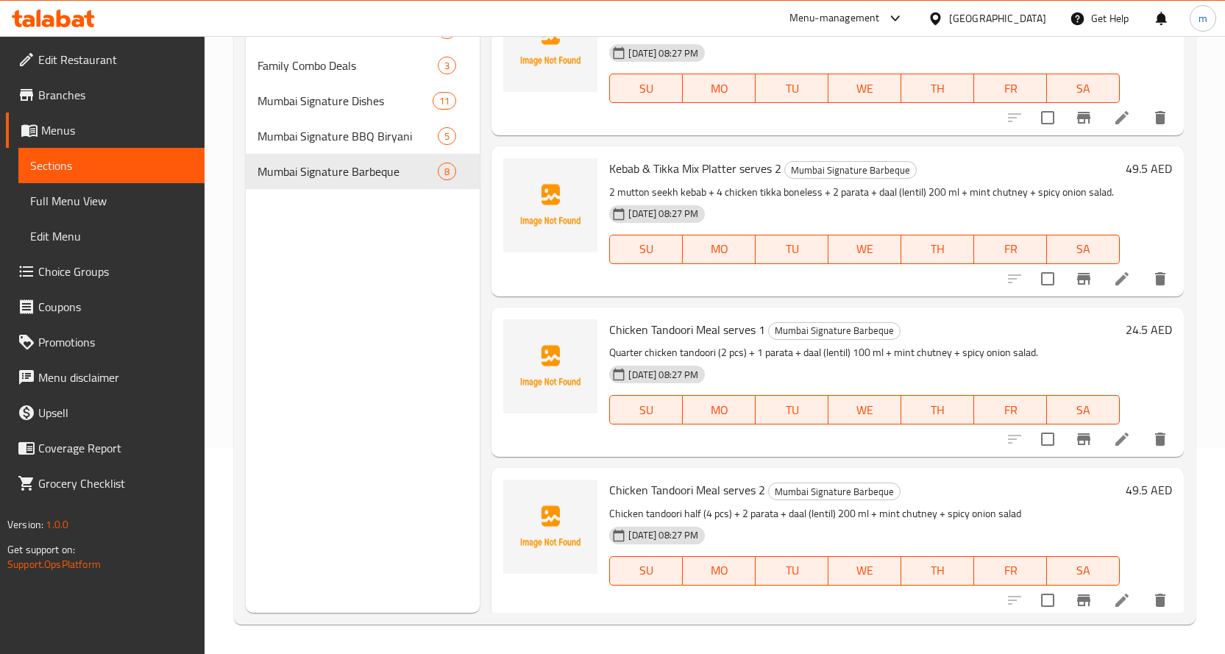
scroll to position [442, 0]
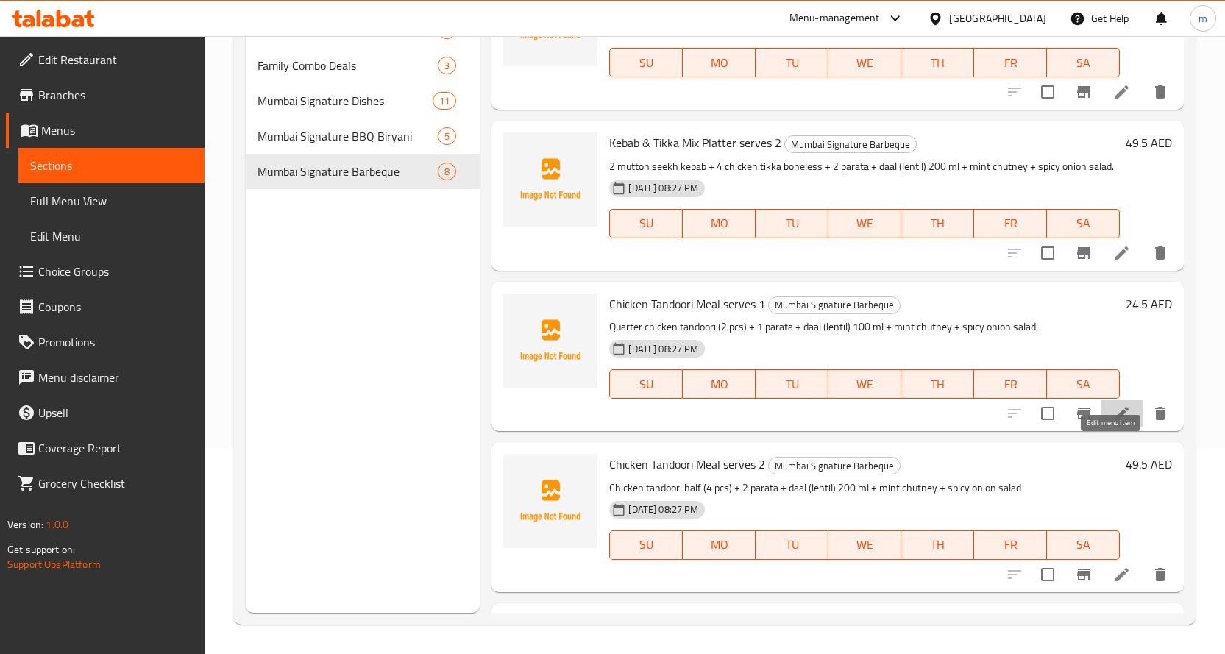
click at [1114, 422] on icon at bounding box center [1123, 414] width 18 height 18
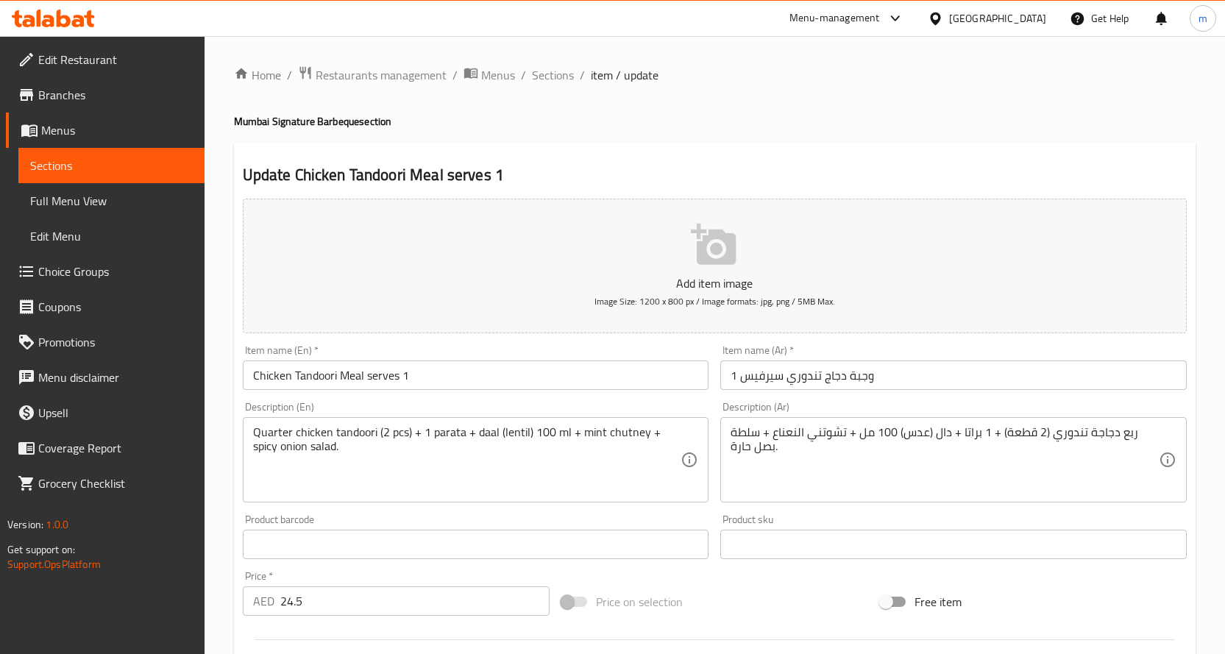
click at [76, 165] on span "Sections" at bounding box center [111, 166] width 163 height 18
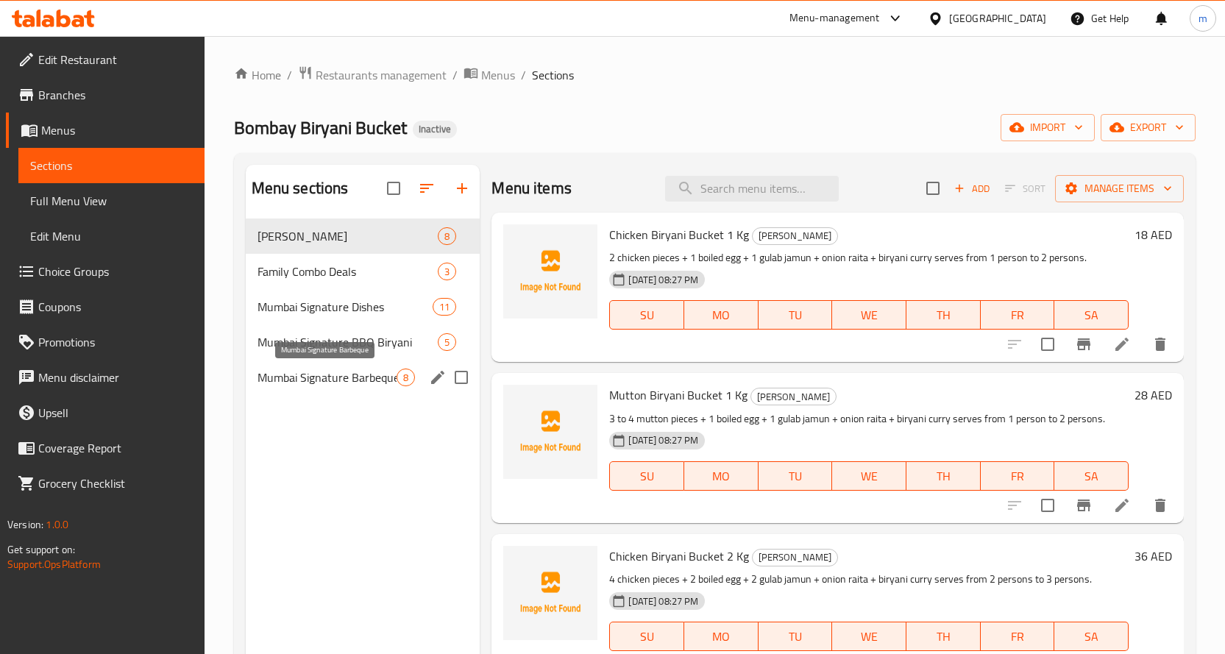
click at [364, 369] on span "Mumbai Signature Barbeque" at bounding box center [328, 378] width 140 height 18
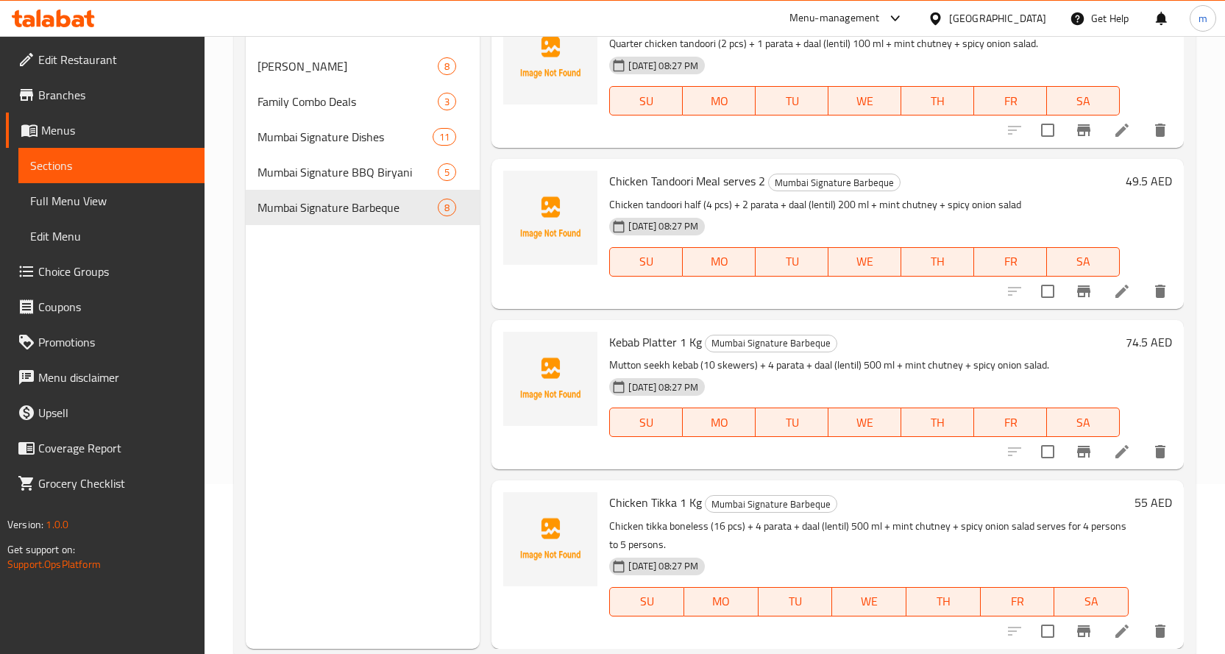
scroll to position [206, 0]
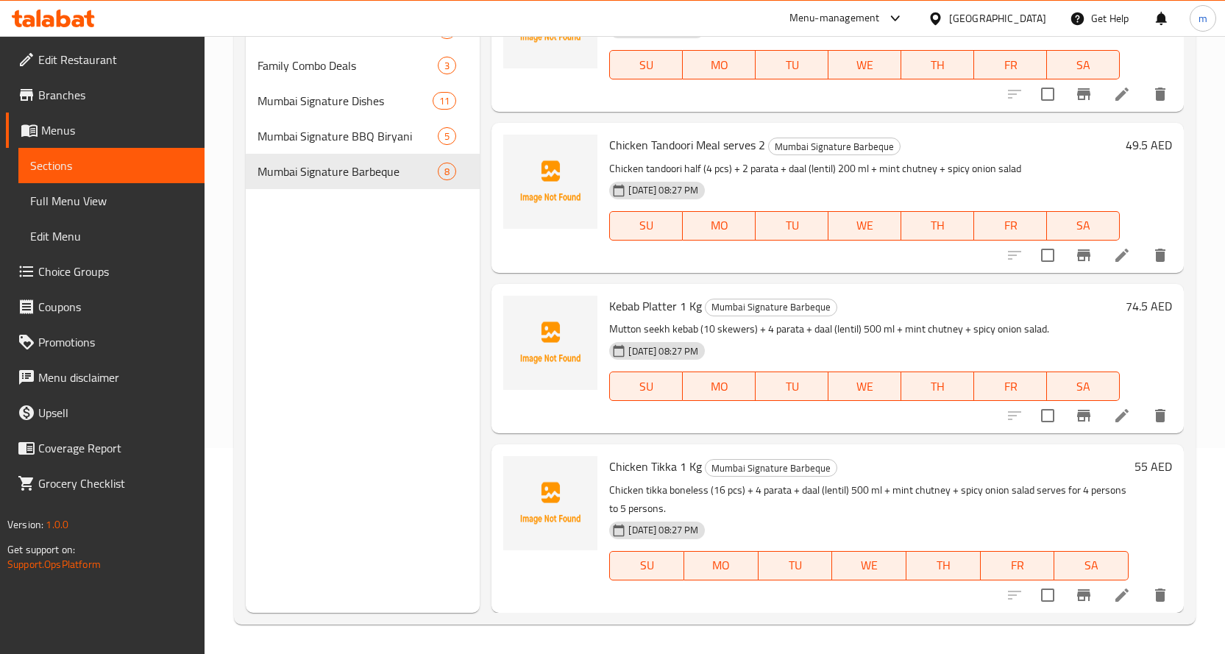
click at [1090, 423] on div at bounding box center [1087, 415] width 181 height 35
click at [1102, 419] on li at bounding box center [1122, 416] width 41 height 26
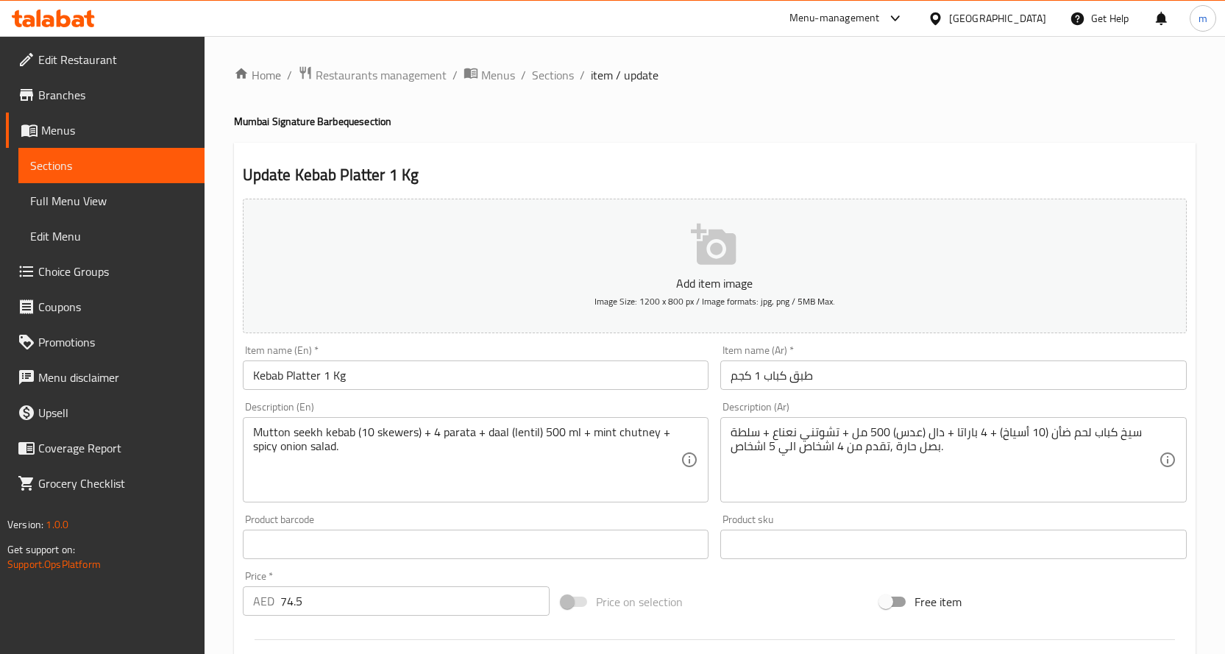
click at [166, 163] on span "Sections" at bounding box center [111, 166] width 163 height 18
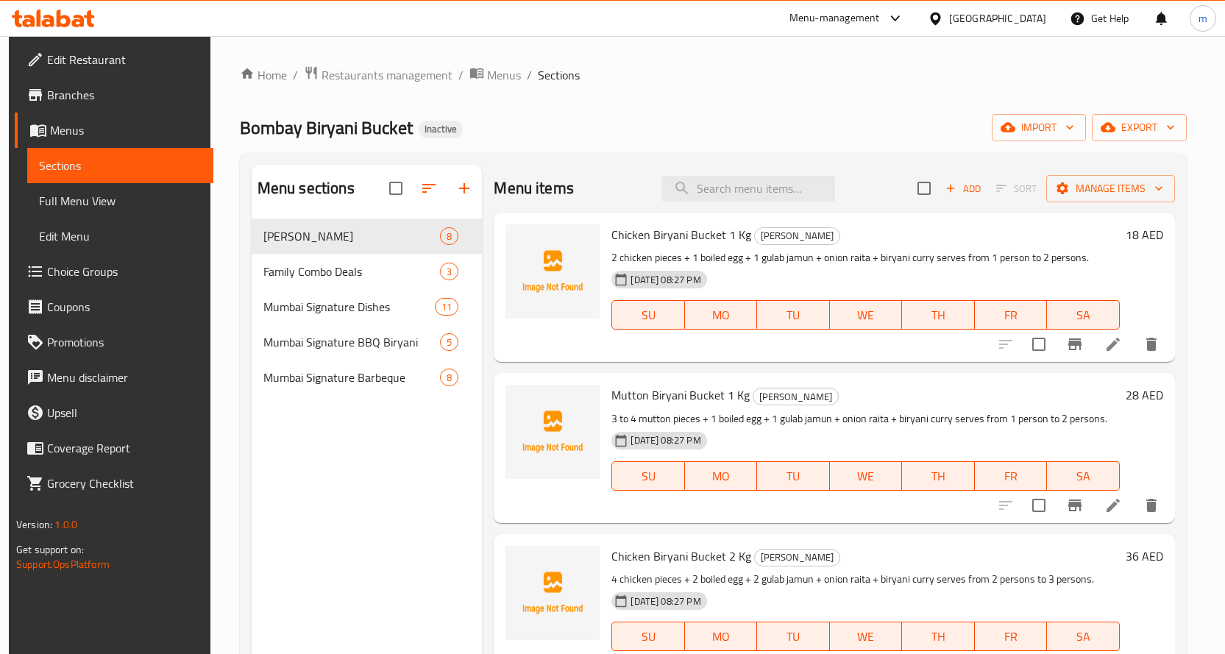
click at [339, 385] on span "Mumbai Signature Barbeque" at bounding box center [351, 378] width 177 height 18
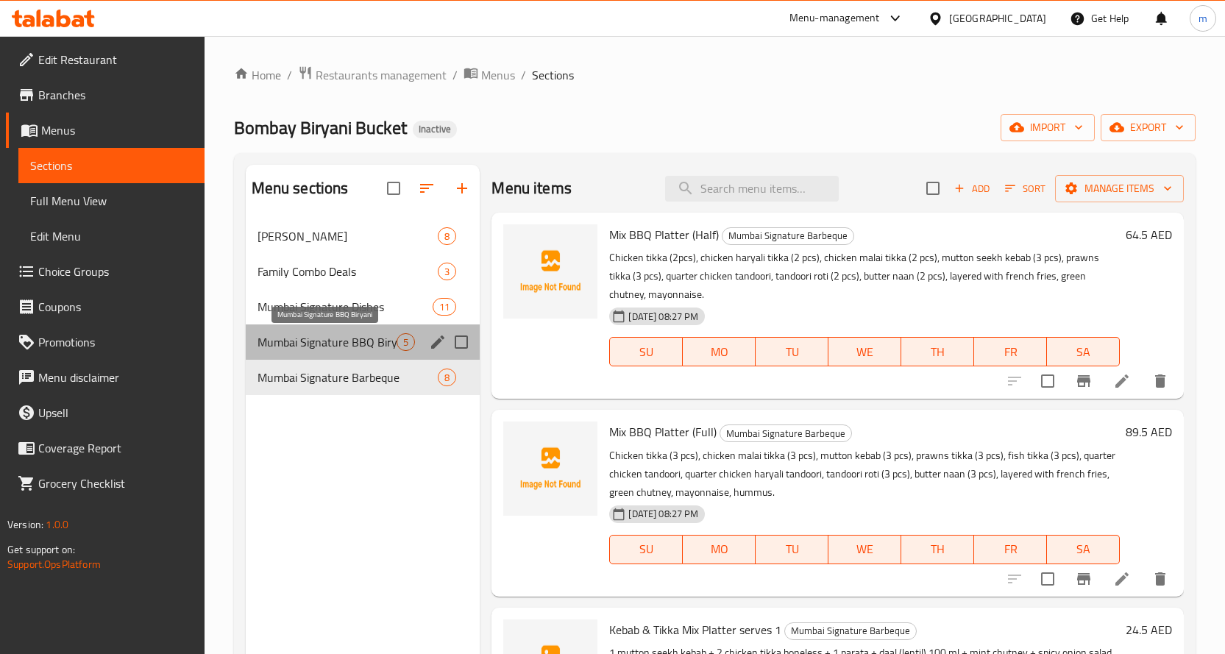
click at [373, 348] on span "Mumbai Signature BBQ Biryani" at bounding box center [328, 342] width 140 height 18
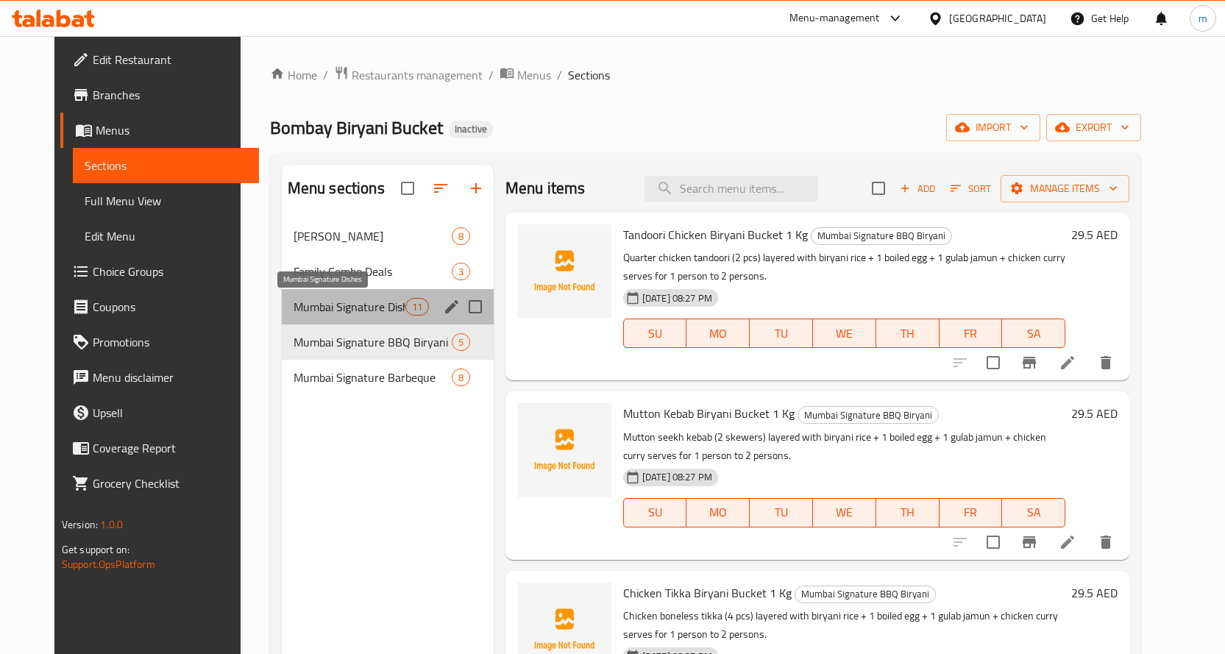
drag, startPoint x: 332, startPoint y: 303, endPoint x: 364, endPoint y: 311, distance: 33.2
click at [333, 302] on span "Mumbai Signature Dishes" at bounding box center [350, 307] width 112 height 18
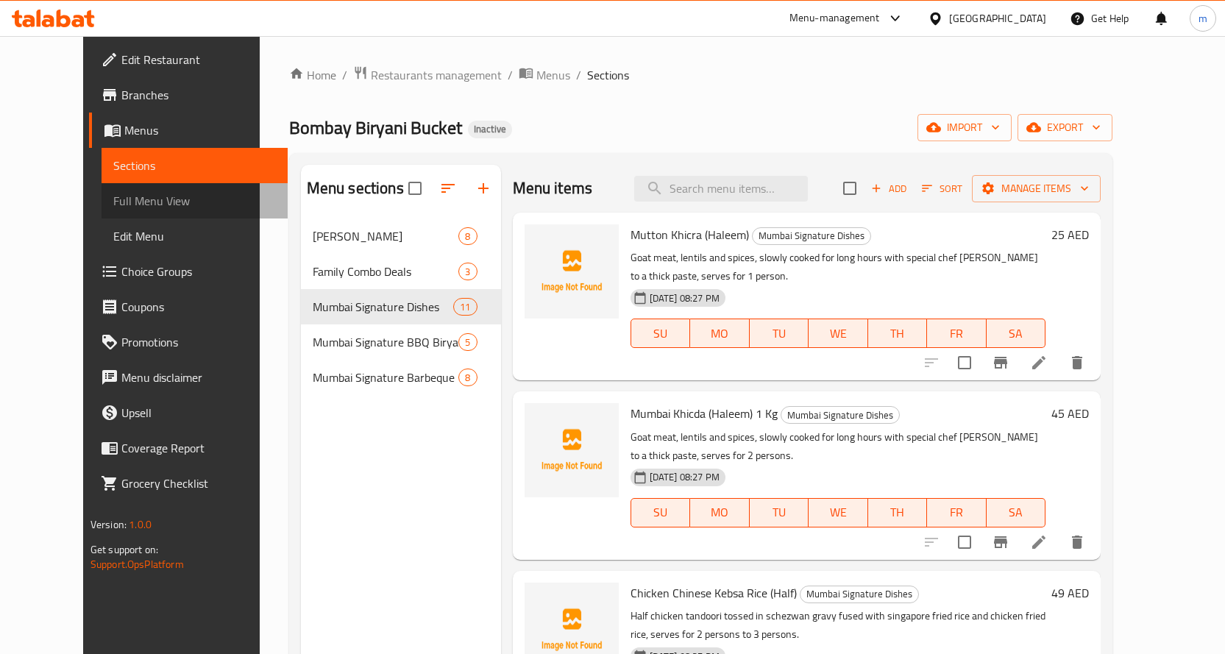
click at [113, 204] on span "Full Menu View" at bounding box center [194, 201] width 163 height 18
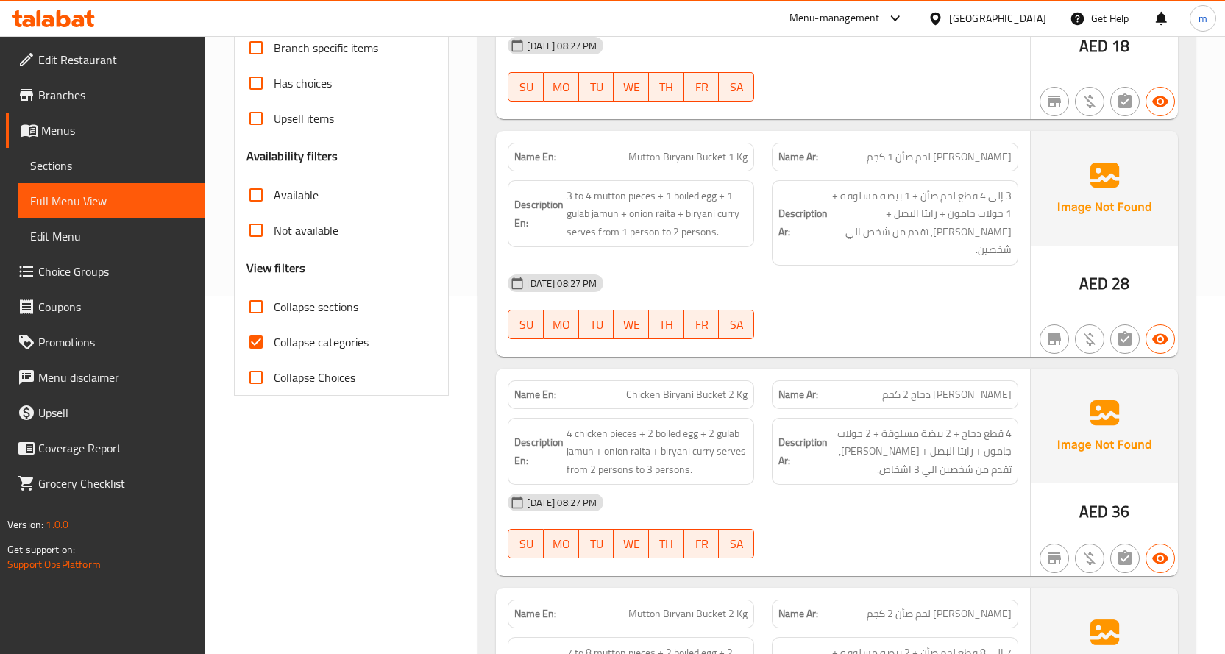
scroll to position [368, 0]
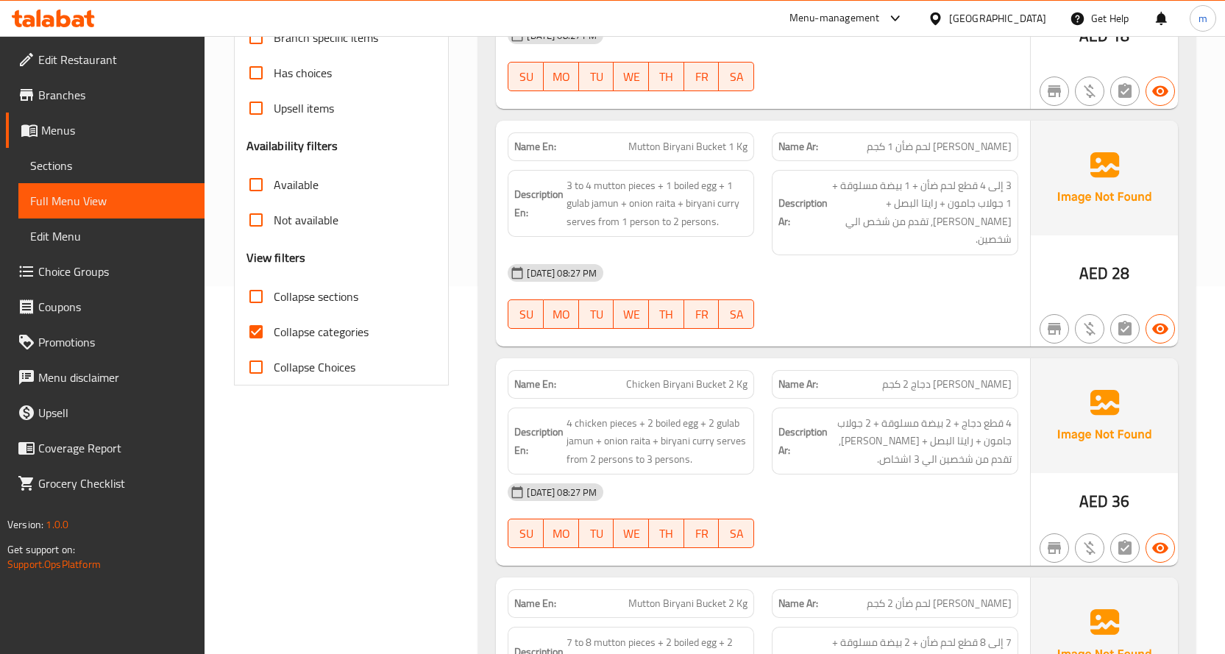
click at [263, 333] on input "Collapse categories" at bounding box center [255, 331] width 35 height 35
checkbox input "false"
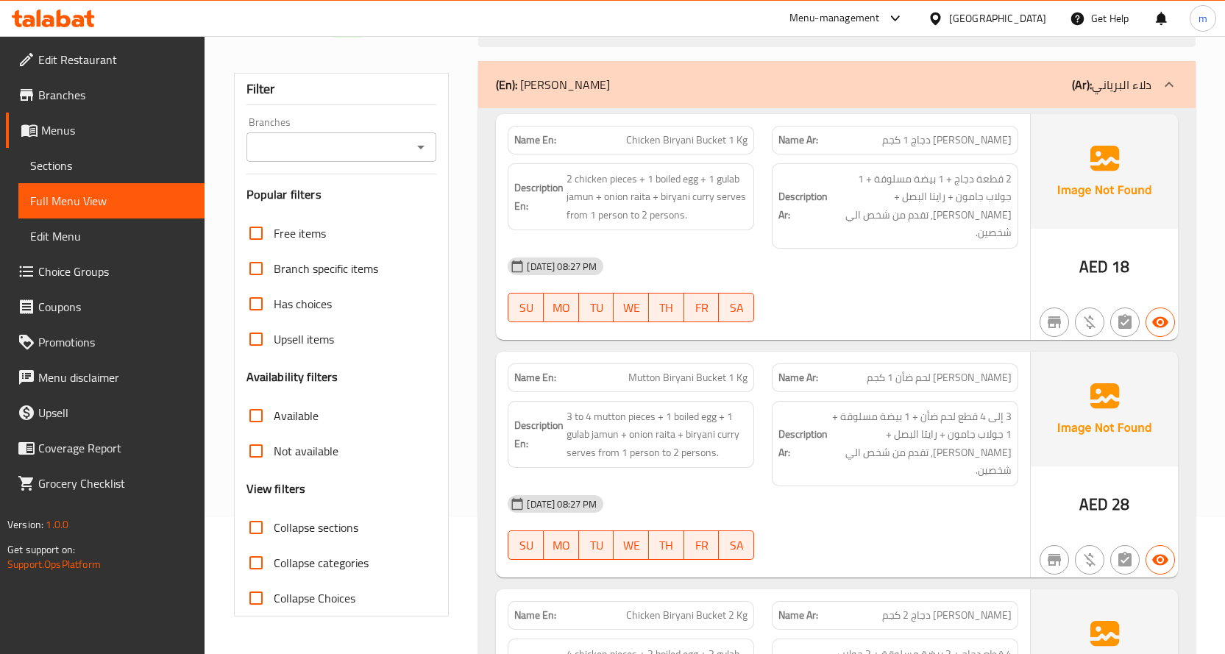
scroll to position [0, 0]
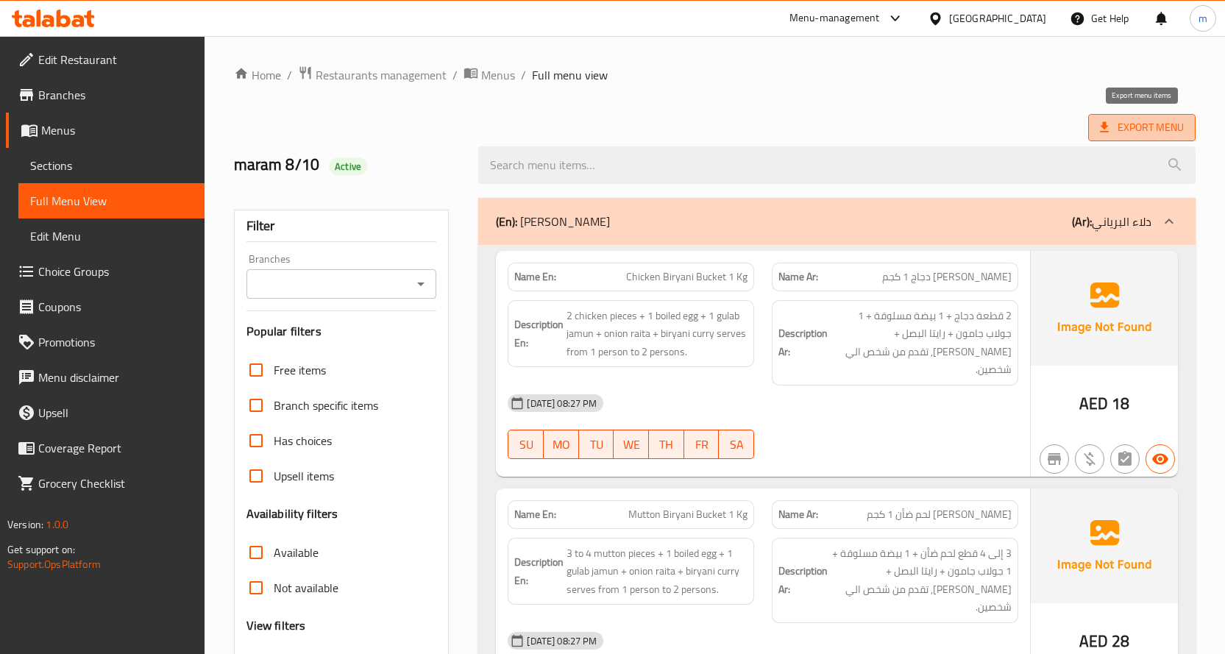
click at [1097, 134] on icon at bounding box center [1104, 127] width 15 height 15
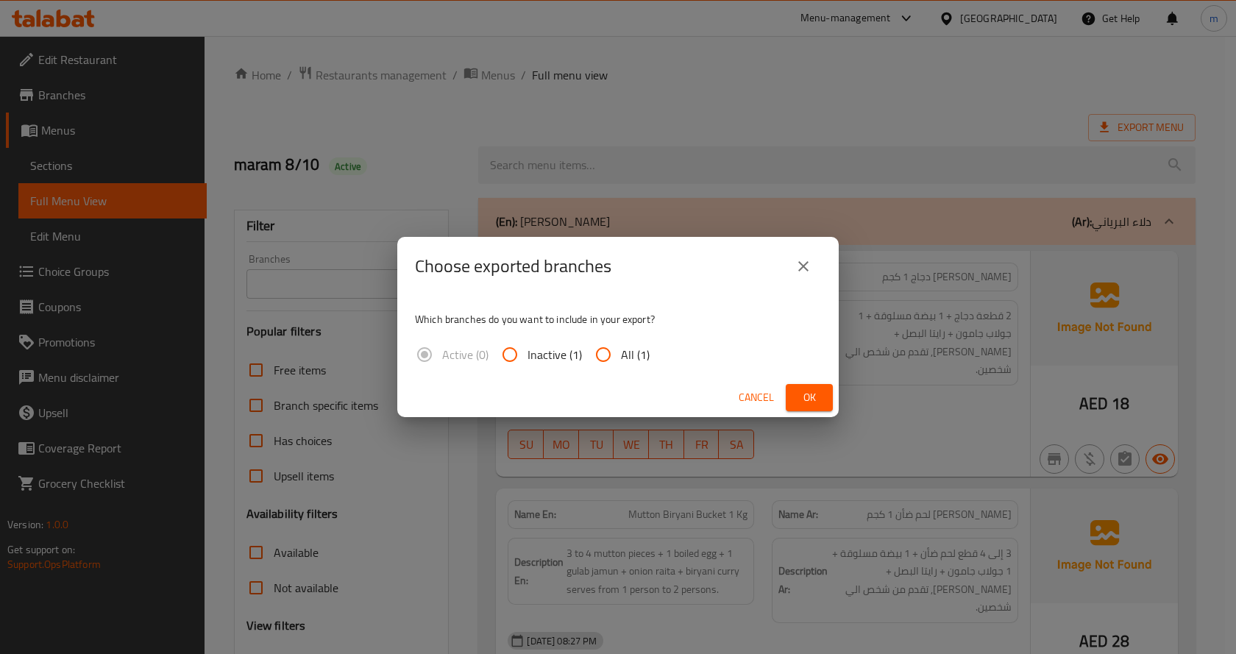
click at [613, 352] on input "All (1)" at bounding box center [603, 354] width 35 height 35
radio input "true"
click at [803, 394] on span "Ok" at bounding box center [810, 398] width 24 height 18
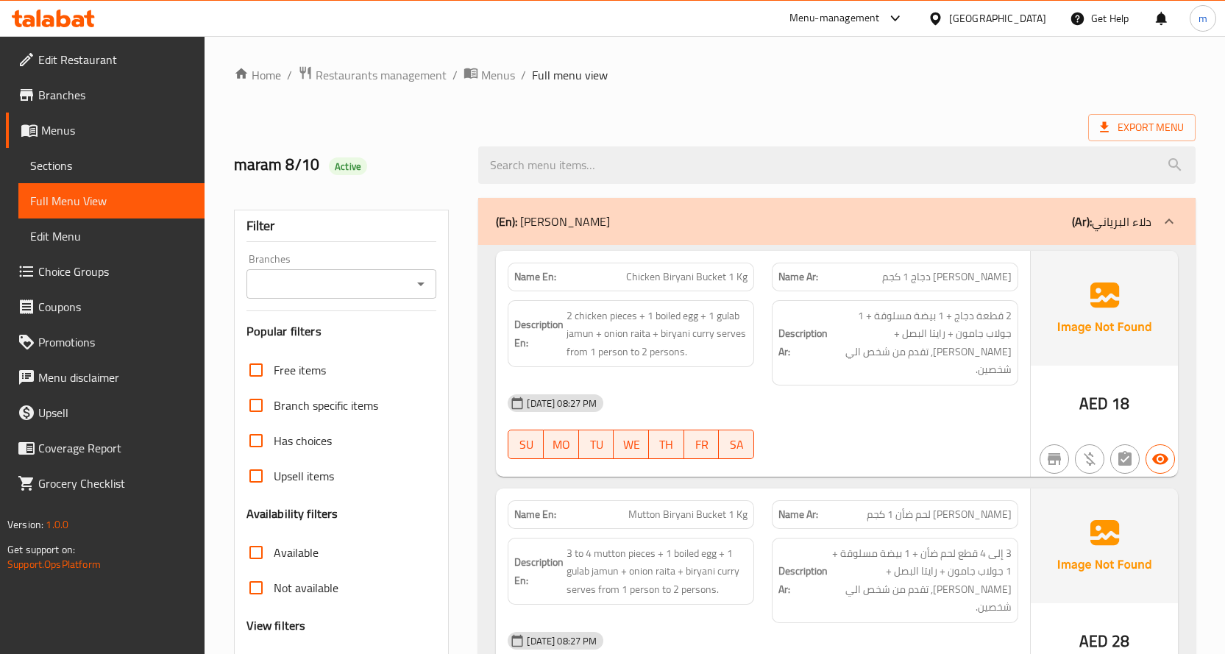
click at [130, 166] on span "Sections" at bounding box center [111, 166] width 163 height 18
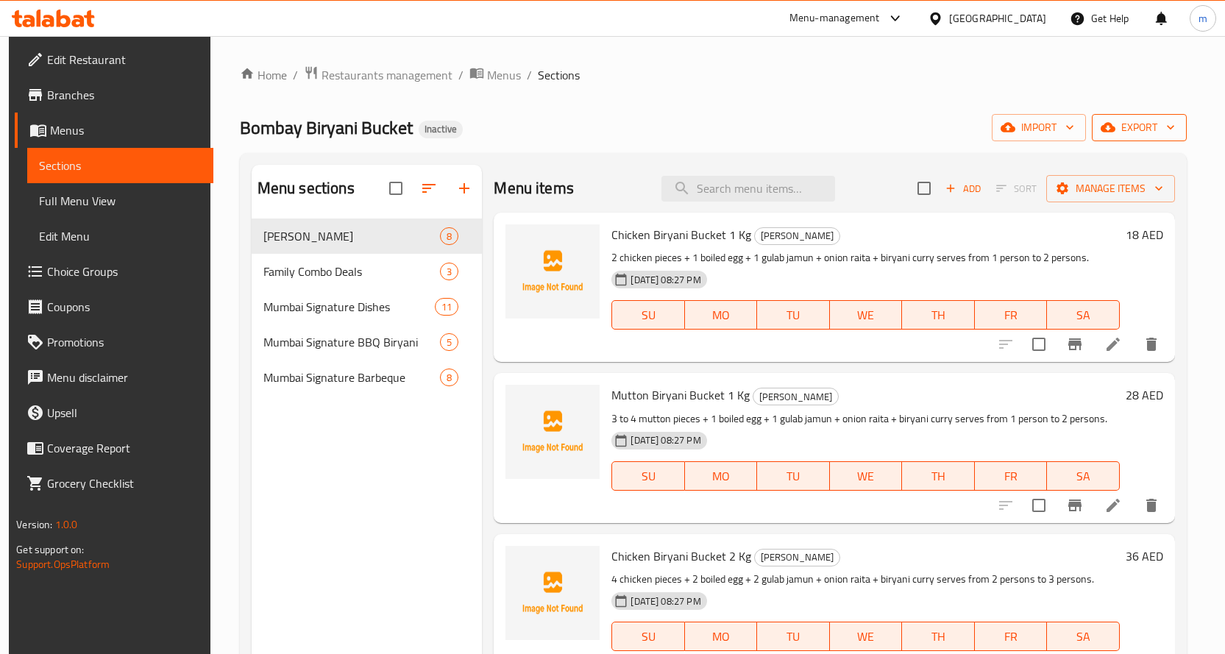
click at [1150, 135] on span "export" at bounding box center [1139, 127] width 71 height 18
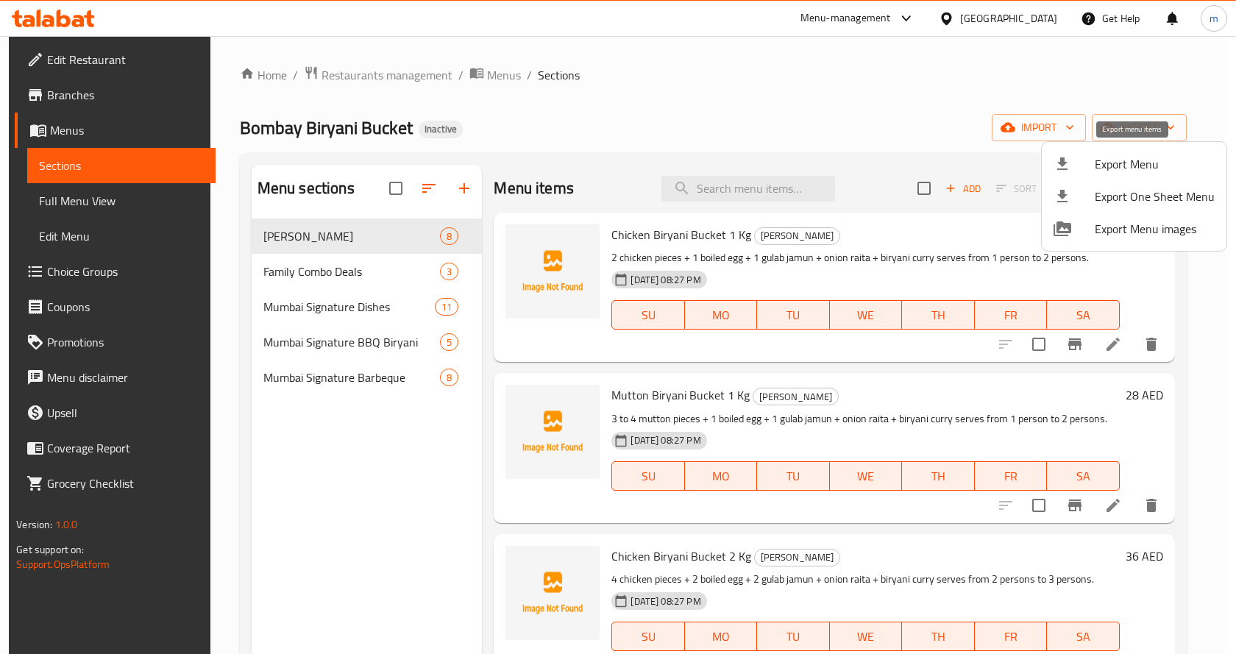
click at [1133, 169] on span "Export Menu" at bounding box center [1155, 164] width 120 height 18
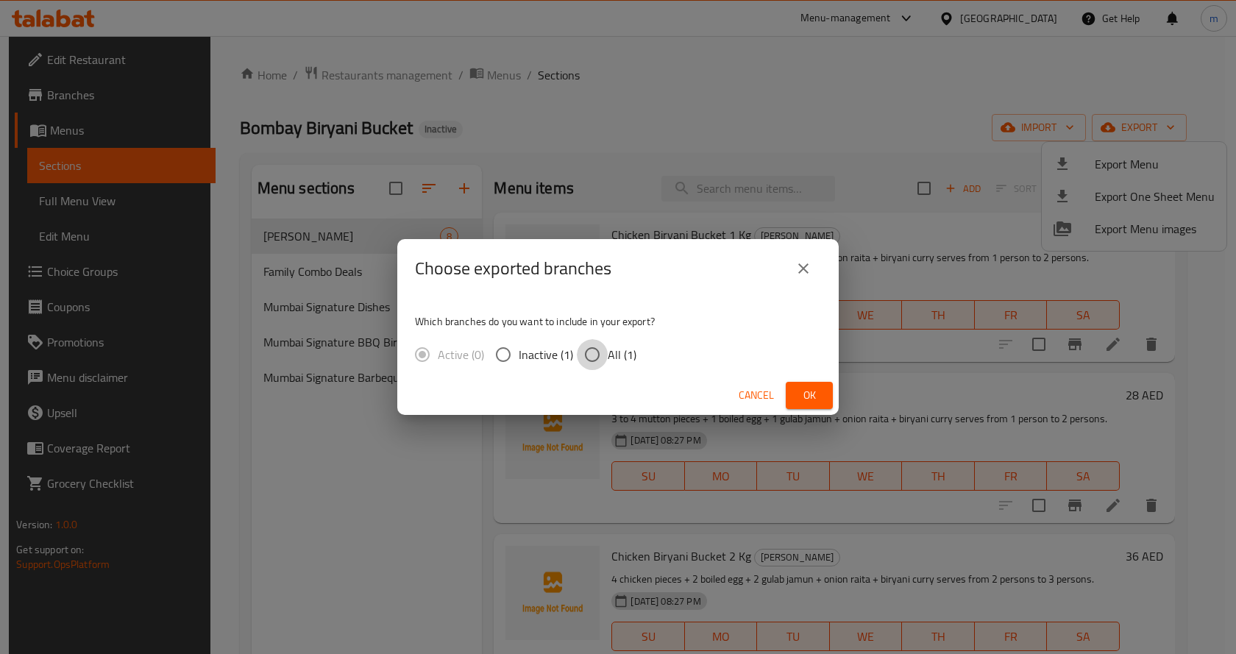
click at [597, 355] on input "All (1)" at bounding box center [592, 354] width 31 height 31
radio input "true"
click at [807, 392] on span "Ok" at bounding box center [810, 395] width 24 height 18
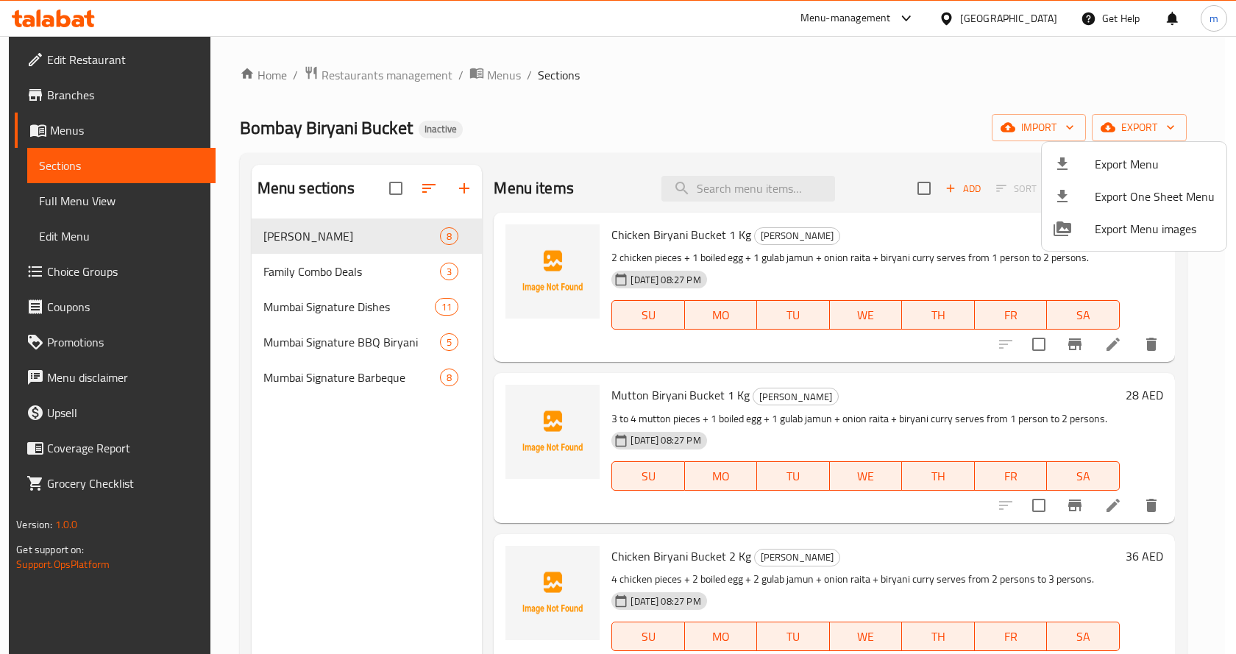
click at [881, 84] on div at bounding box center [618, 327] width 1236 height 654
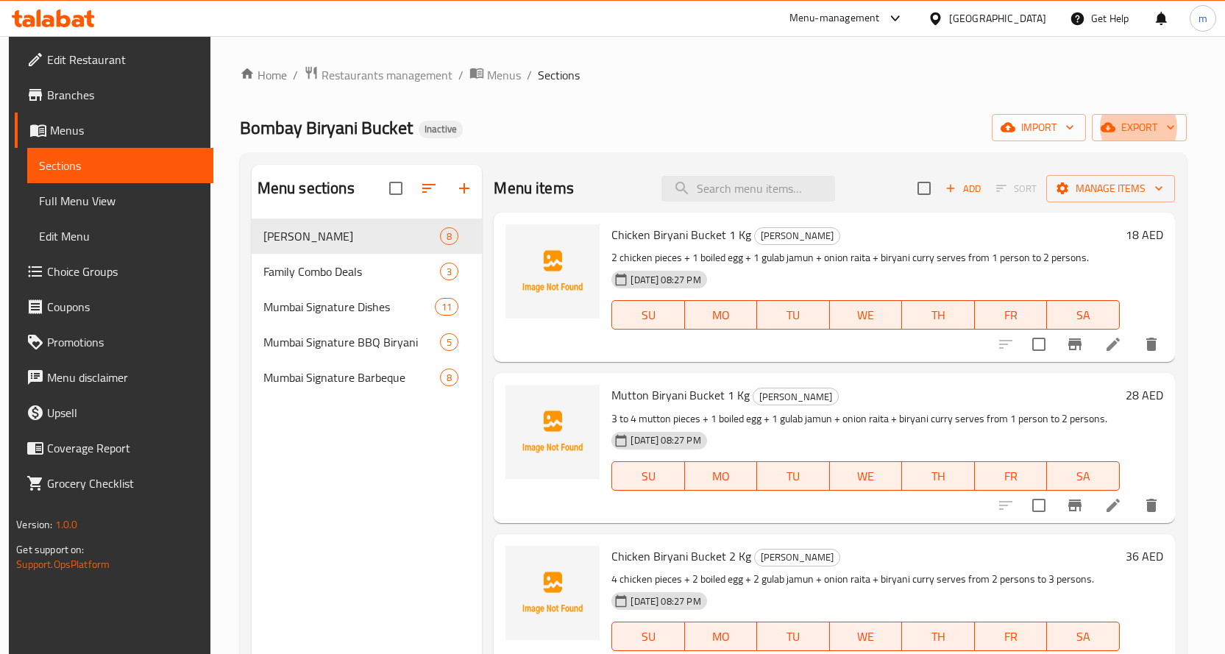
click at [138, 57] on span "Edit Restaurant" at bounding box center [124, 60] width 155 height 18
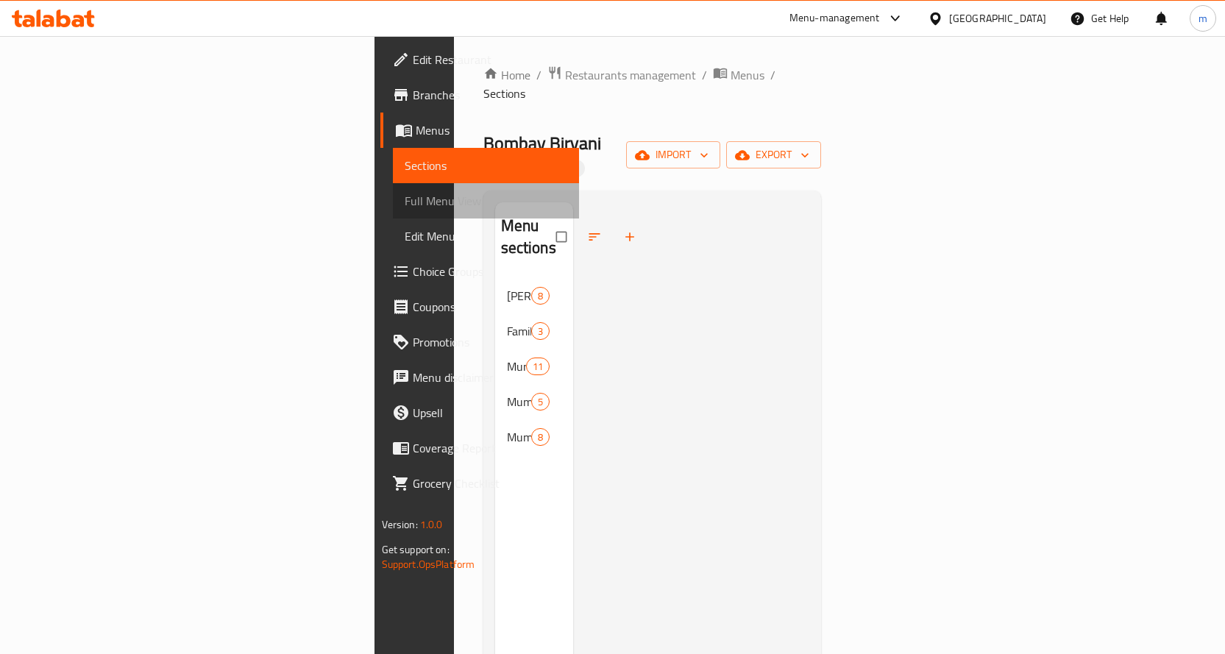
click at [405, 200] on span "Full Menu View" at bounding box center [486, 201] width 163 height 18
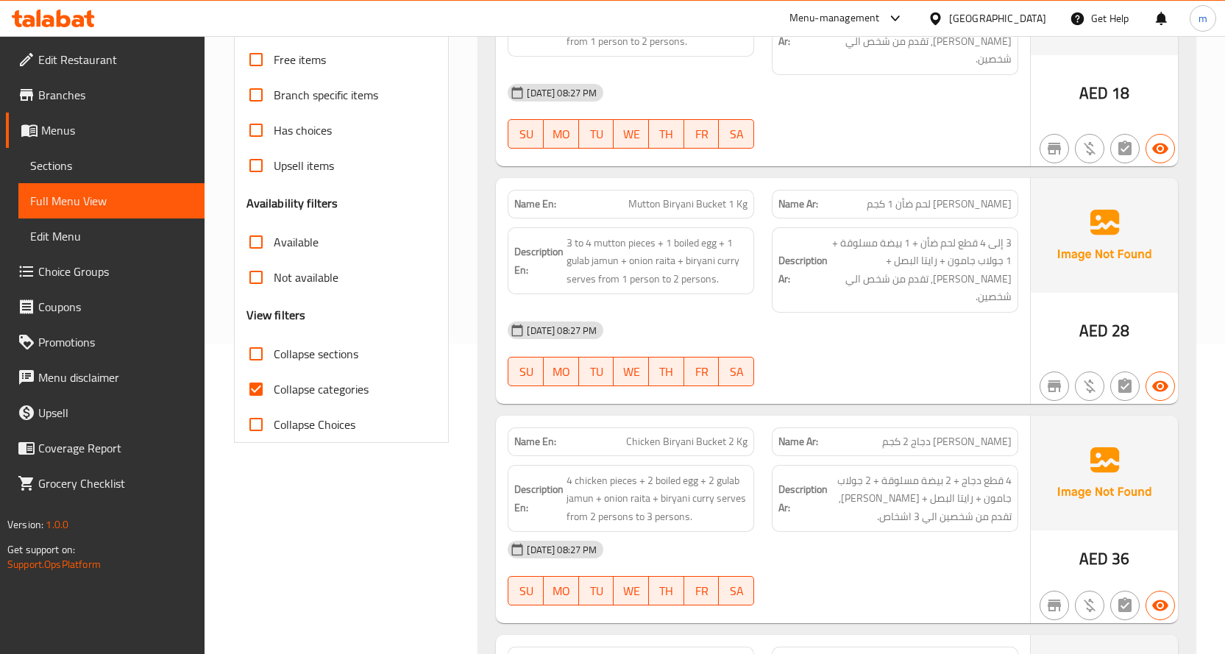
scroll to position [368, 0]
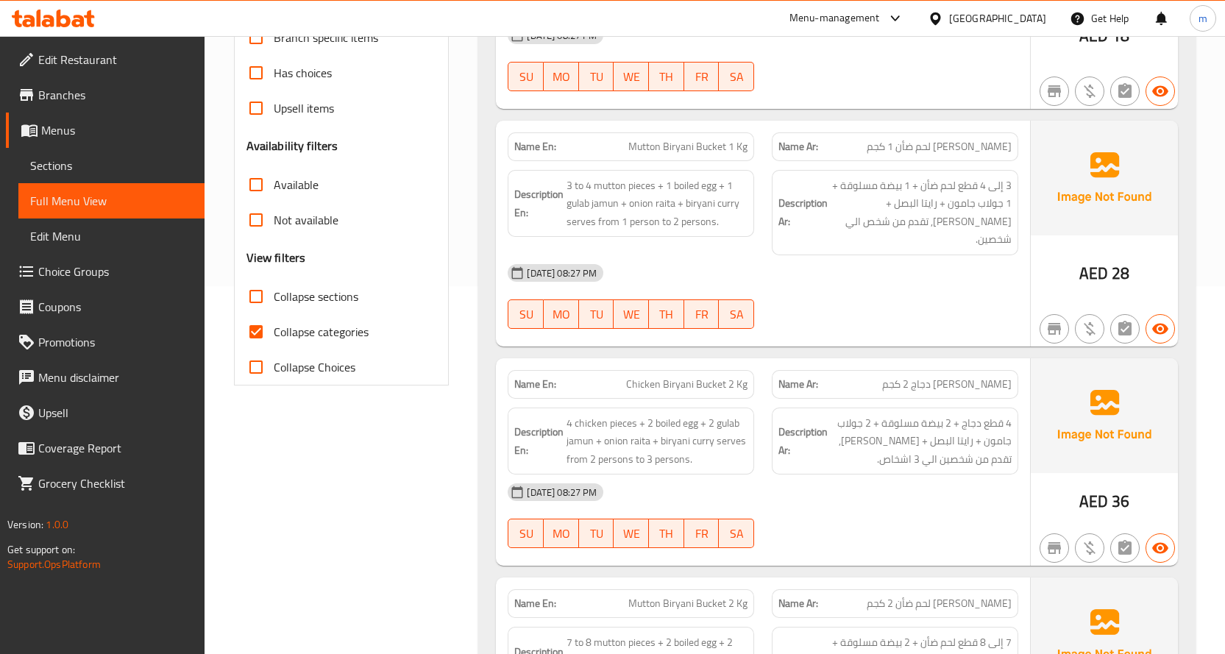
click at [299, 333] on span "Collapse categories" at bounding box center [321, 332] width 95 height 18
click at [274, 333] on input "Collapse categories" at bounding box center [255, 331] width 35 height 35
checkbox input "false"
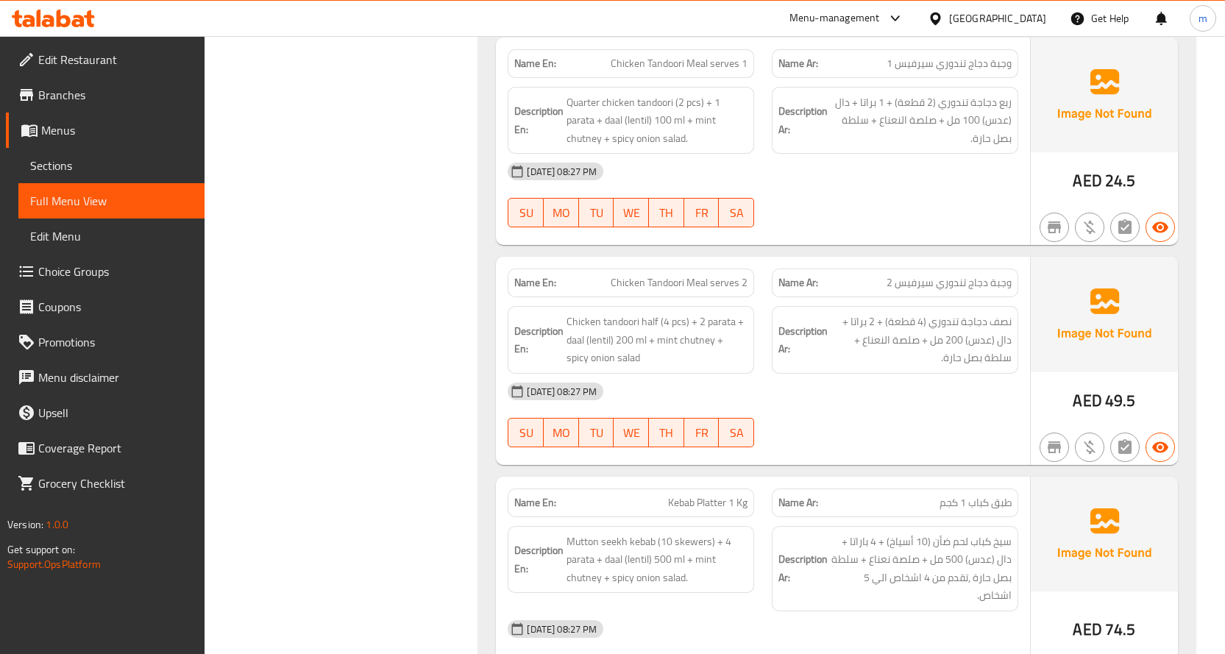
scroll to position [8221, 0]
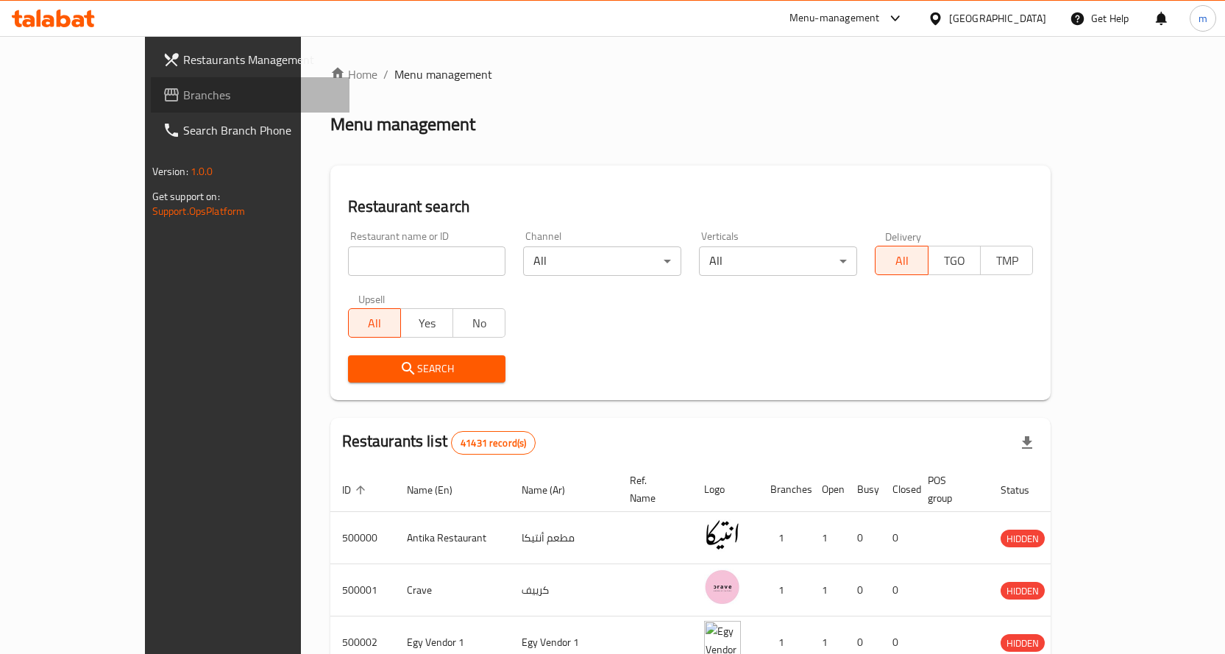
click at [151, 108] on link "Branches" at bounding box center [250, 94] width 199 height 35
